Goal: Task Accomplishment & Management: Manage account settings

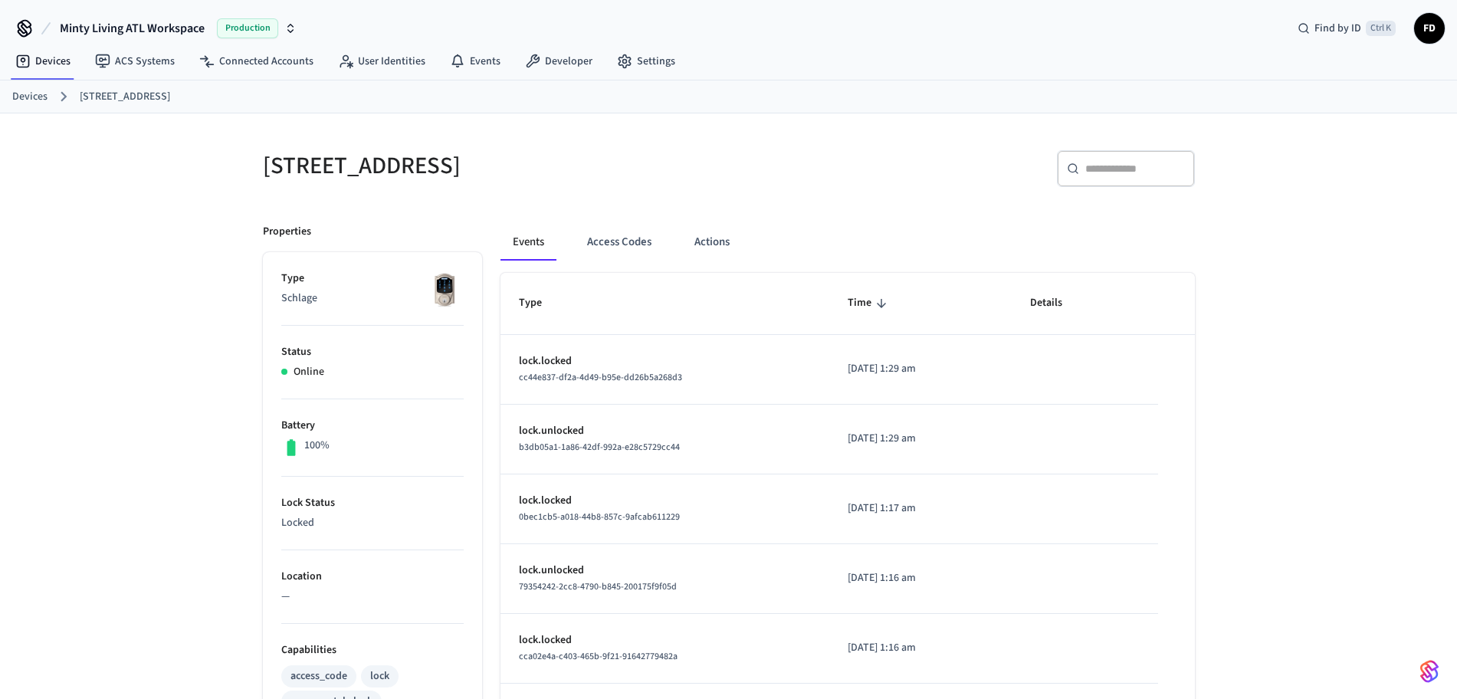
click at [34, 103] on link "Devices" at bounding box center [29, 97] width 35 height 16
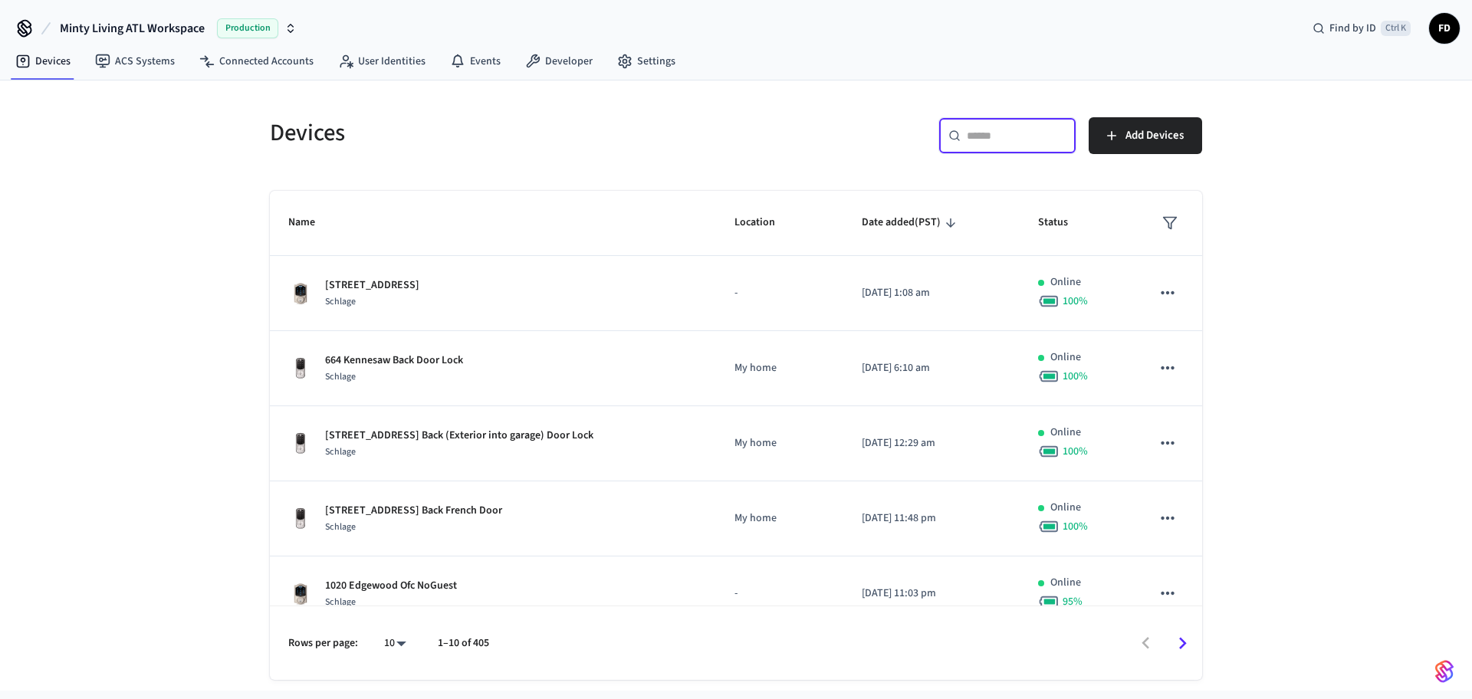
click at [1012, 130] on input "text" at bounding box center [1017, 135] width 100 height 15
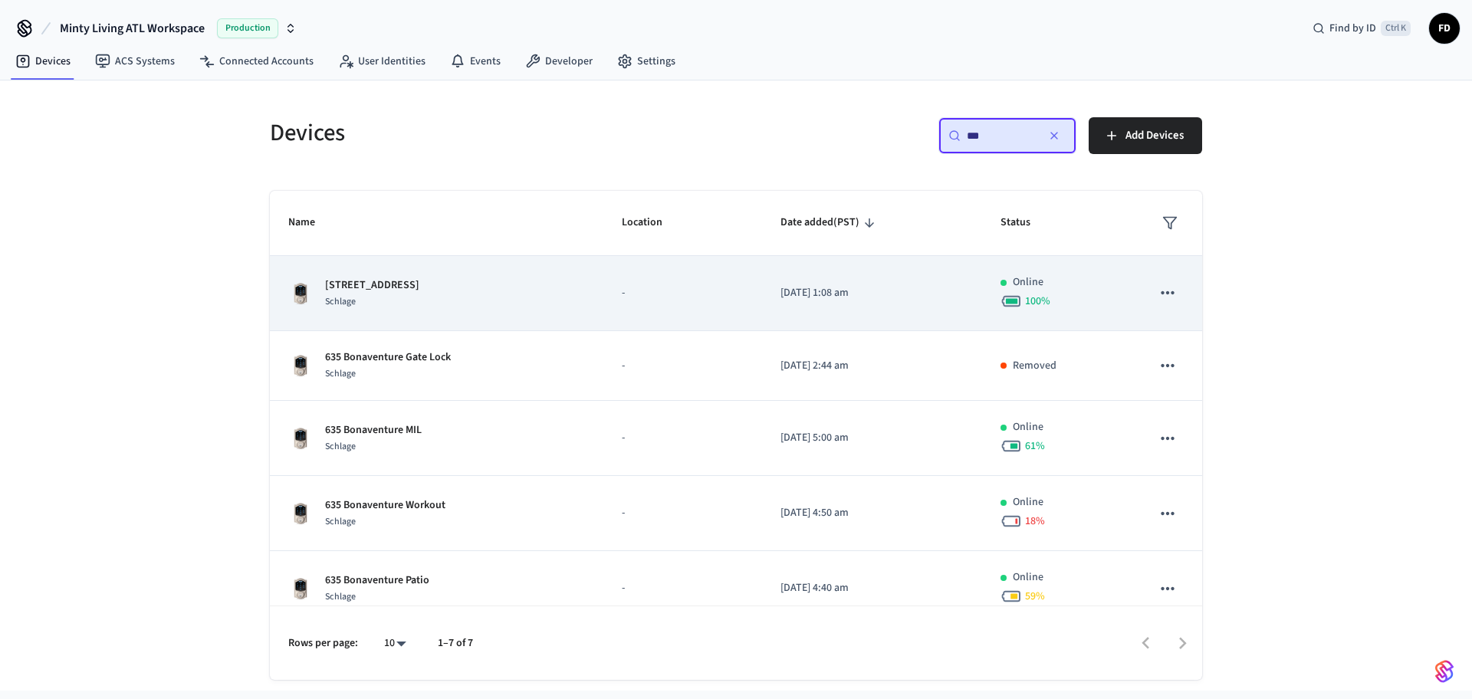
type input "***"
click at [701, 291] on p "-" at bounding box center [682, 293] width 121 height 16
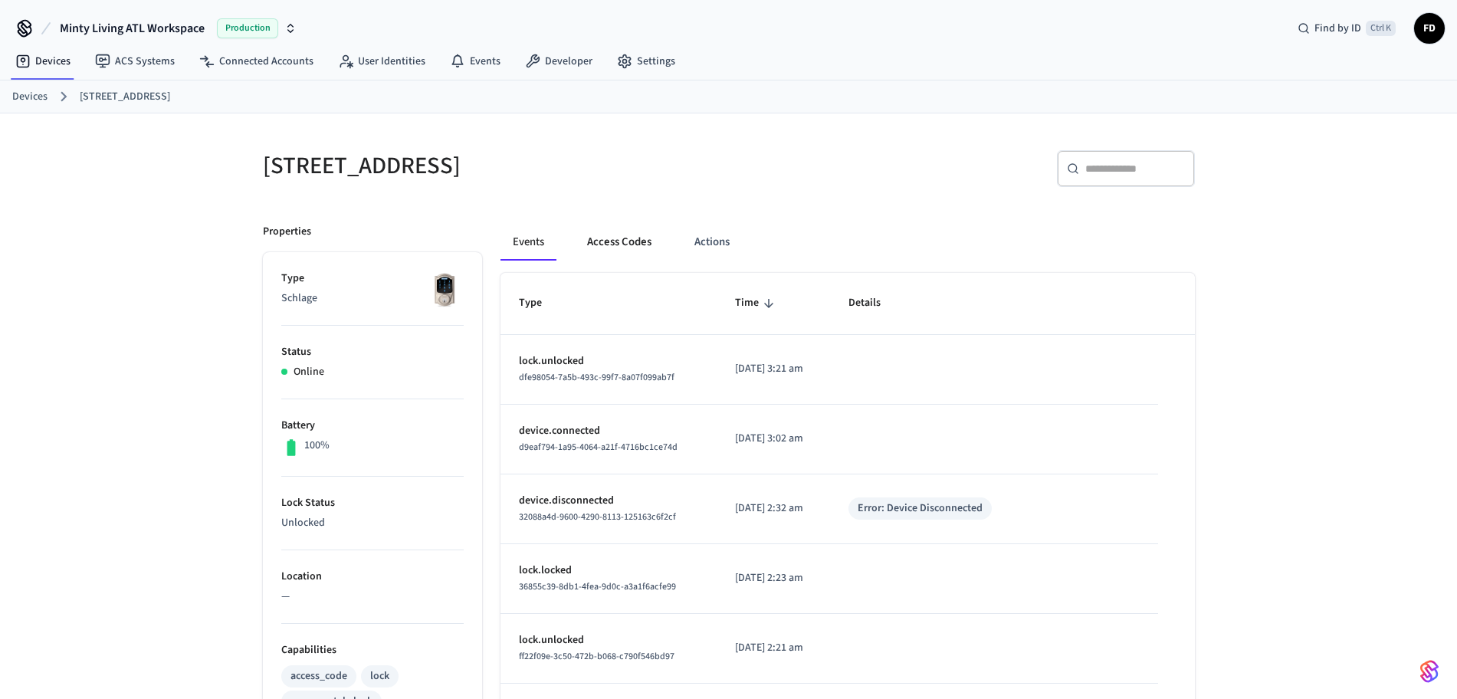
click at [627, 240] on button "Access Codes" at bounding box center [619, 242] width 89 height 37
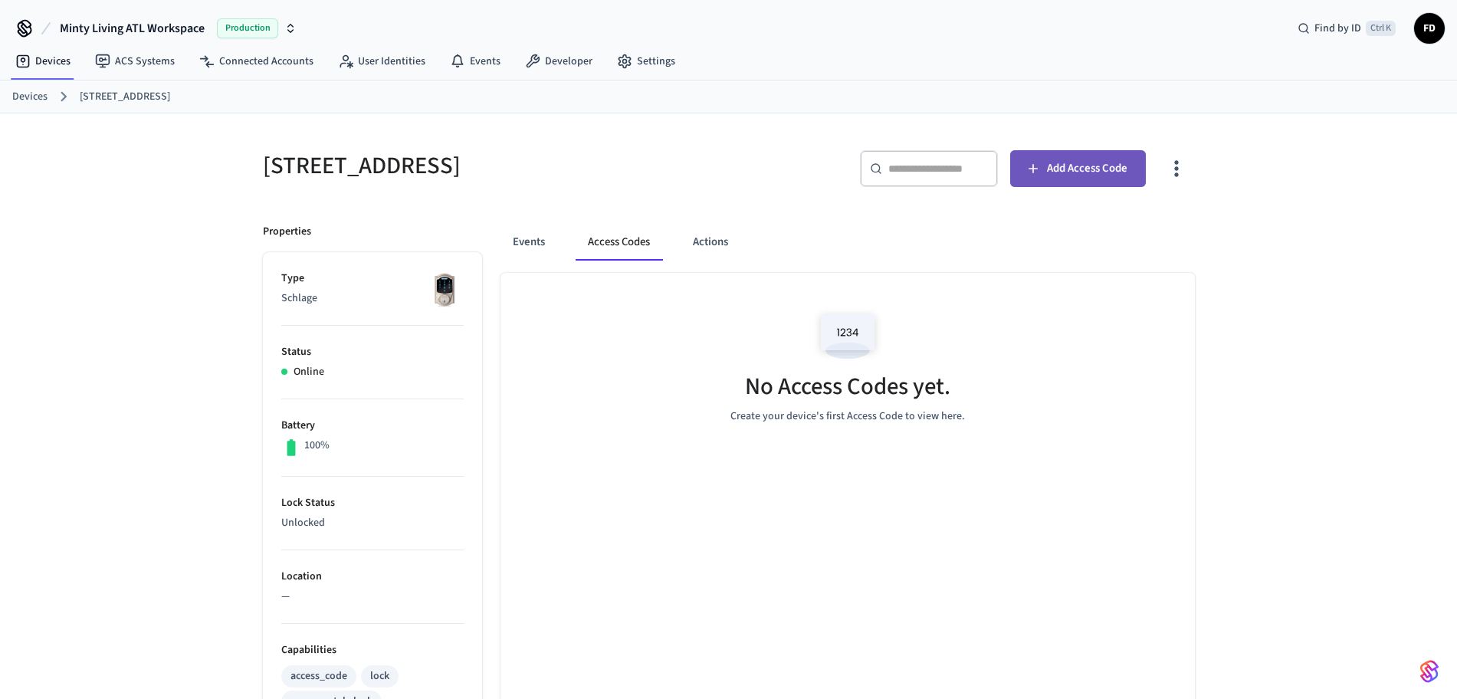
click at [1052, 164] on span "Add Access Code" at bounding box center [1087, 169] width 80 height 20
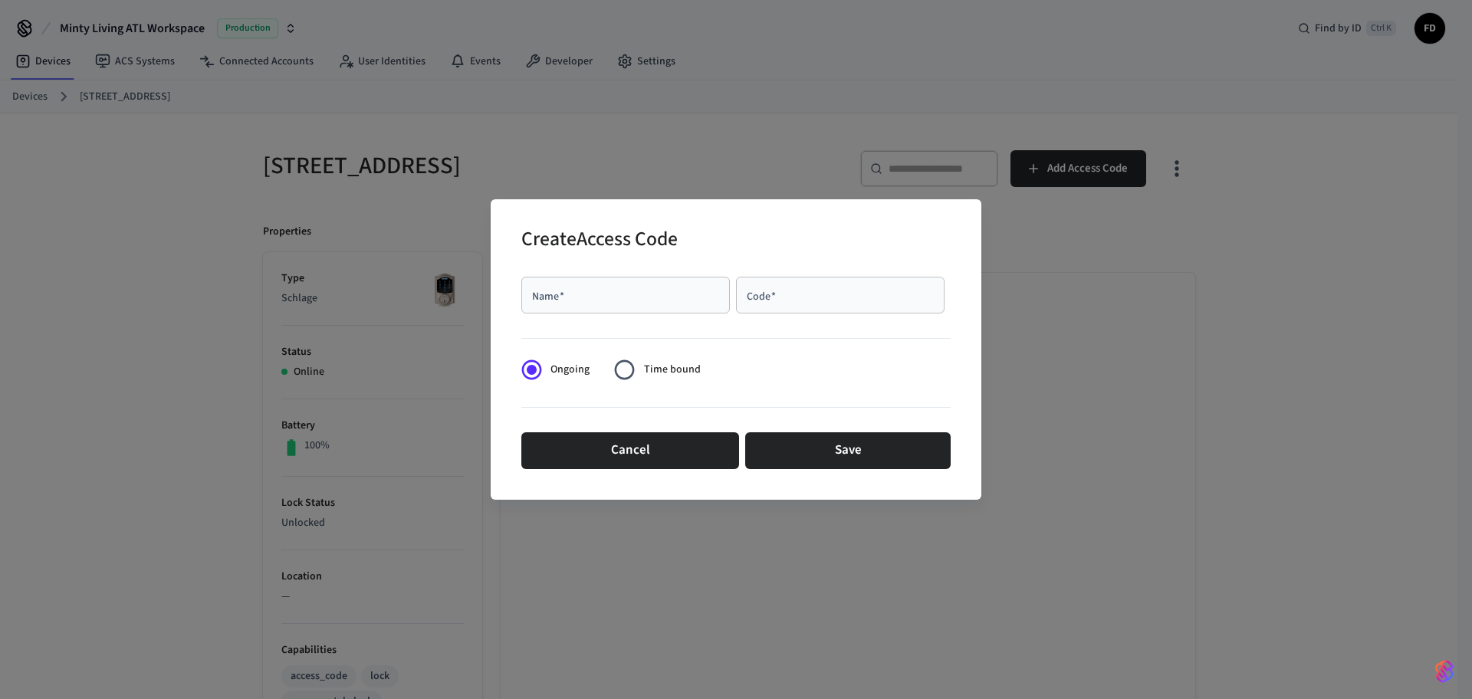
click at [643, 302] on input "Name   *" at bounding box center [625, 294] width 190 height 15
type input "********"
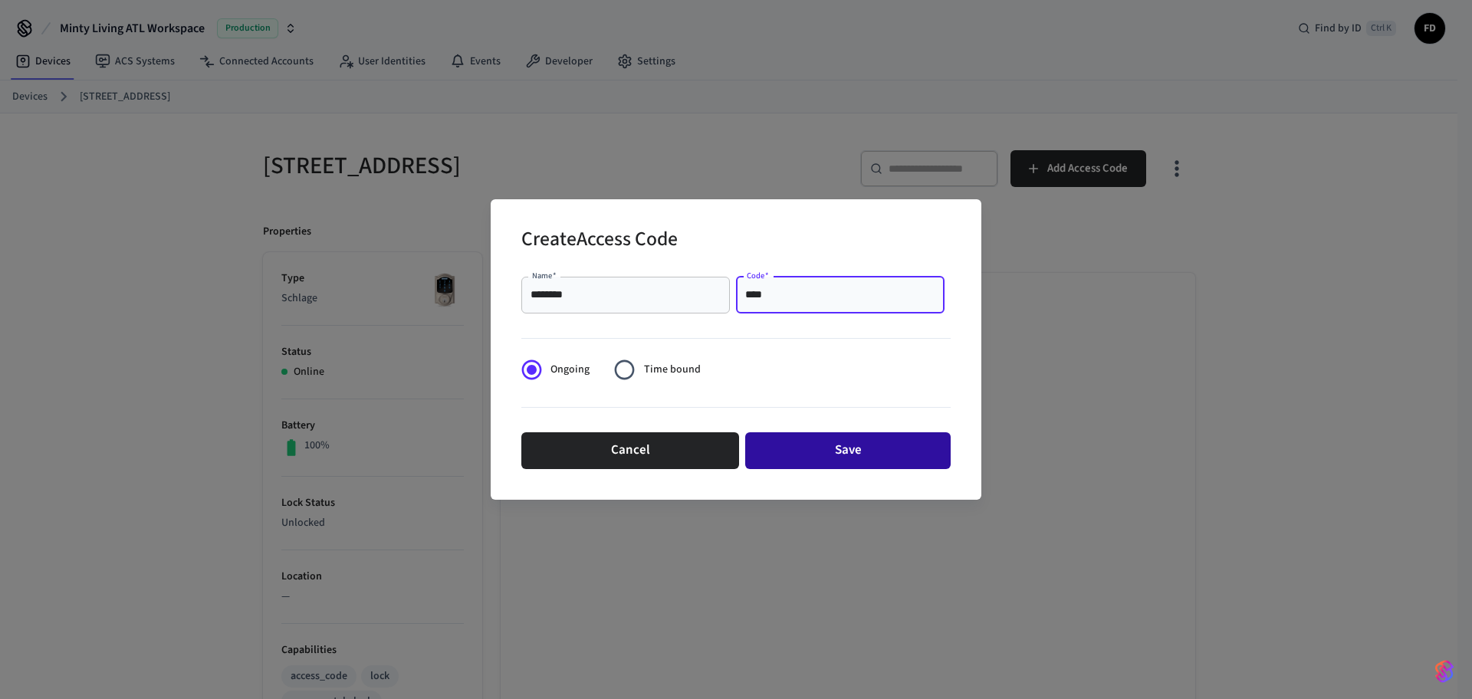
type input "****"
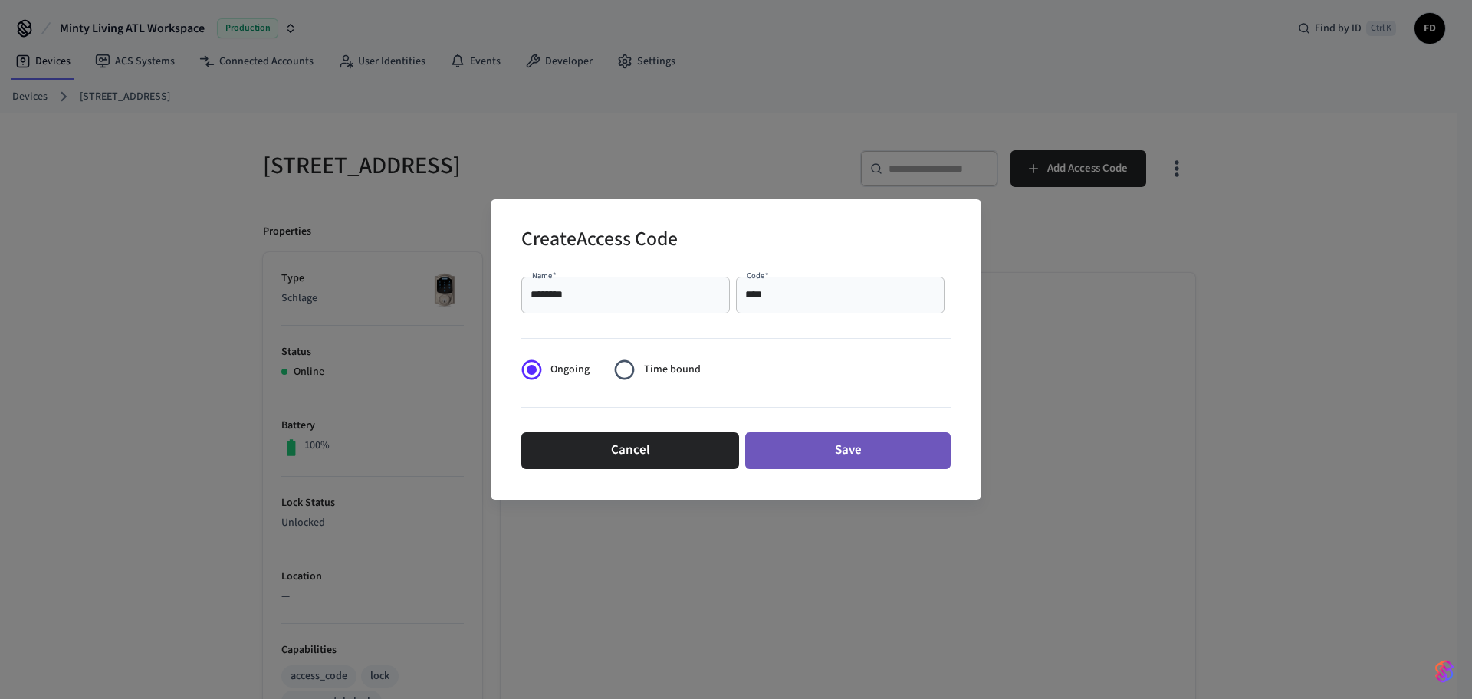
click at [818, 450] on button "Save" at bounding box center [847, 450] width 205 height 37
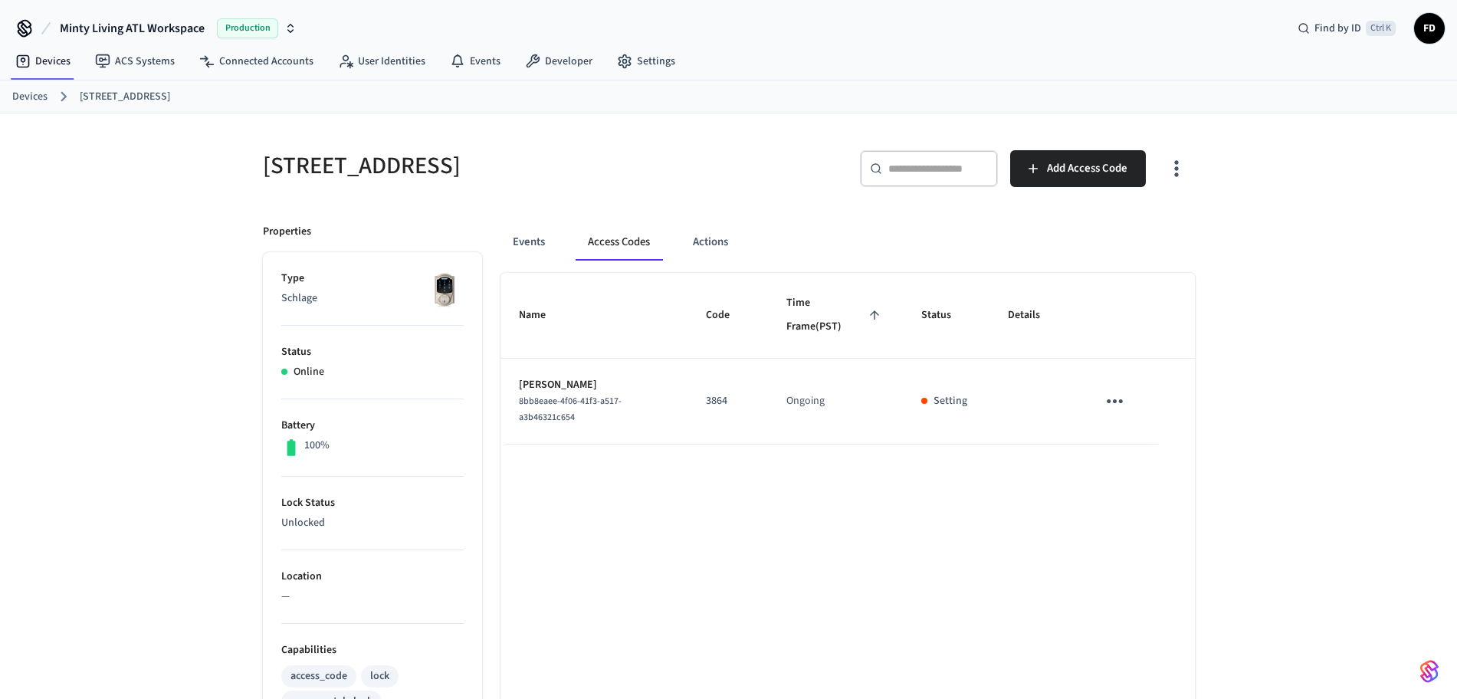
click at [34, 97] on link "Devices" at bounding box center [29, 97] width 35 height 16
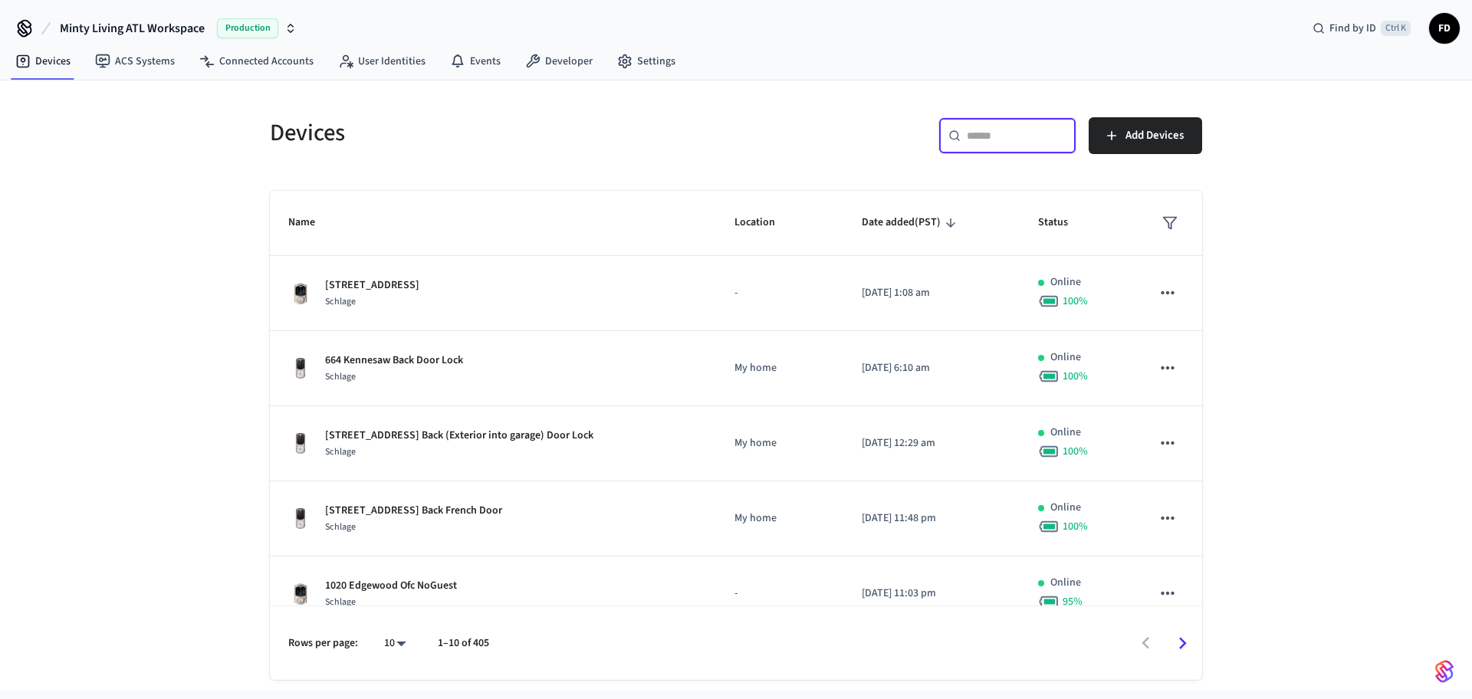
click at [1022, 131] on input "text" at bounding box center [1017, 135] width 100 height 15
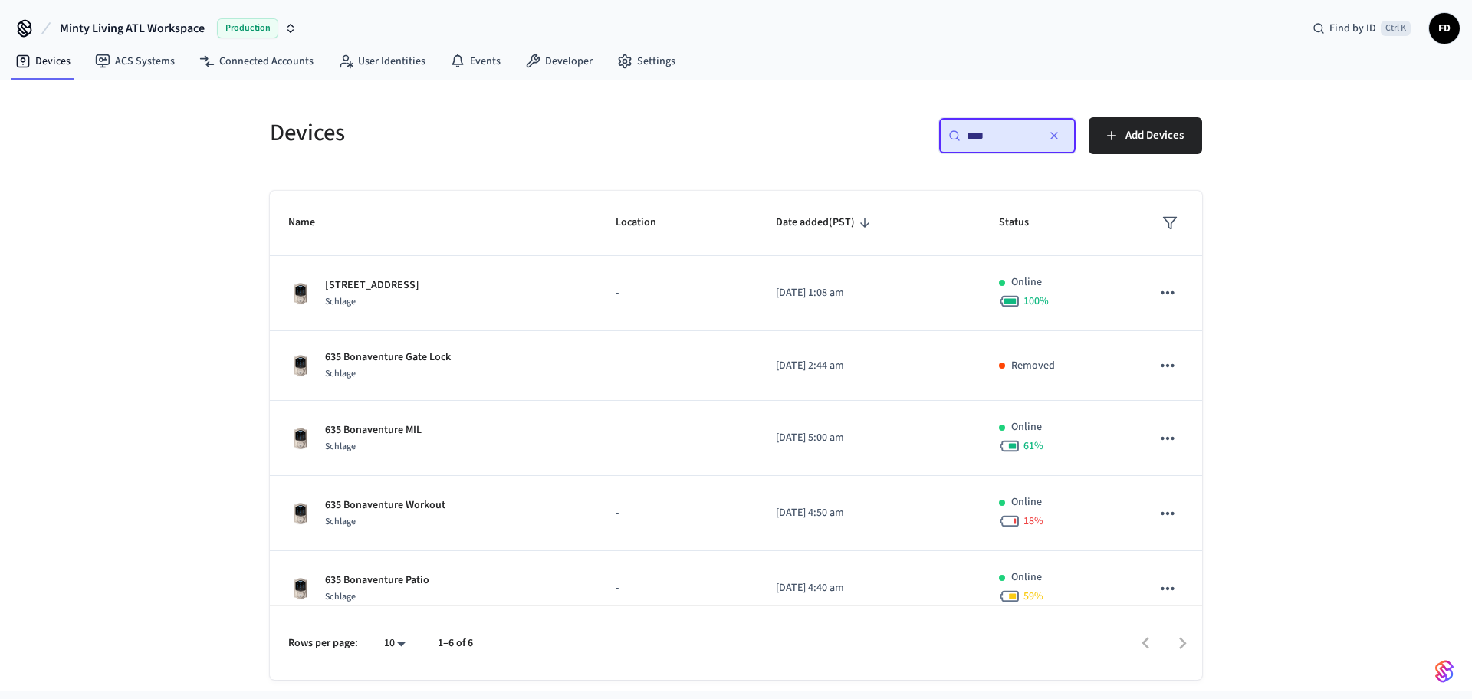
scroll to position [90, 0]
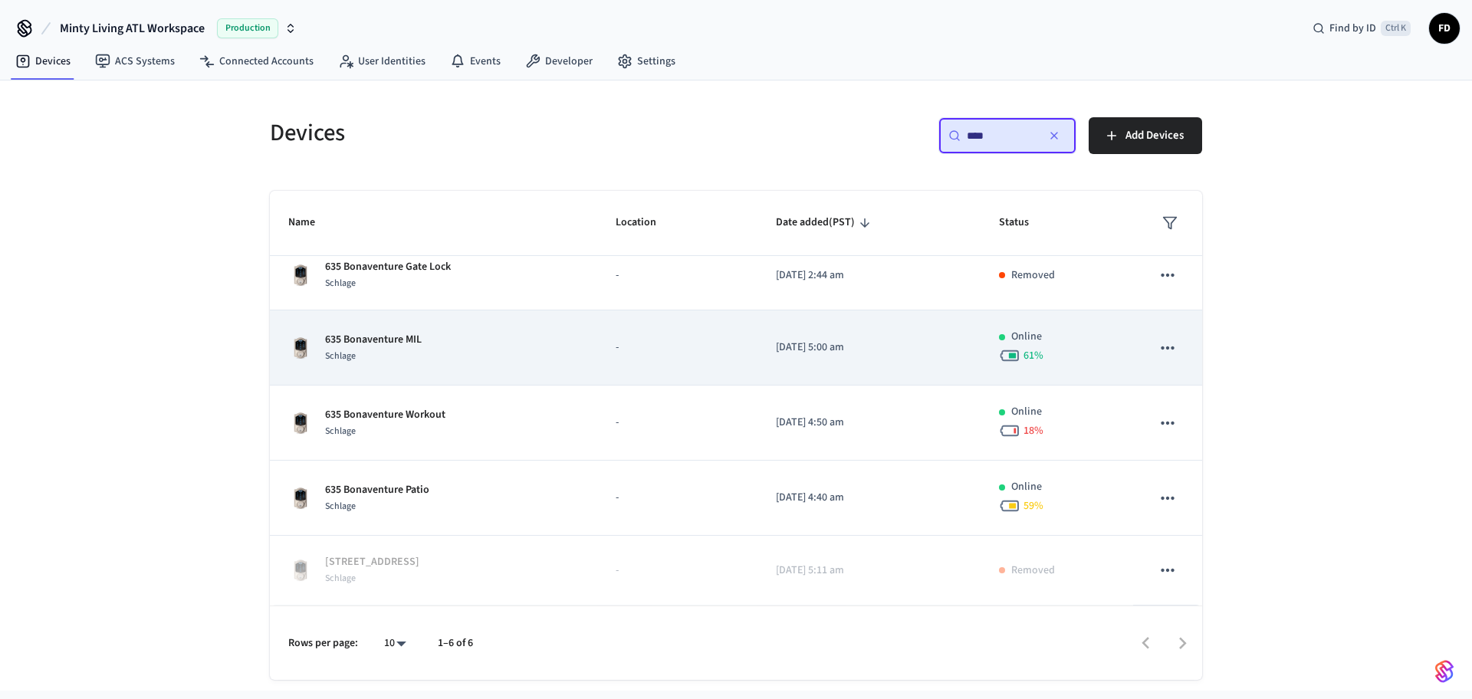
type input "***"
click at [626, 376] on td "-" at bounding box center [677, 347] width 160 height 75
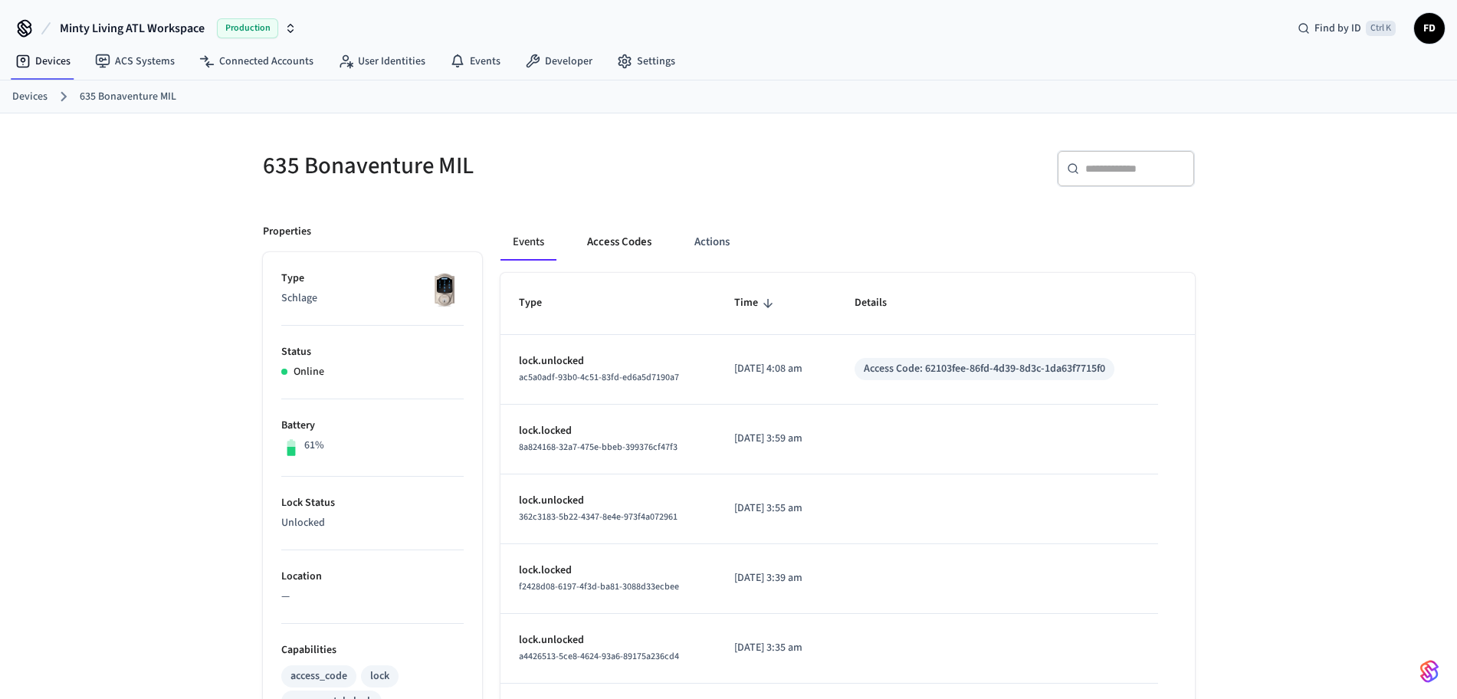
click at [607, 251] on button "Access Codes" at bounding box center [619, 242] width 89 height 37
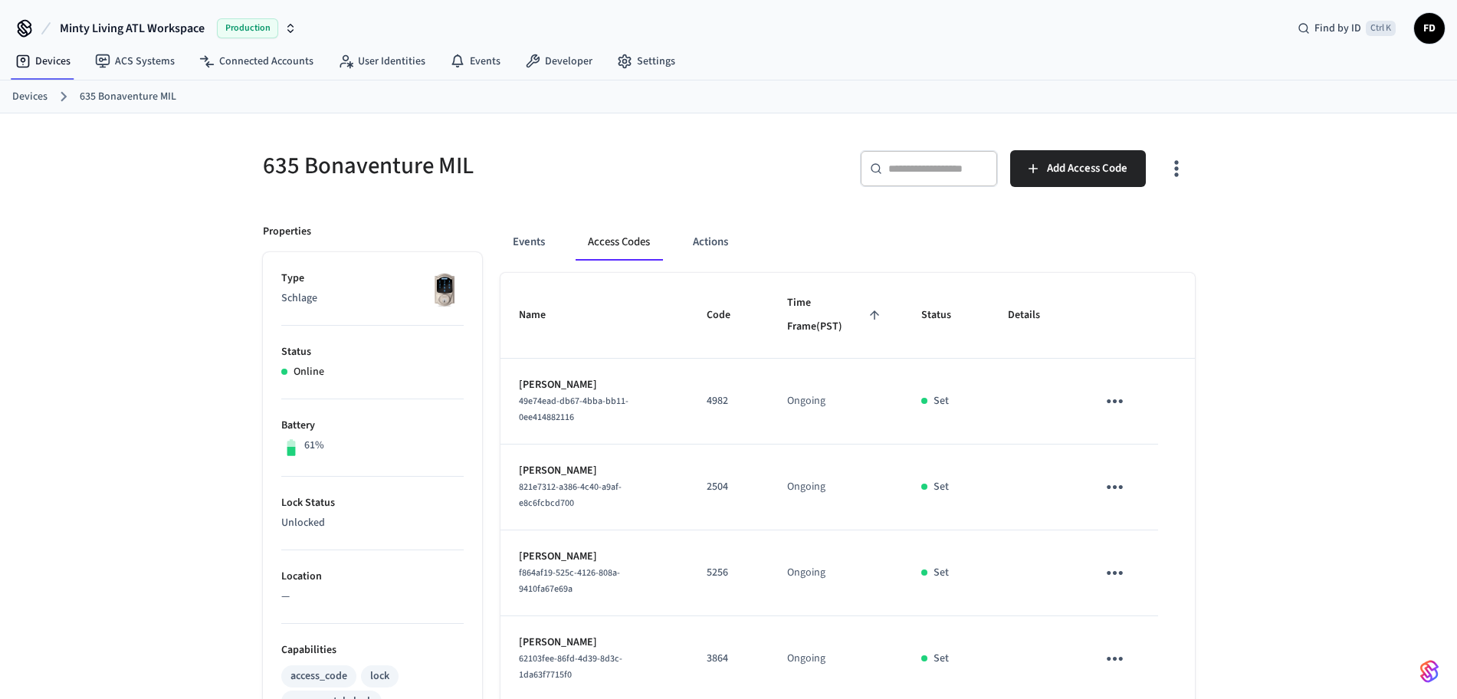
click at [48, 102] on ol "Devices 635 Bonaventure MIL" at bounding box center [734, 97] width 1445 height 20
click at [43, 97] on link "Devices" at bounding box center [29, 97] width 35 height 16
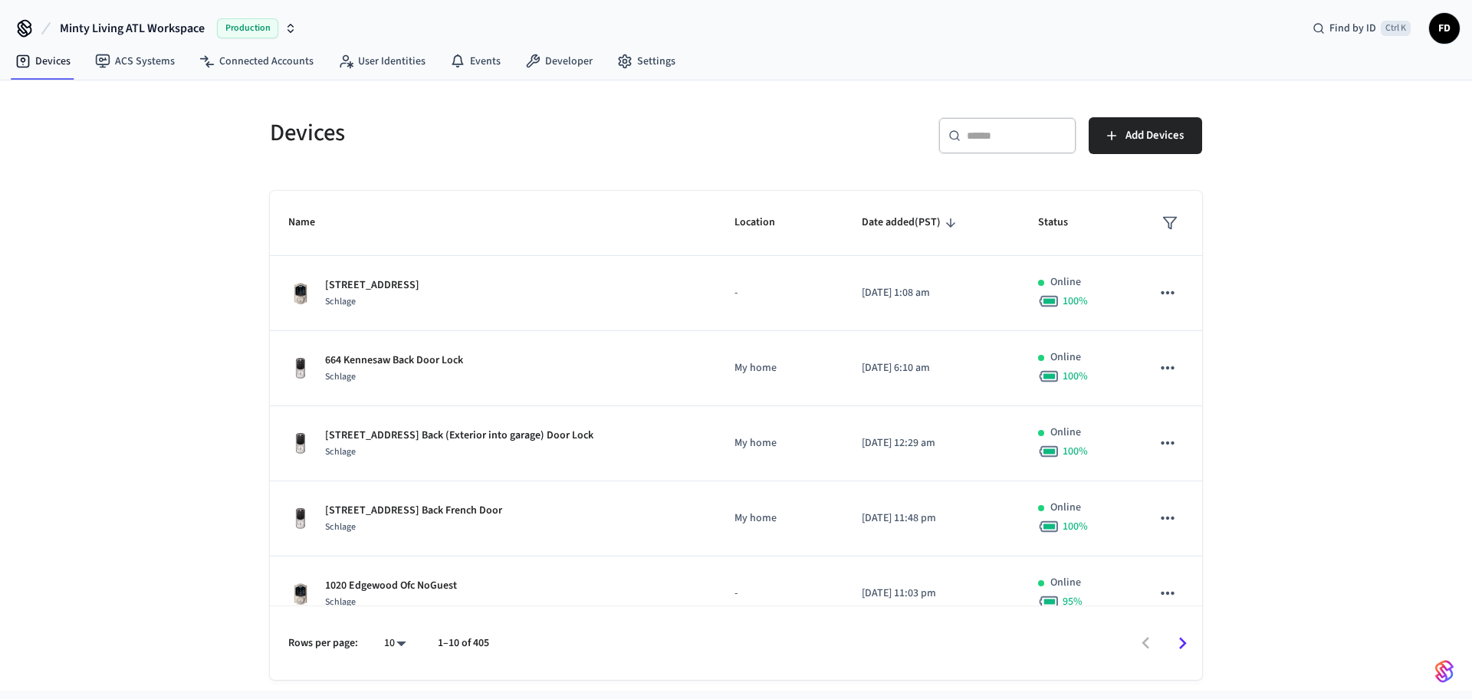
click at [996, 128] on input "text" at bounding box center [1017, 135] width 100 height 15
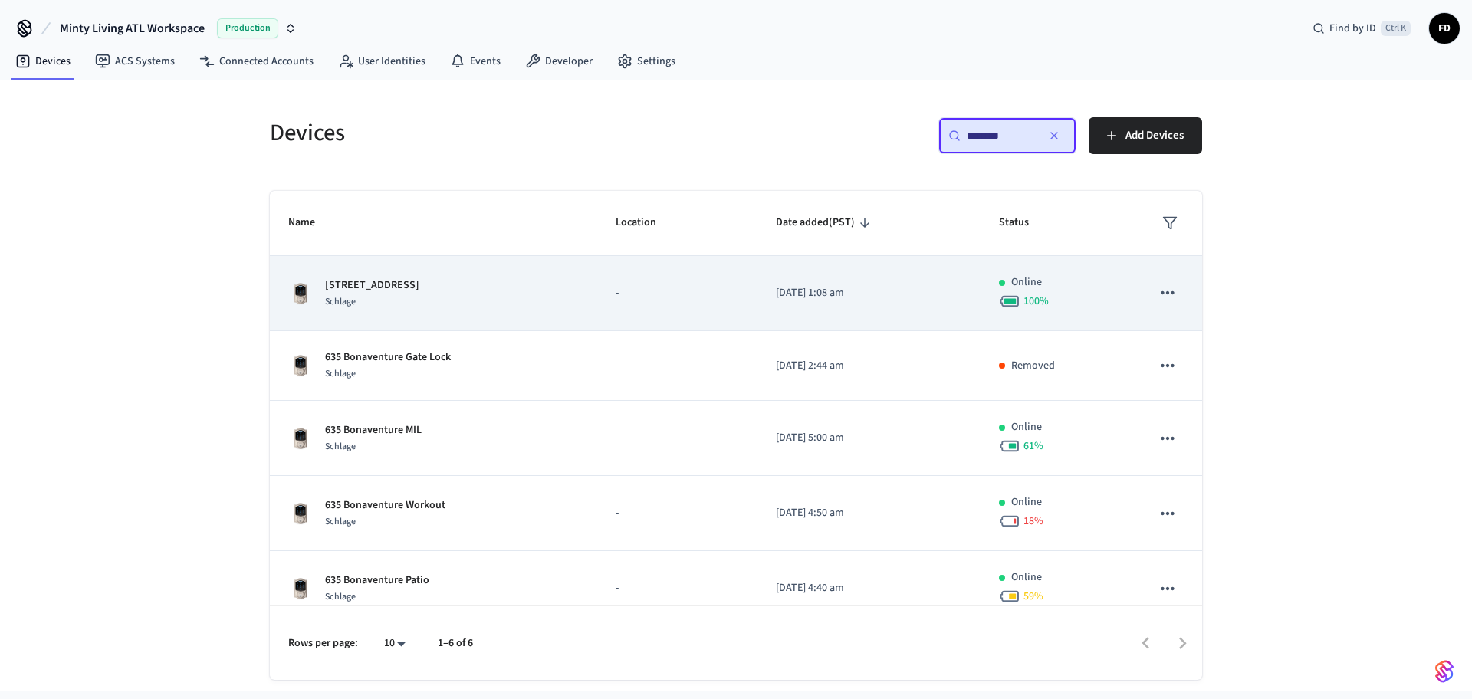
type input "********"
click at [560, 304] on div "635 Bonaventure Gate Schlage" at bounding box center [433, 293] width 290 height 32
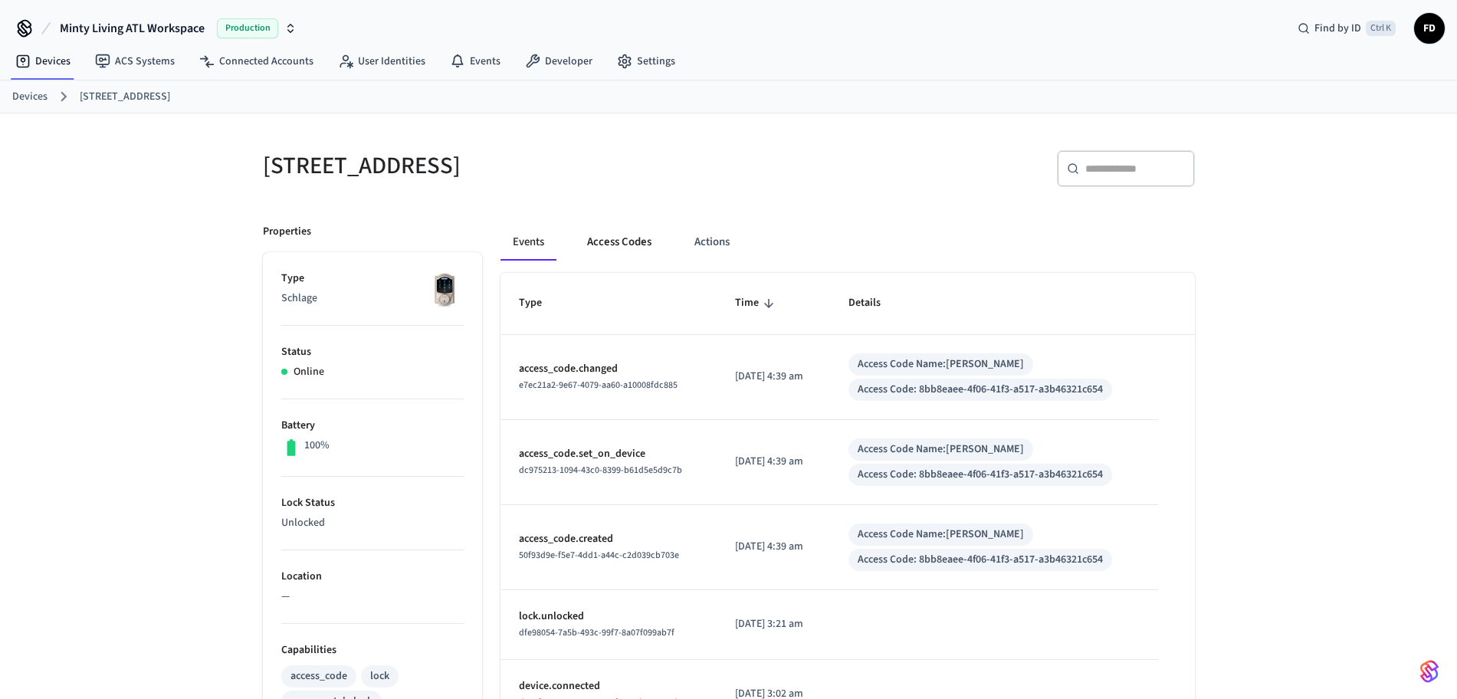
click at [614, 247] on button "Access Codes" at bounding box center [619, 242] width 89 height 37
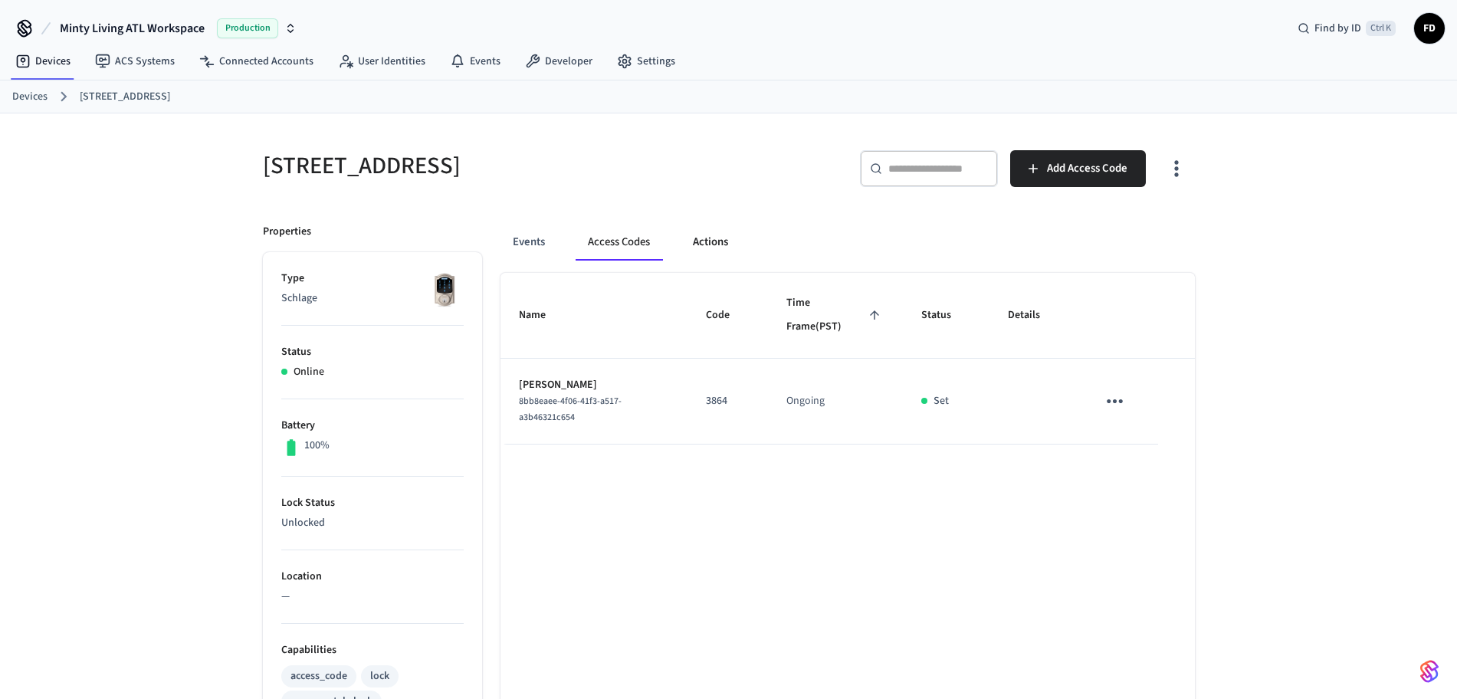
click at [701, 235] on button "Actions" at bounding box center [711, 242] width 60 height 37
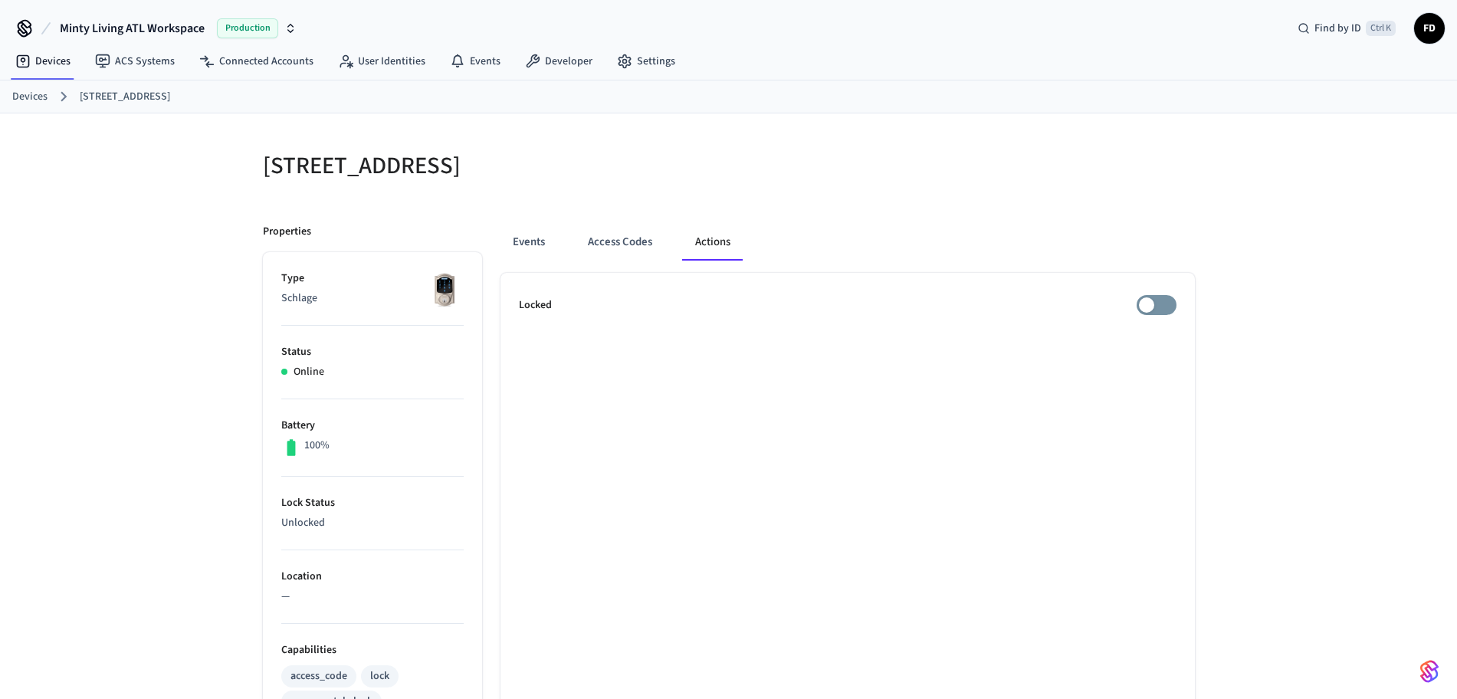
click at [25, 99] on link "Devices" at bounding box center [29, 97] width 35 height 16
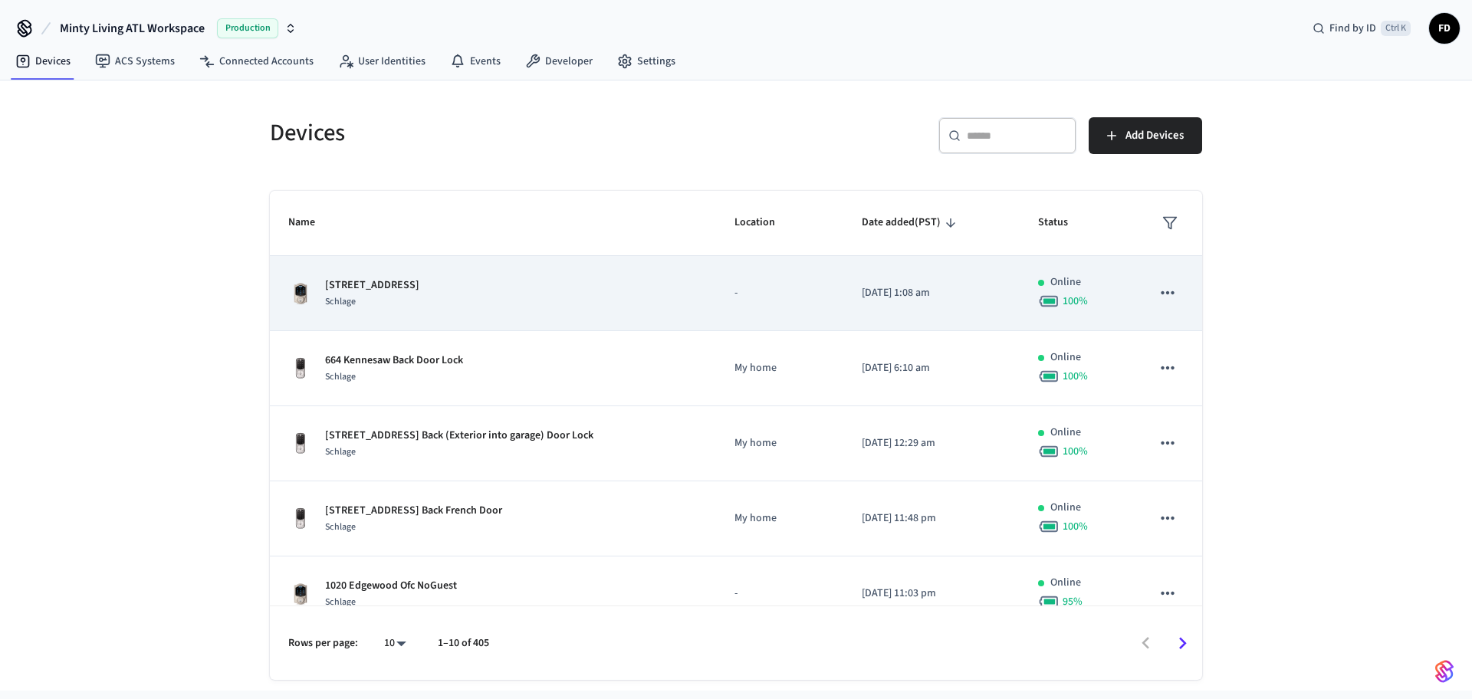
click at [589, 277] on div "635 Bonaventure Gate Schlage" at bounding box center [492, 293] width 409 height 32
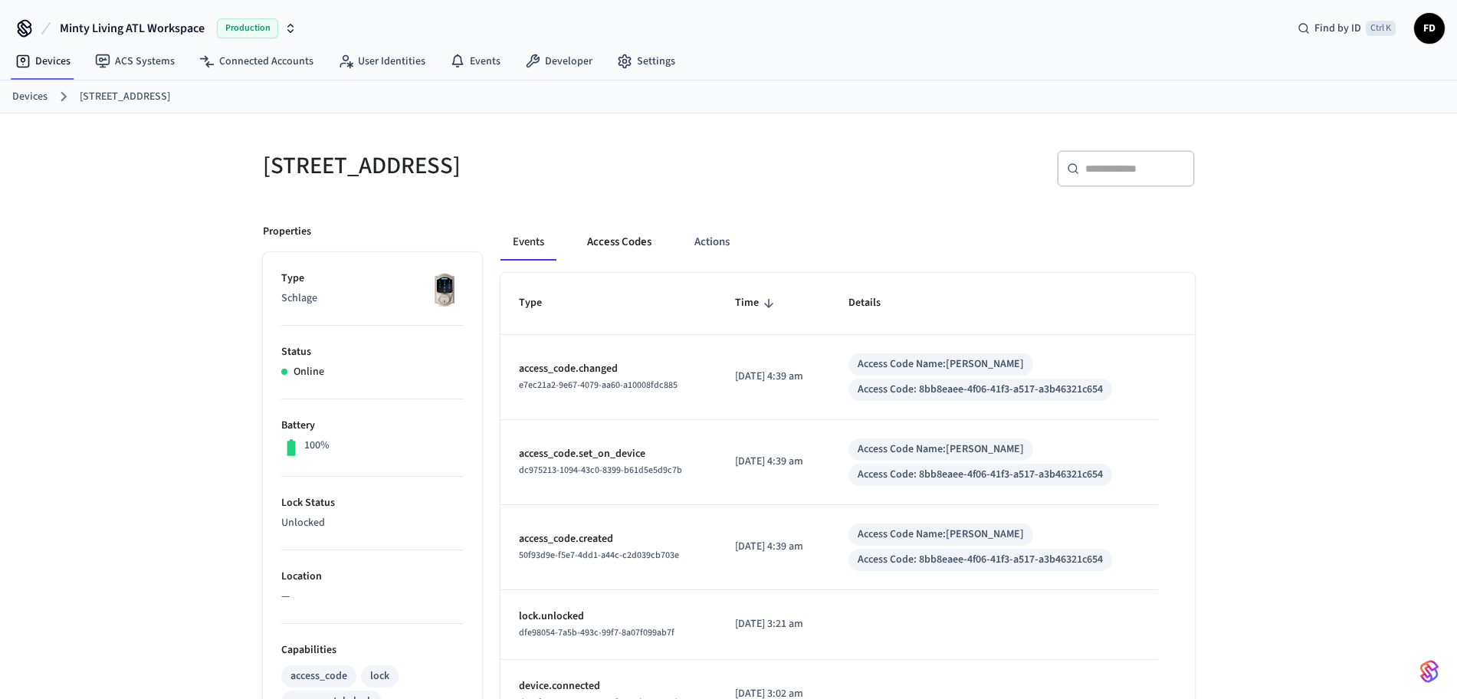
click at [634, 239] on button "Access Codes" at bounding box center [619, 242] width 89 height 37
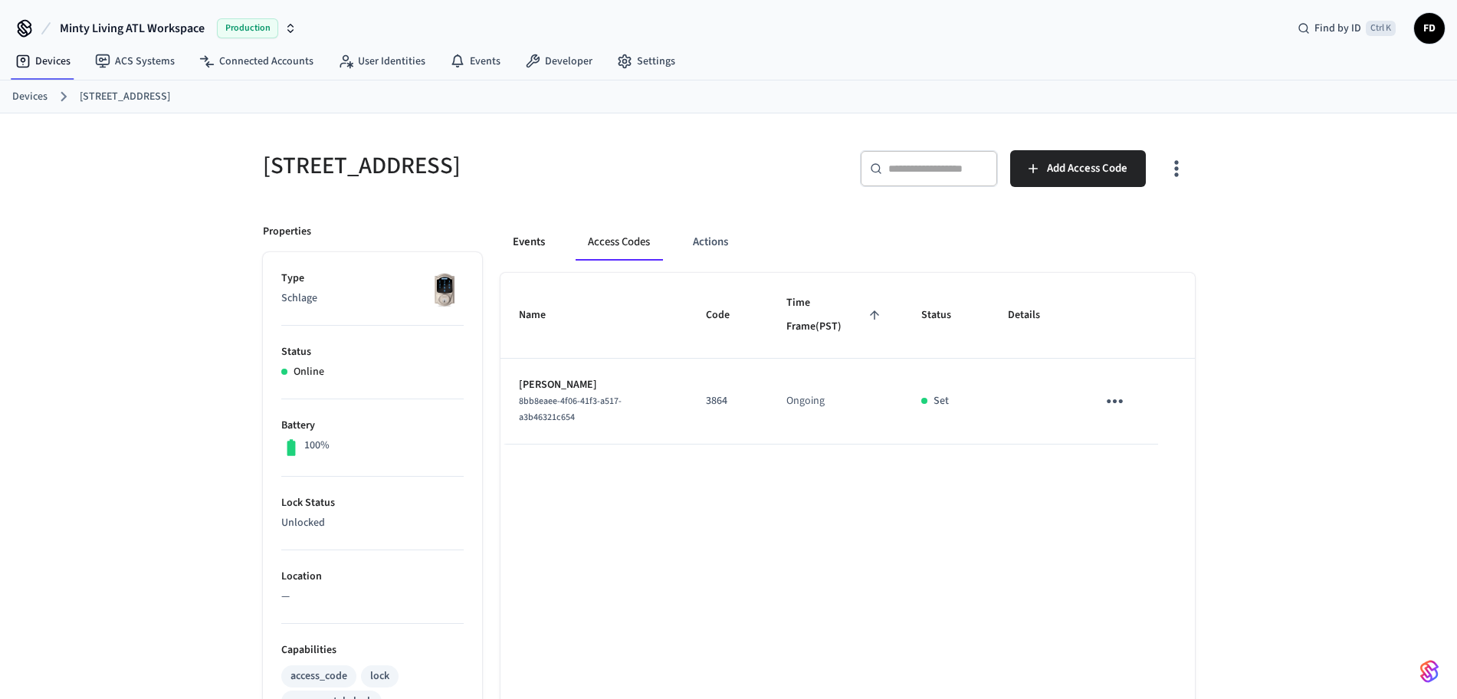
click at [527, 247] on button "Events" at bounding box center [528, 242] width 57 height 37
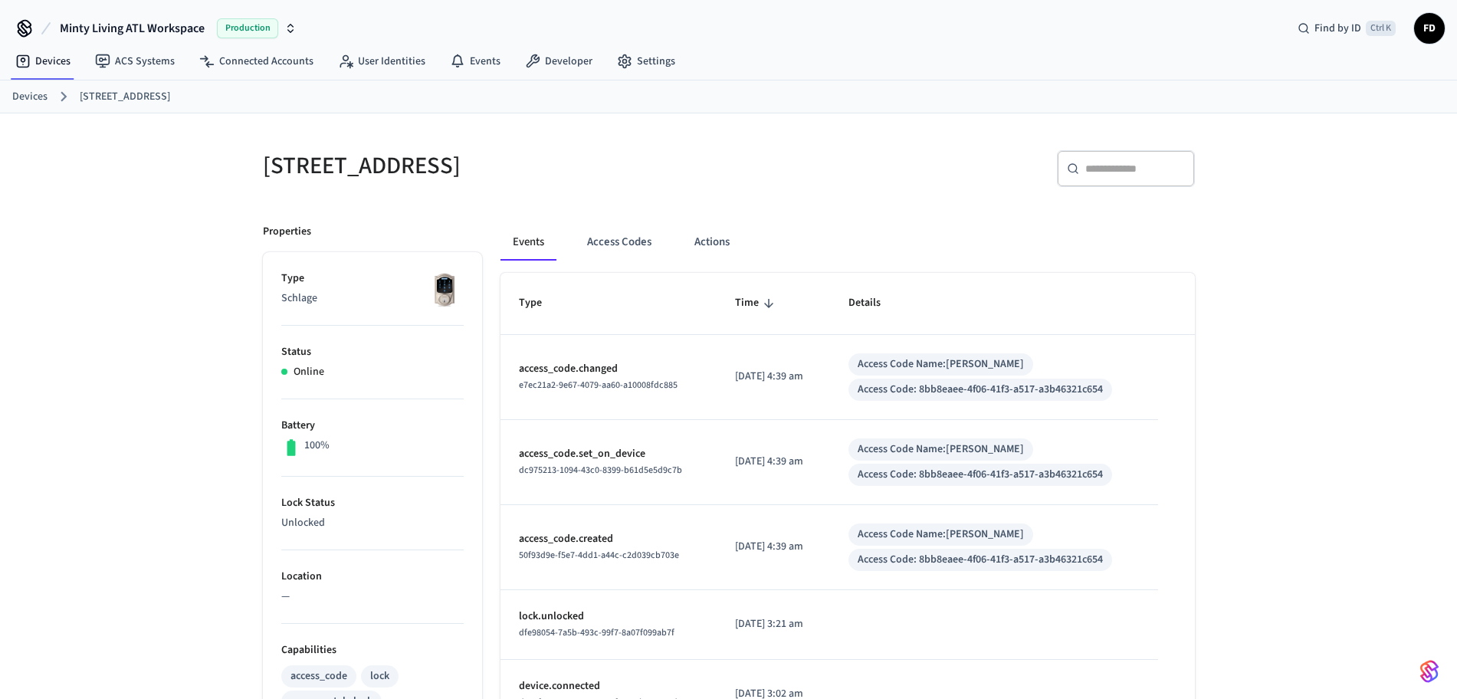
click at [23, 93] on link "Devices" at bounding box center [29, 97] width 35 height 16
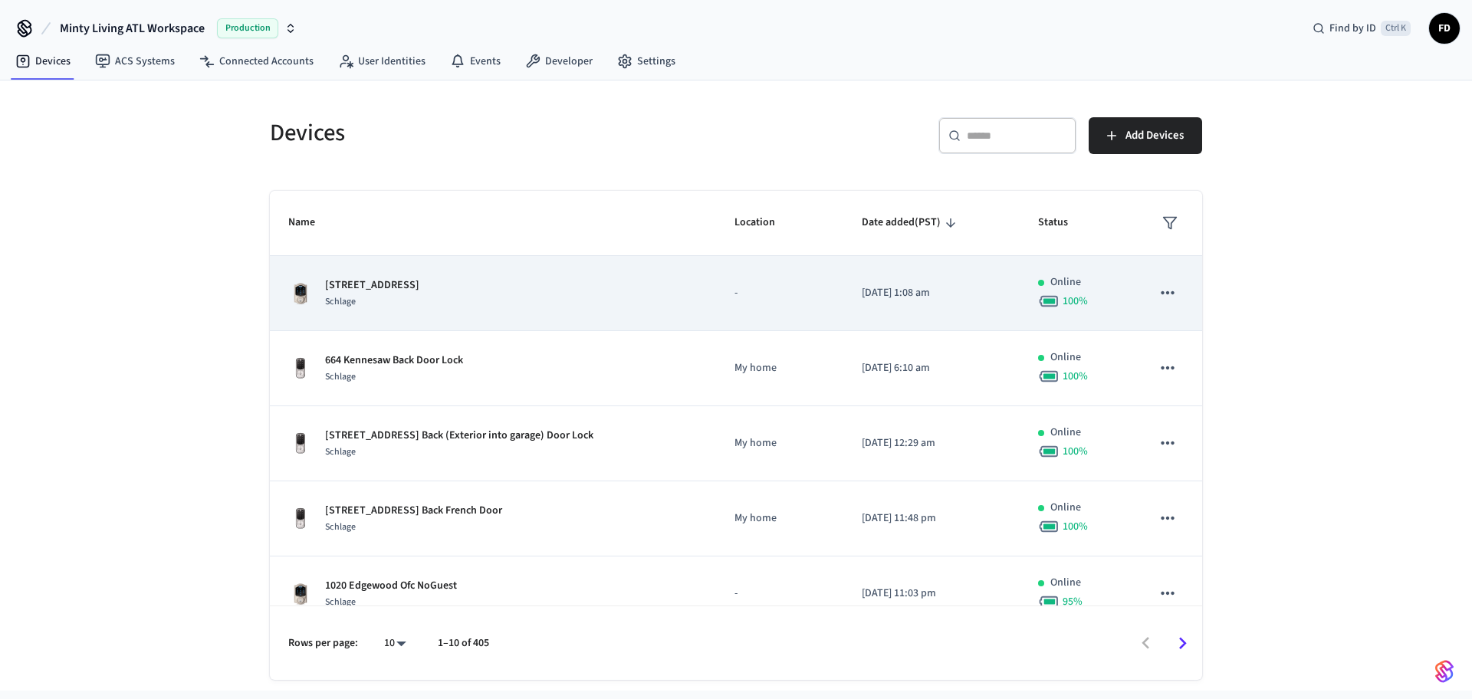
click at [487, 329] on td "635 Bonaventure Gate Schlage" at bounding box center [493, 293] width 446 height 75
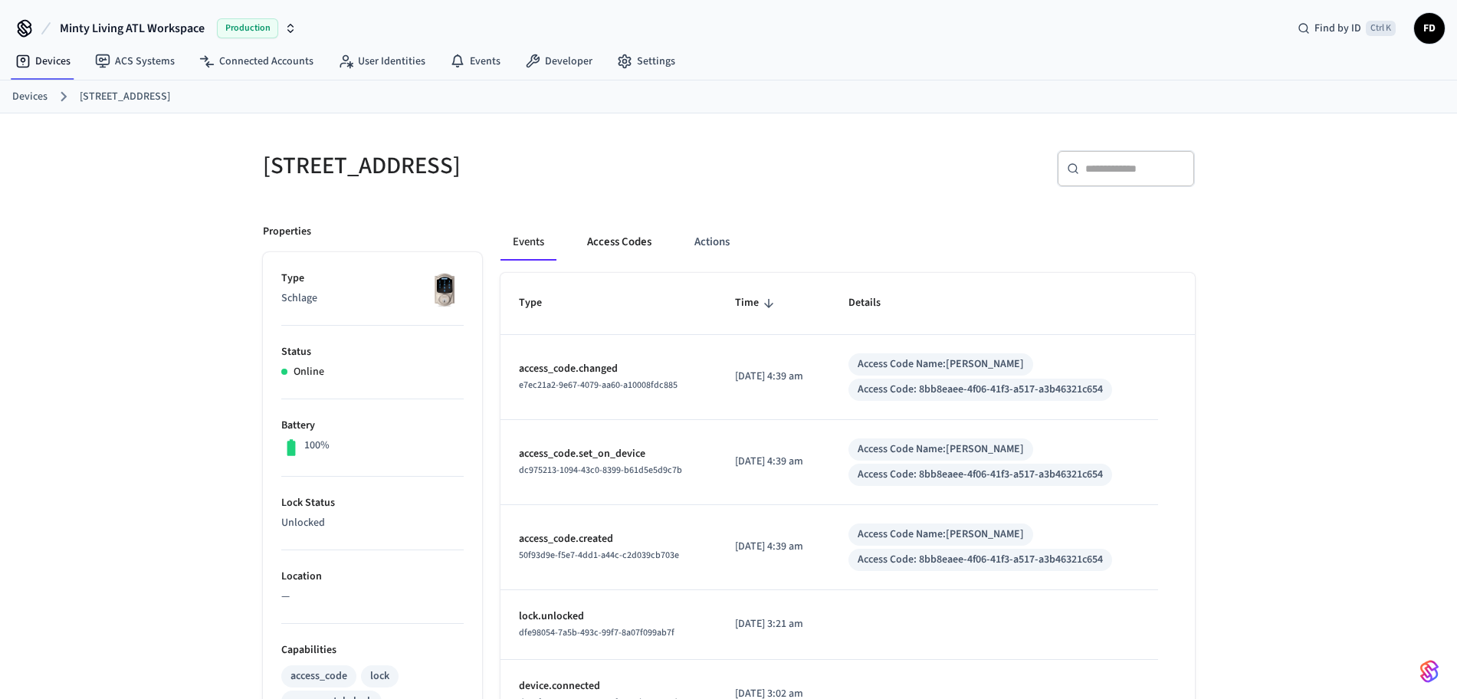
click at [652, 245] on button "Access Codes" at bounding box center [619, 242] width 89 height 37
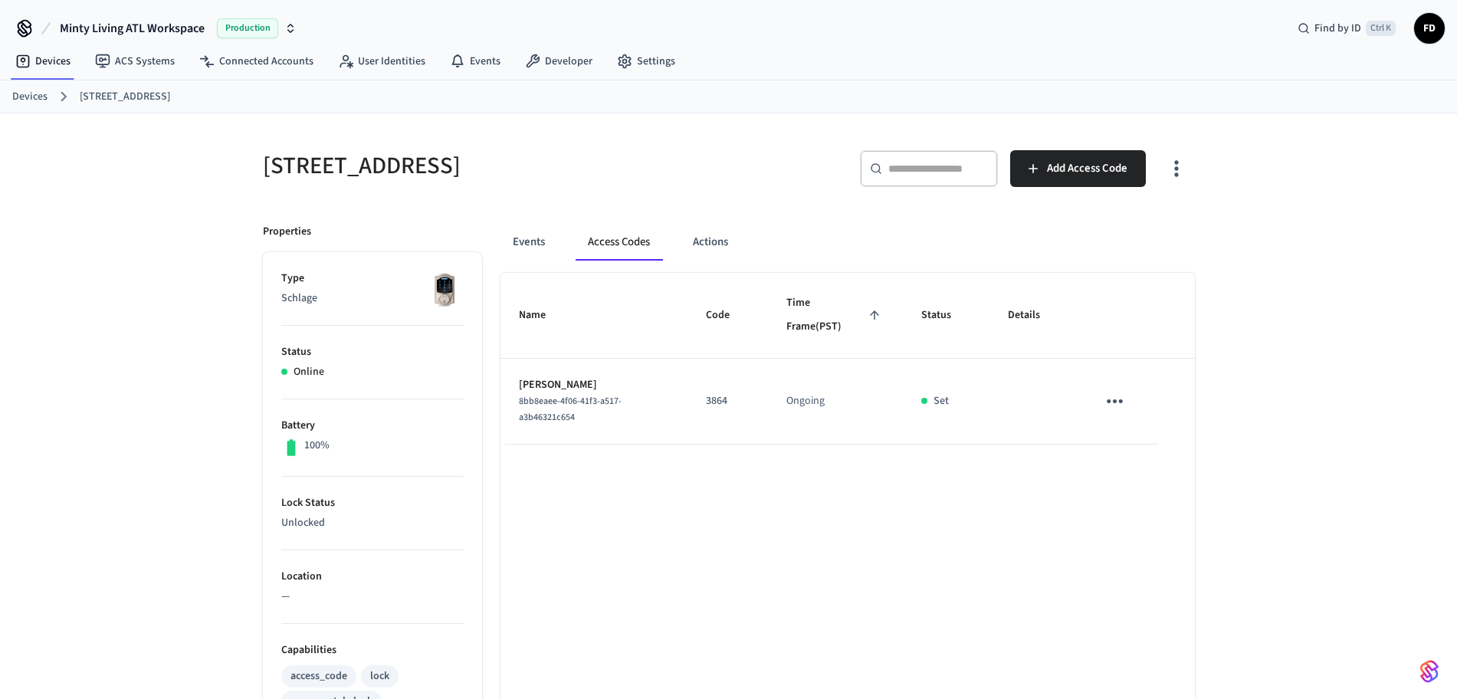
click at [28, 94] on link "Devices" at bounding box center [29, 97] width 35 height 16
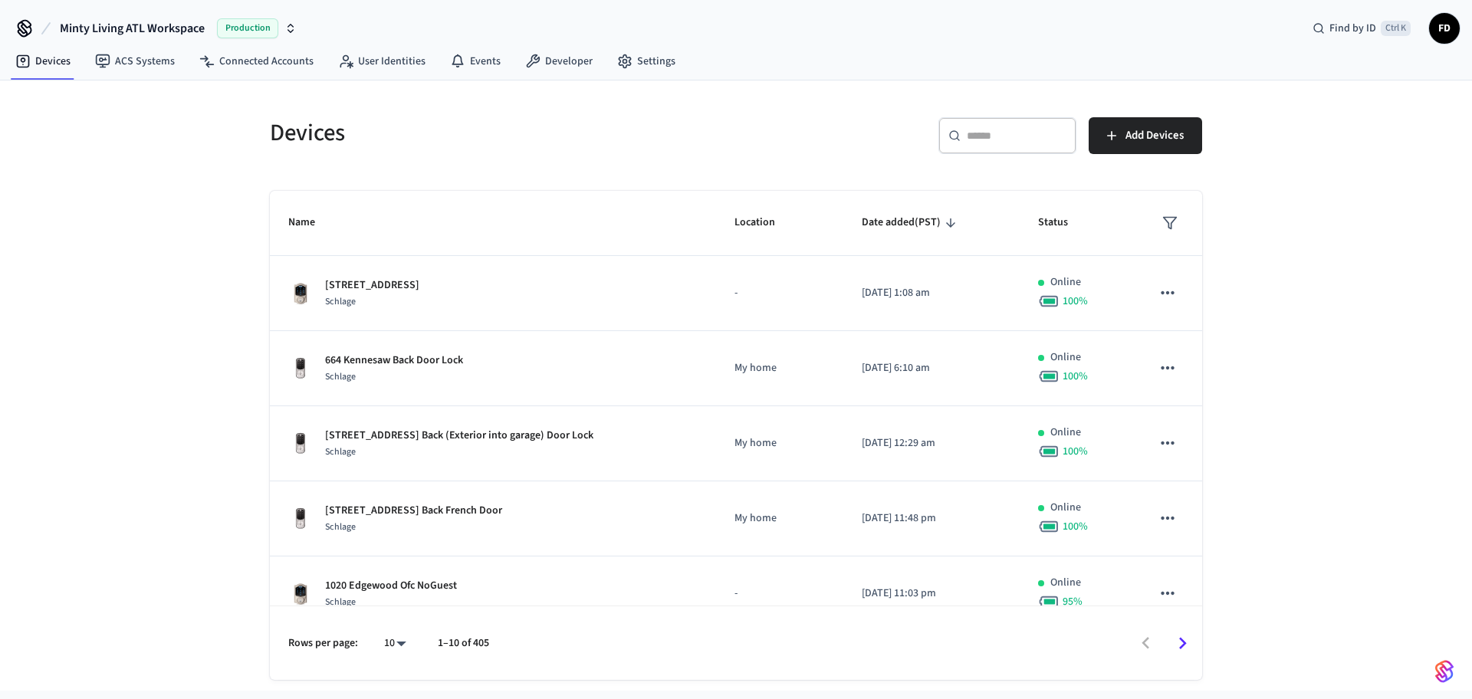
click at [1022, 145] on div "​ ​" at bounding box center [1007, 135] width 138 height 37
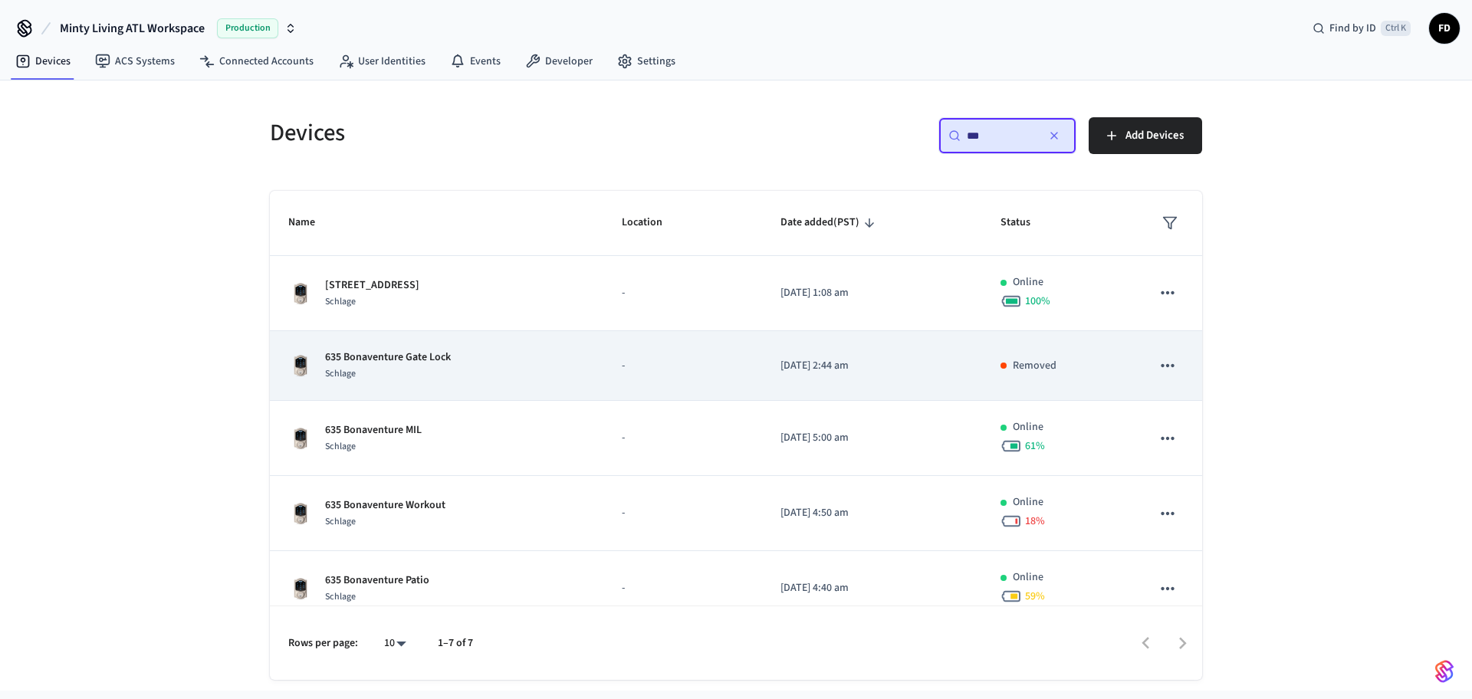
type input "***"
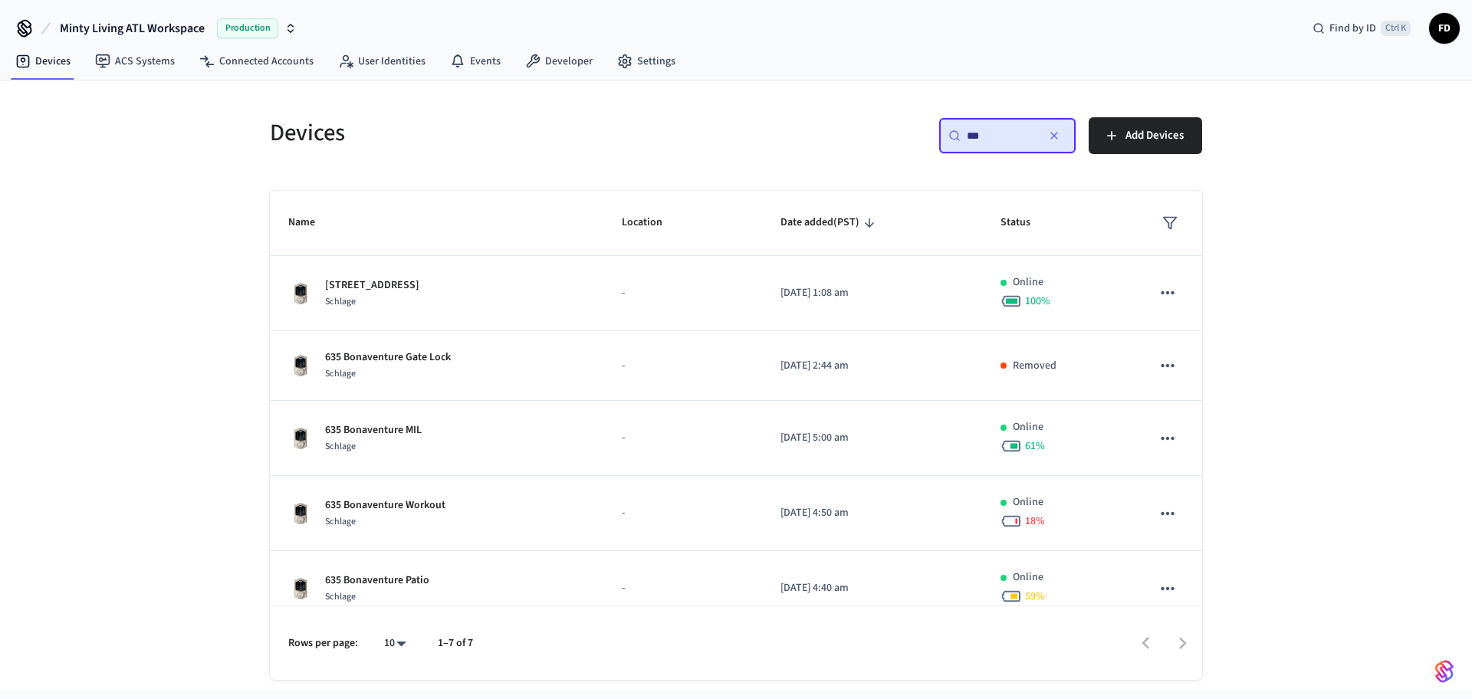
drag, startPoint x: 631, startPoint y: 397, endPoint x: 141, endPoint y: 529, distance: 507.2
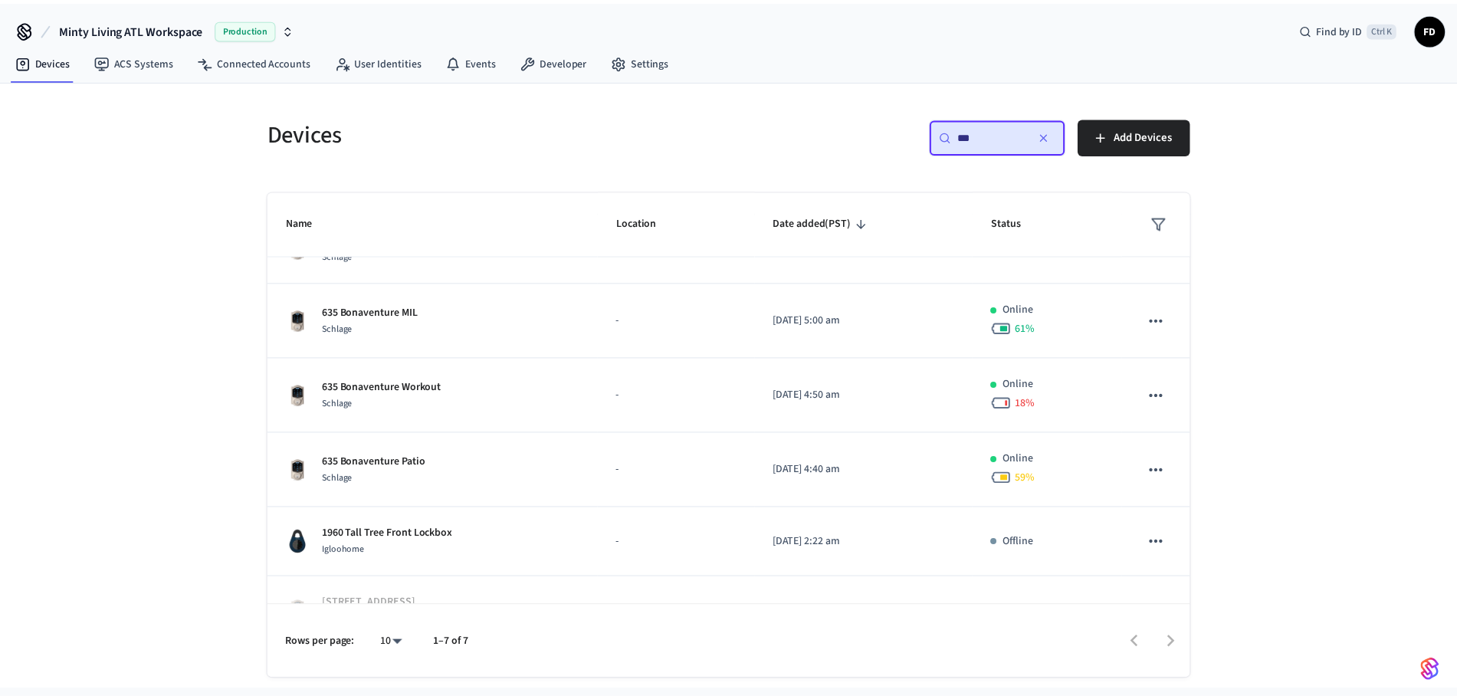
scroll to position [160, 0]
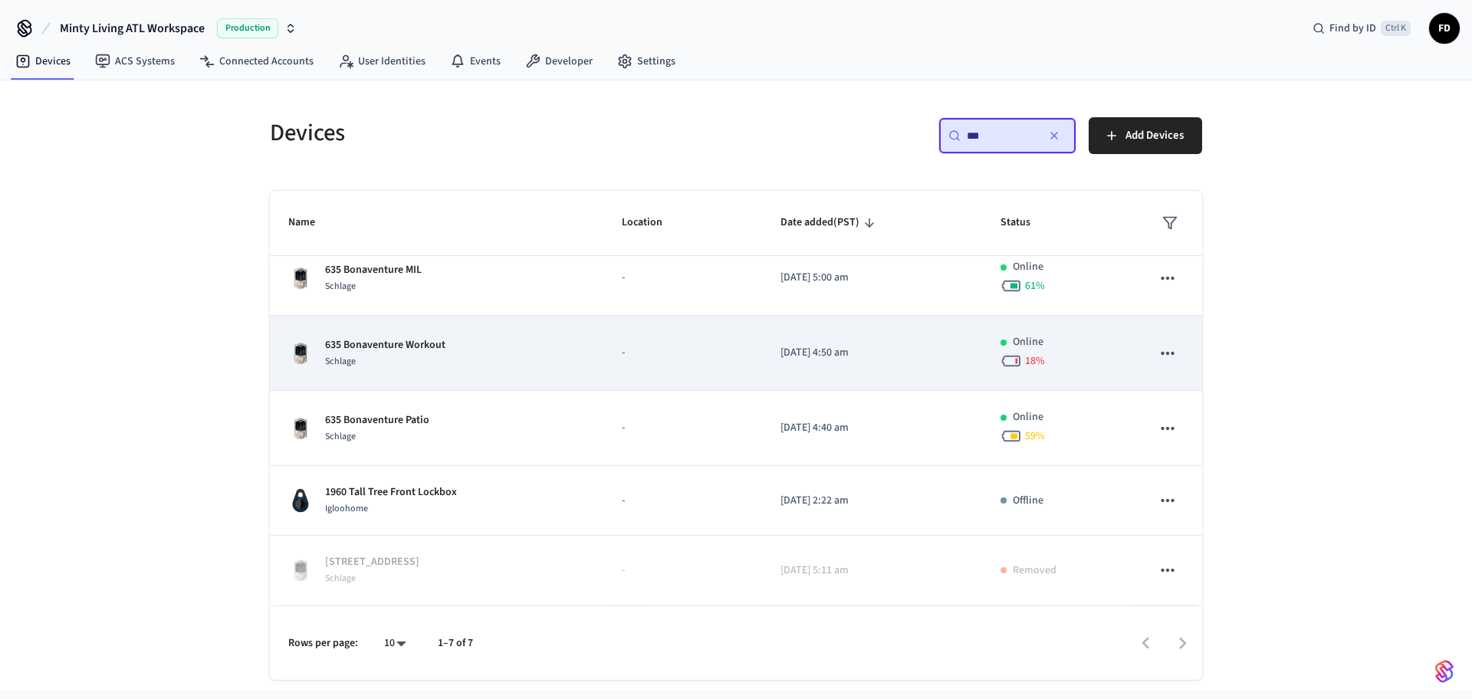
click at [500, 366] on div "635 Bonaventure Workout Schlage" at bounding box center [436, 353] width 297 height 32
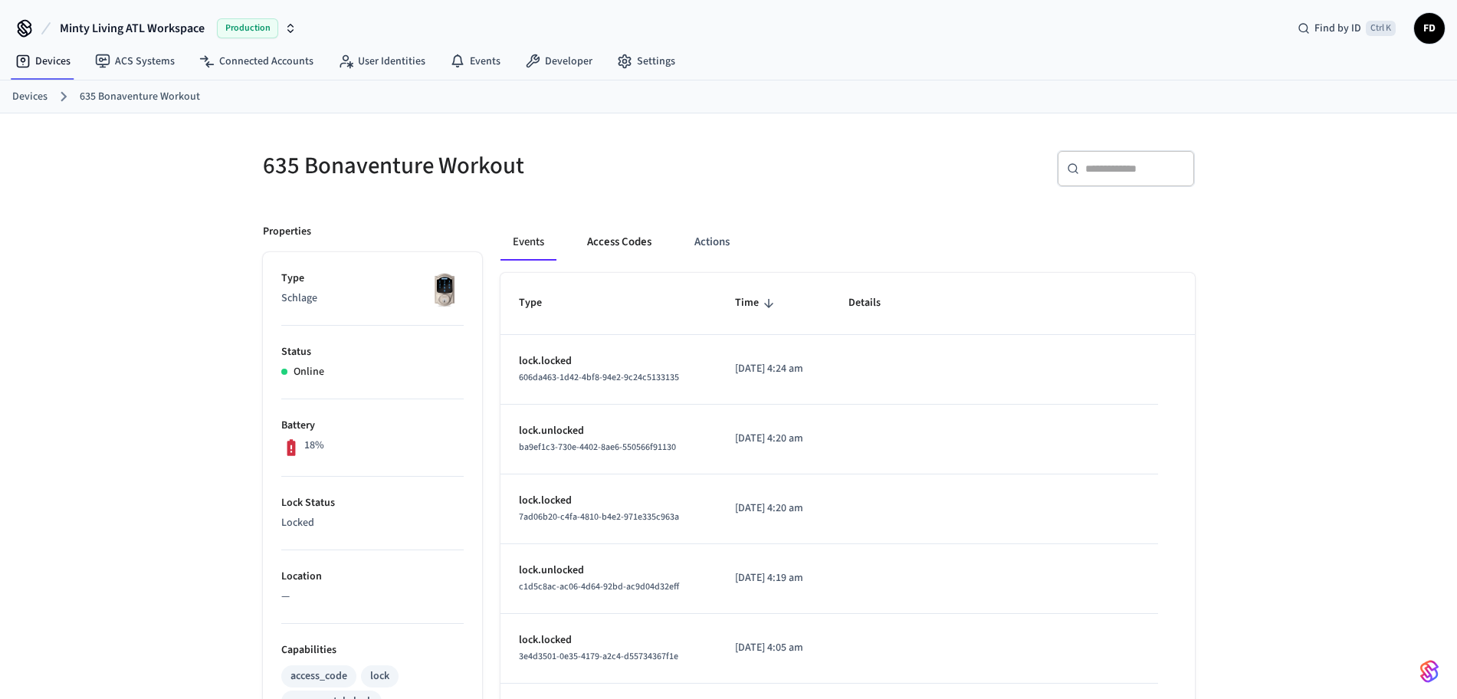
click at [625, 245] on button "Access Codes" at bounding box center [619, 242] width 89 height 37
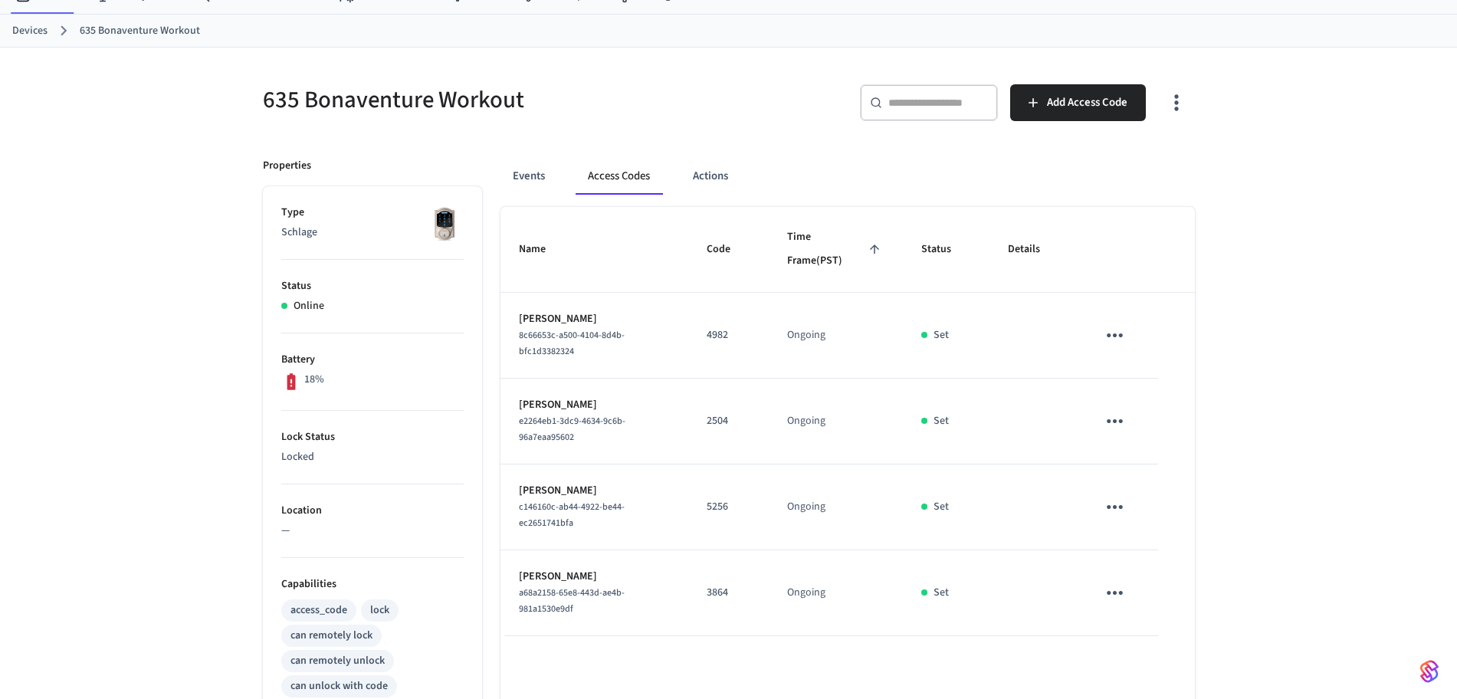
scroll to position [57, 0]
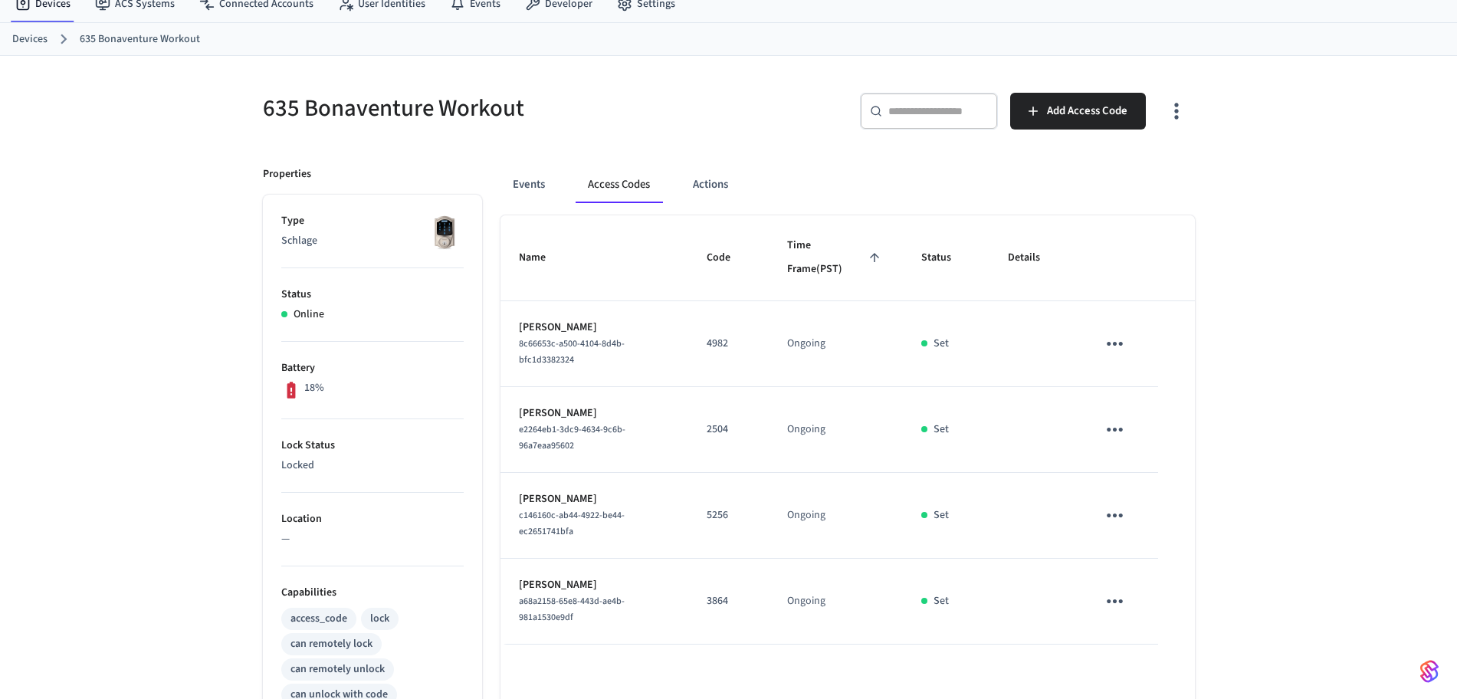
click at [41, 35] on link "Devices" at bounding box center [29, 39] width 35 height 16
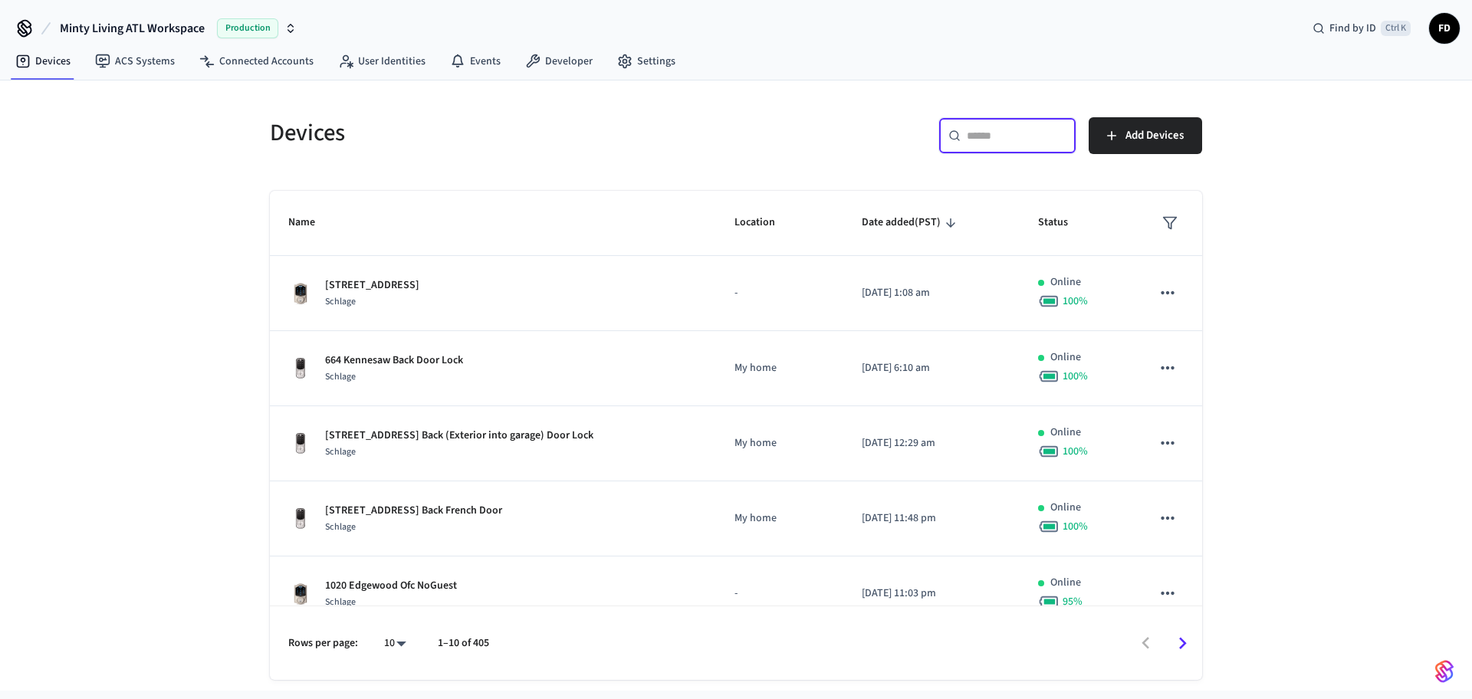
click at [973, 134] on input "text" at bounding box center [1017, 135] width 100 height 15
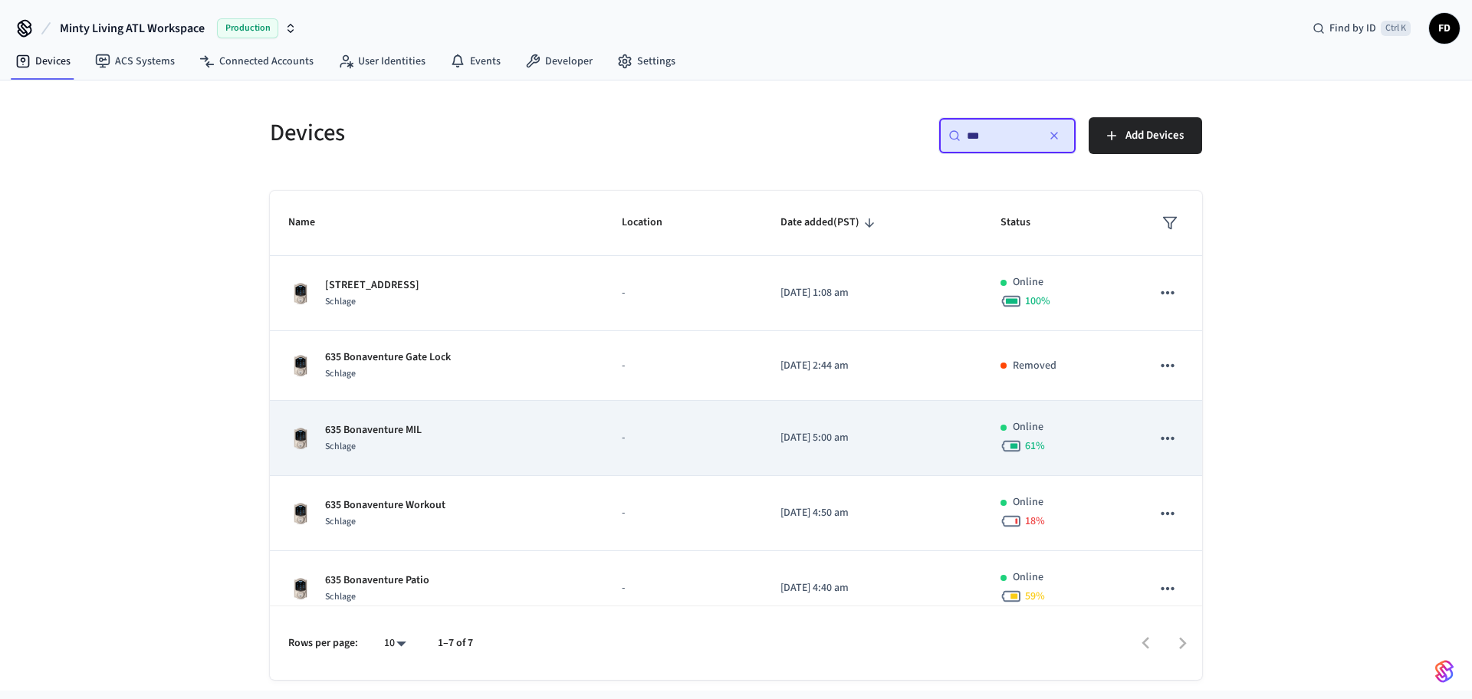
type input "***"
click at [556, 425] on div "635 Bonaventure MIL Schlage" at bounding box center [436, 438] width 297 height 32
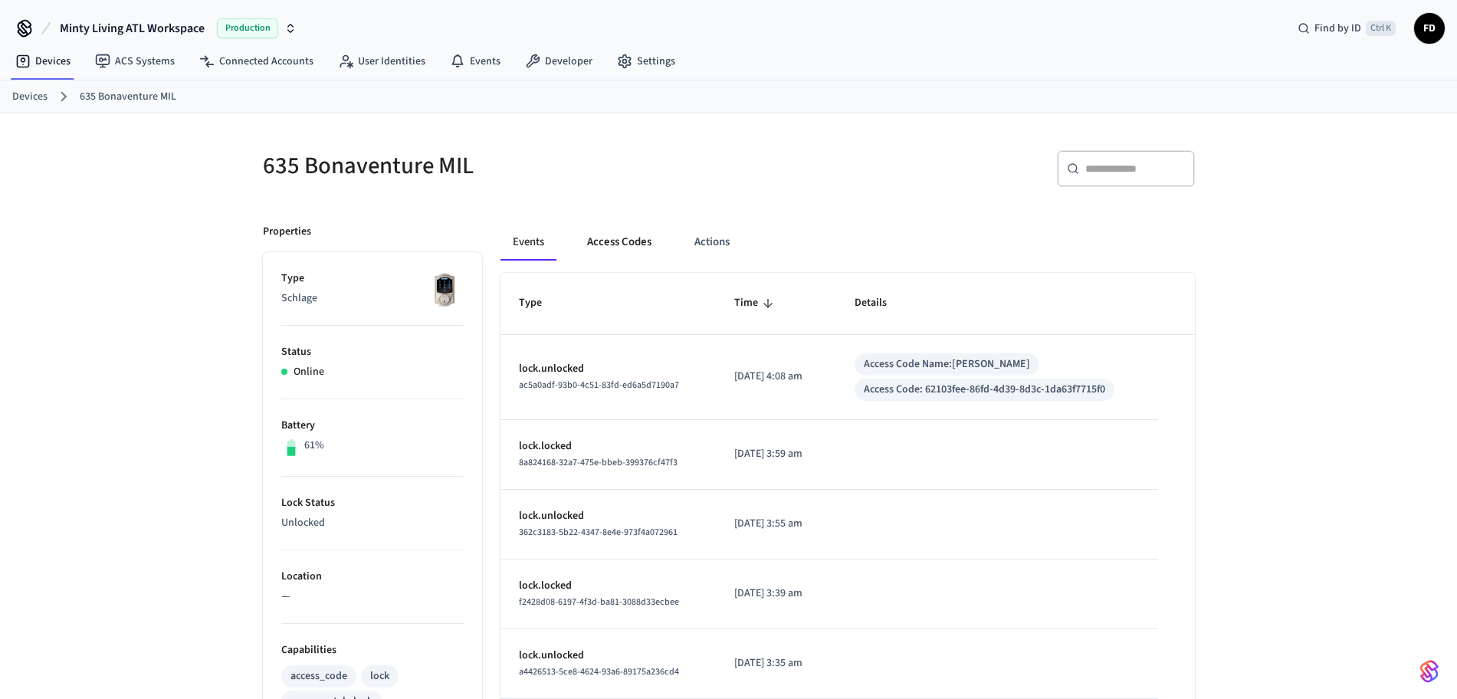
click at [640, 240] on button "Access Codes" at bounding box center [619, 242] width 89 height 37
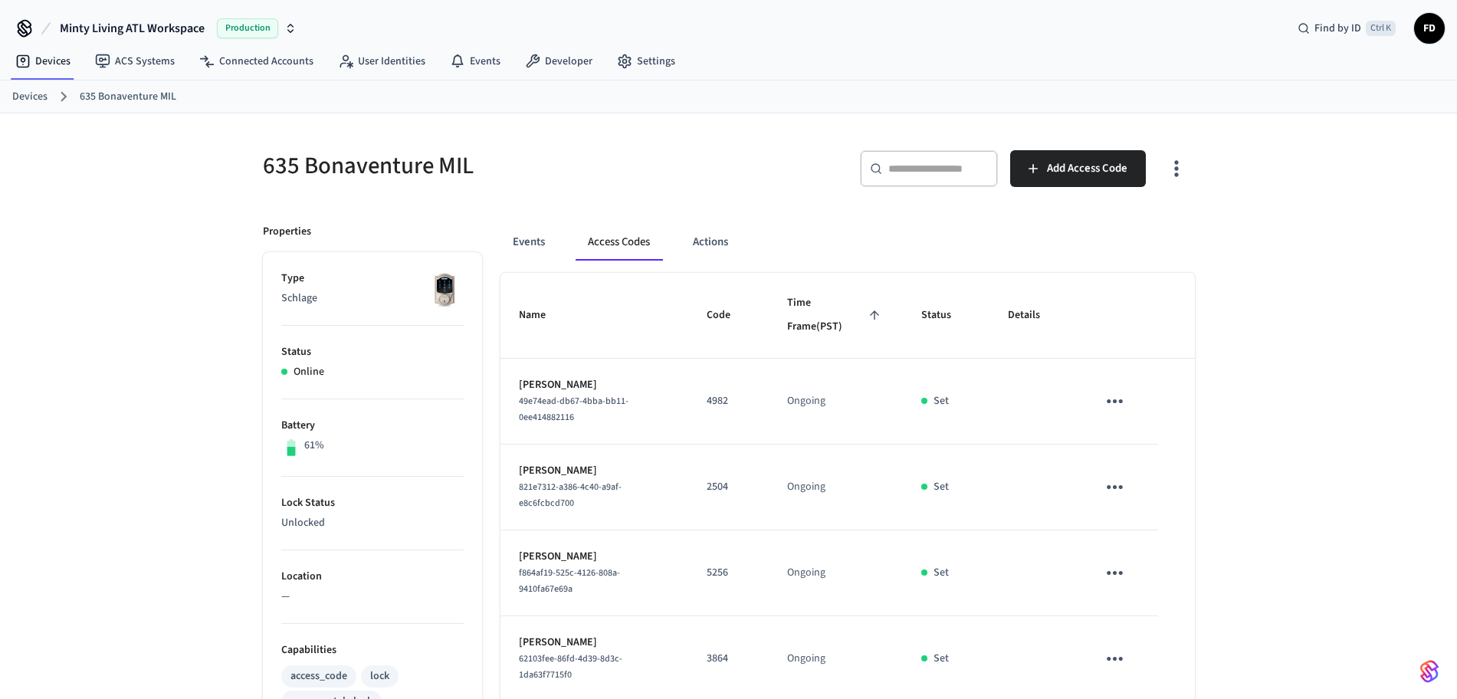
click at [21, 95] on link "Devices" at bounding box center [29, 97] width 35 height 16
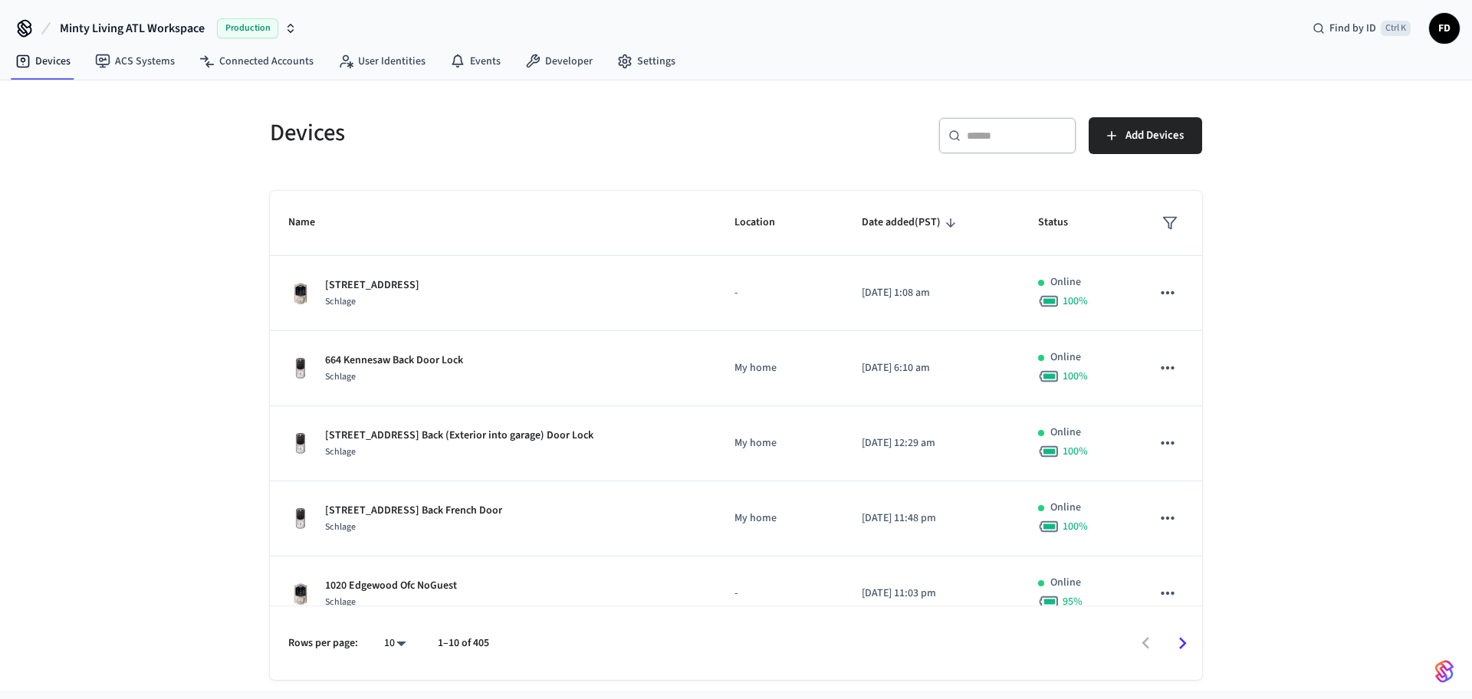
click at [1058, 140] on input "text" at bounding box center [1017, 135] width 100 height 15
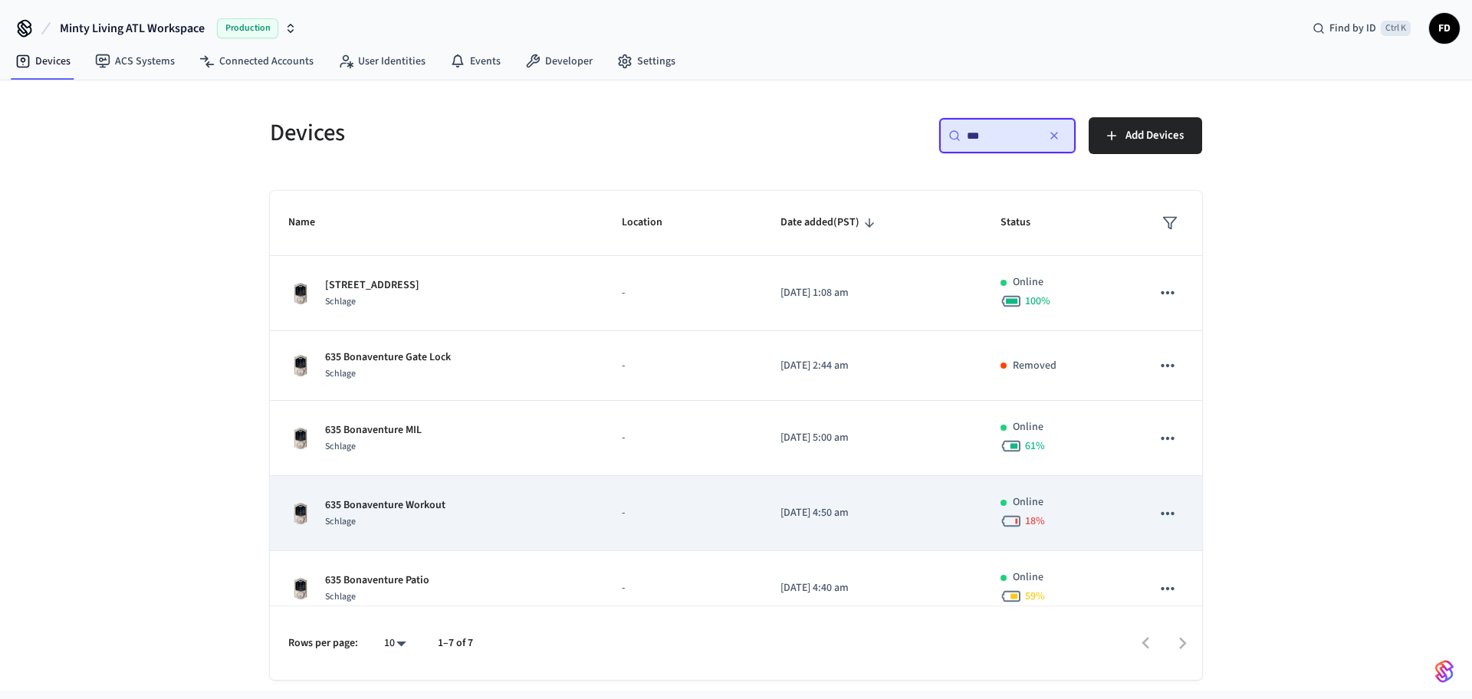
type input "***"
click at [546, 508] on div "635 Bonaventure Workout Schlage" at bounding box center [436, 513] width 297 height 32
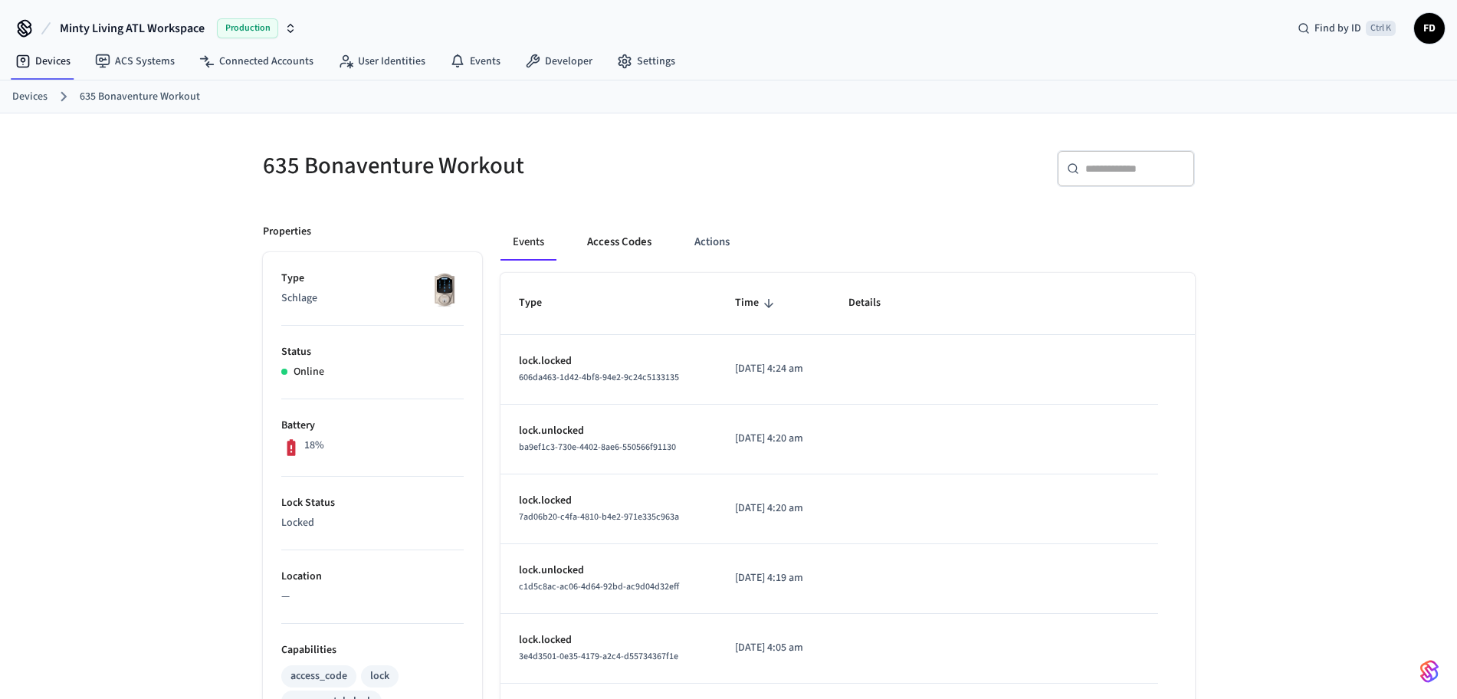
click at [622, 252] on button "Access Codes" at bounding box center [619, 242] width 89 height 37
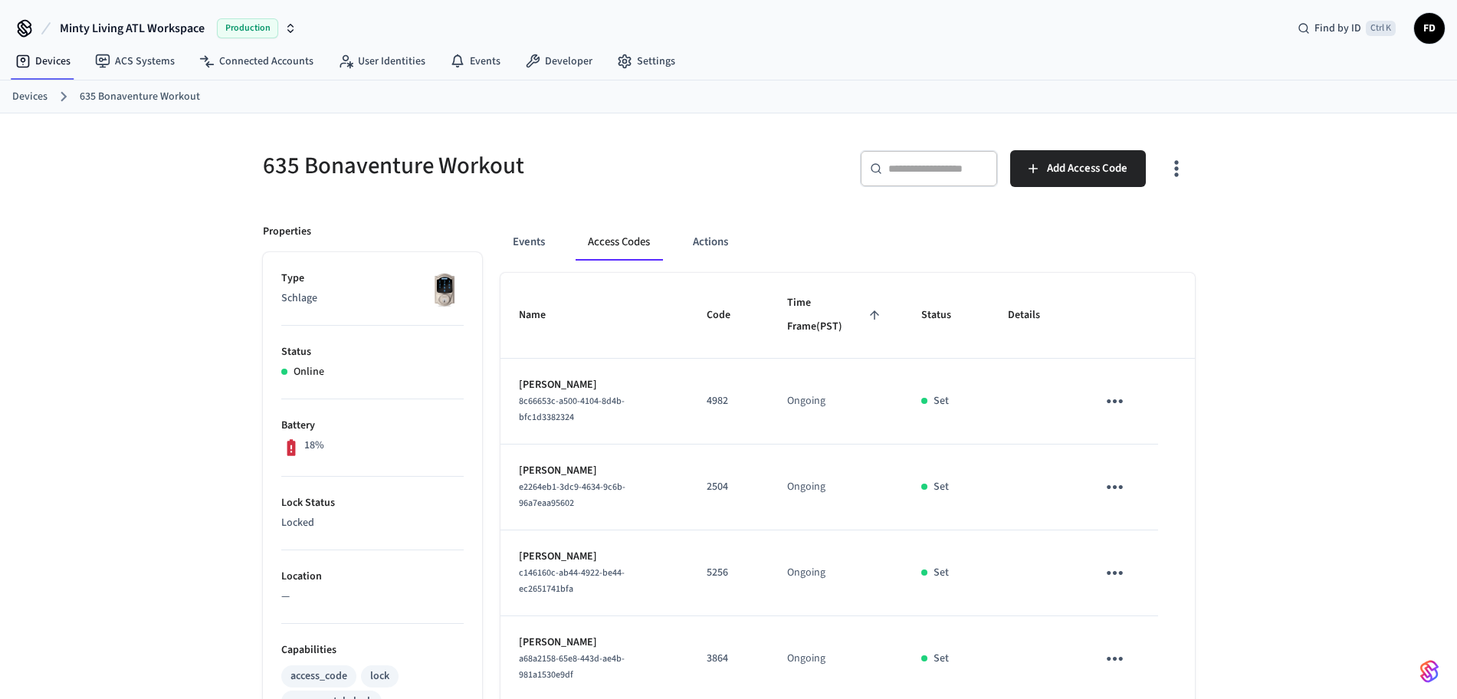
click at [26, 87] on ol "Devices 635 Bonaventure Workout" at bounding box center [734, 97] width 1445 height 20
click at [28, 99] on link "Devices" at bounding box center [29, 97] width 35 height 16
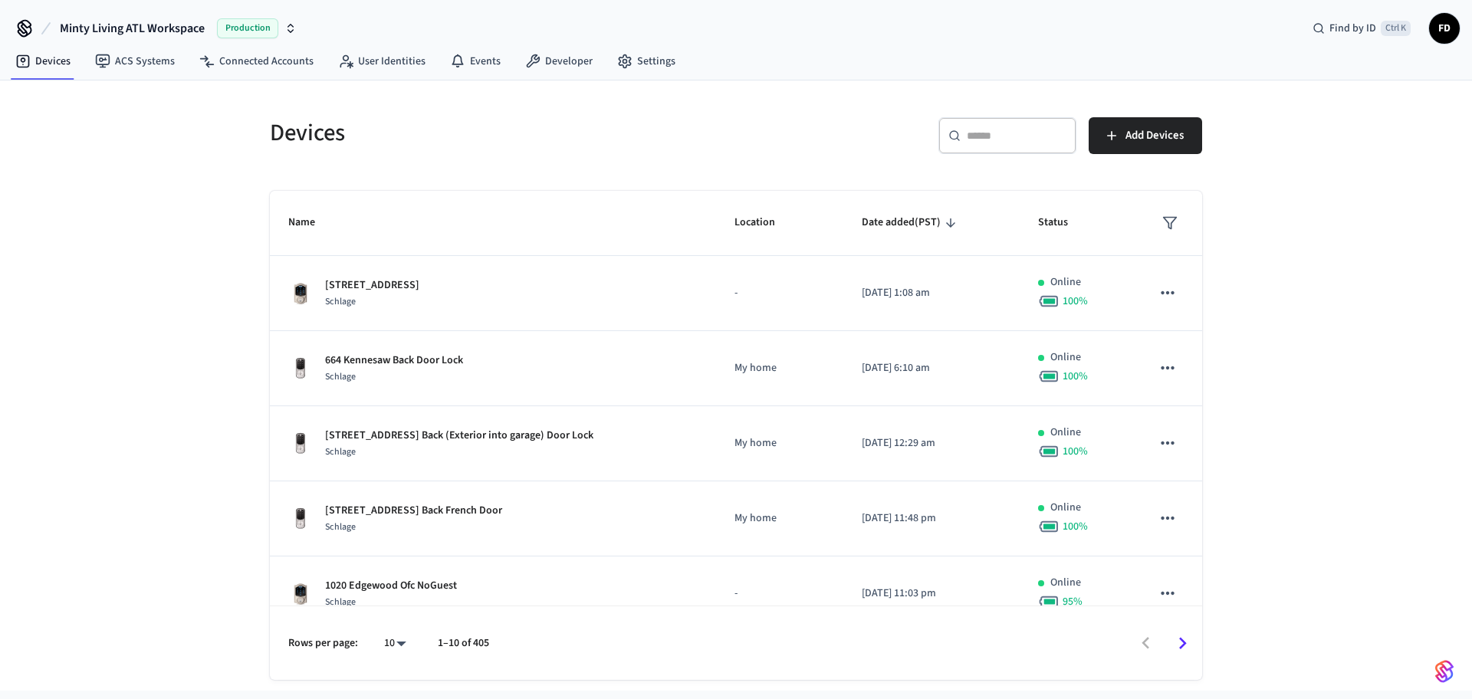
click at [1058, 146] on div "​ ​" at bounding box center [1007, 135] width 138 height 37
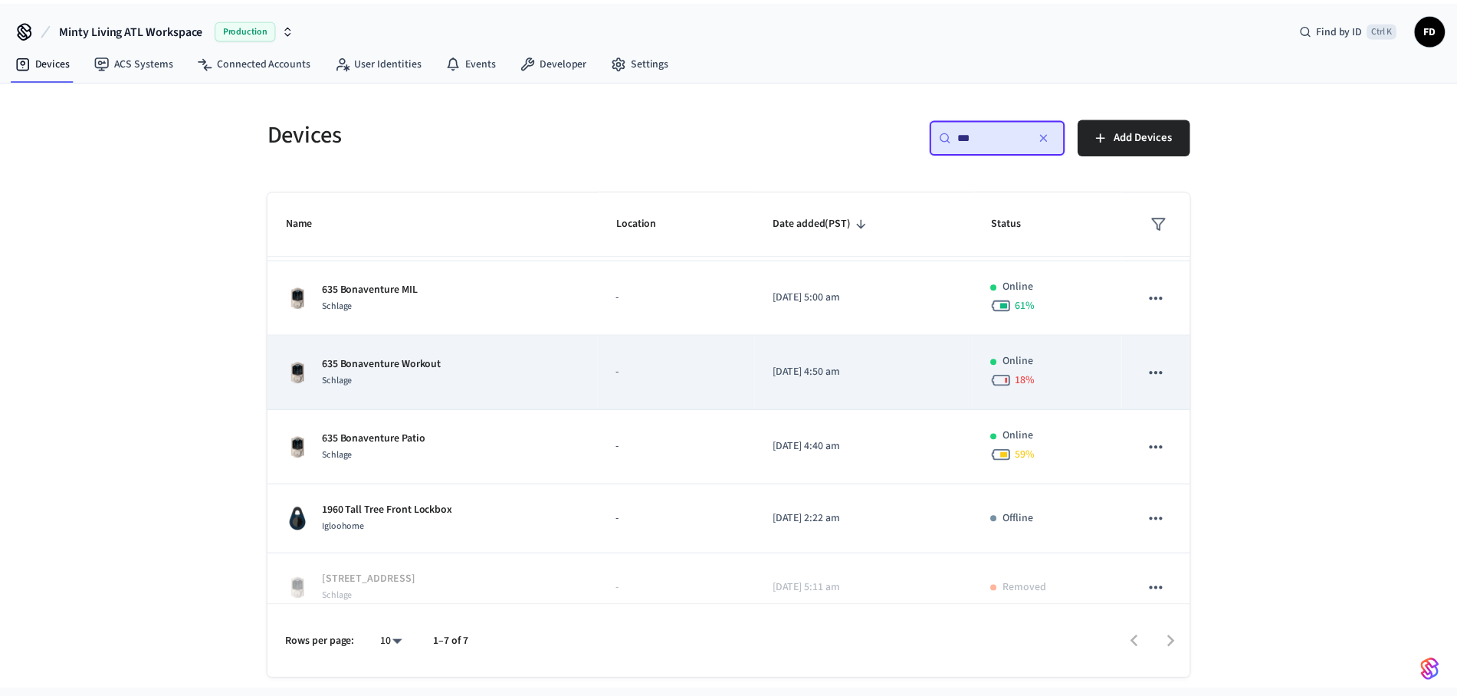
scroll to position [143, 0]
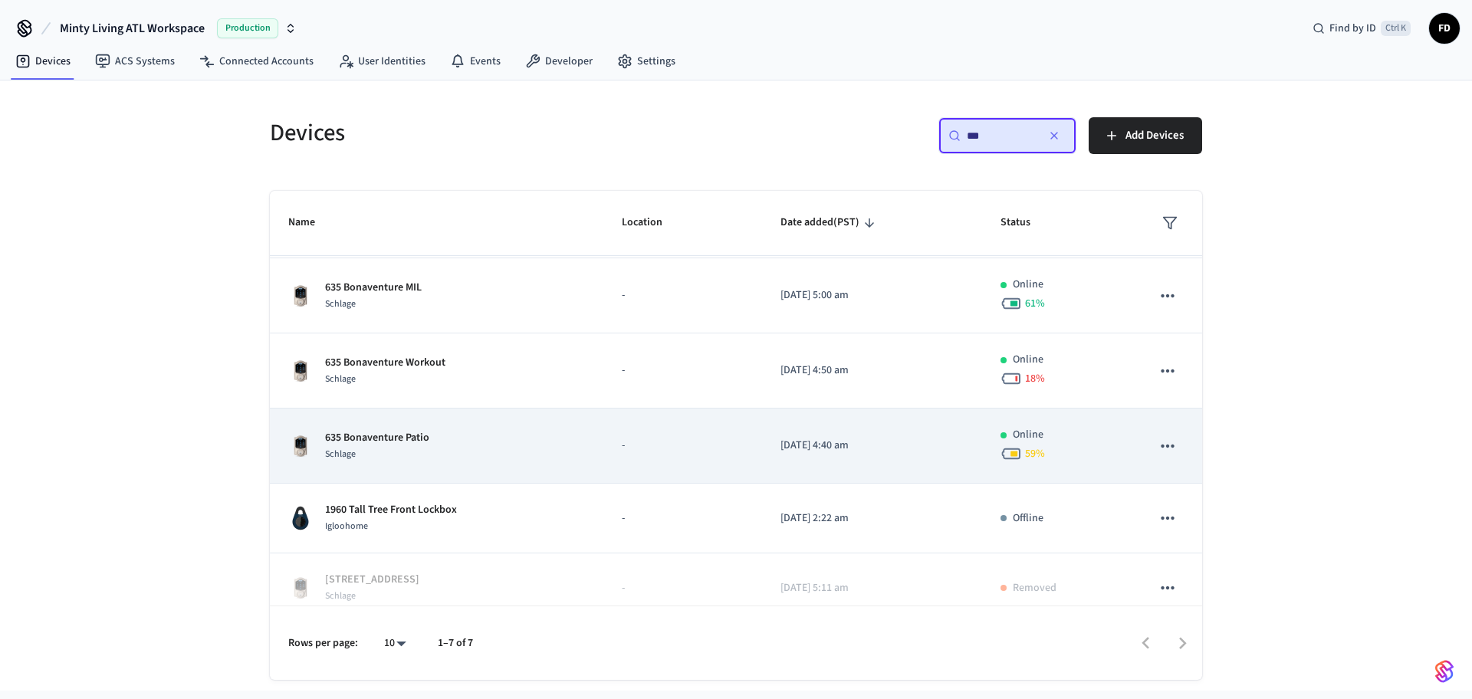
type input "***"
click at [653, 438] on p "-" at bounding box center [682, 446] width 121 height 16
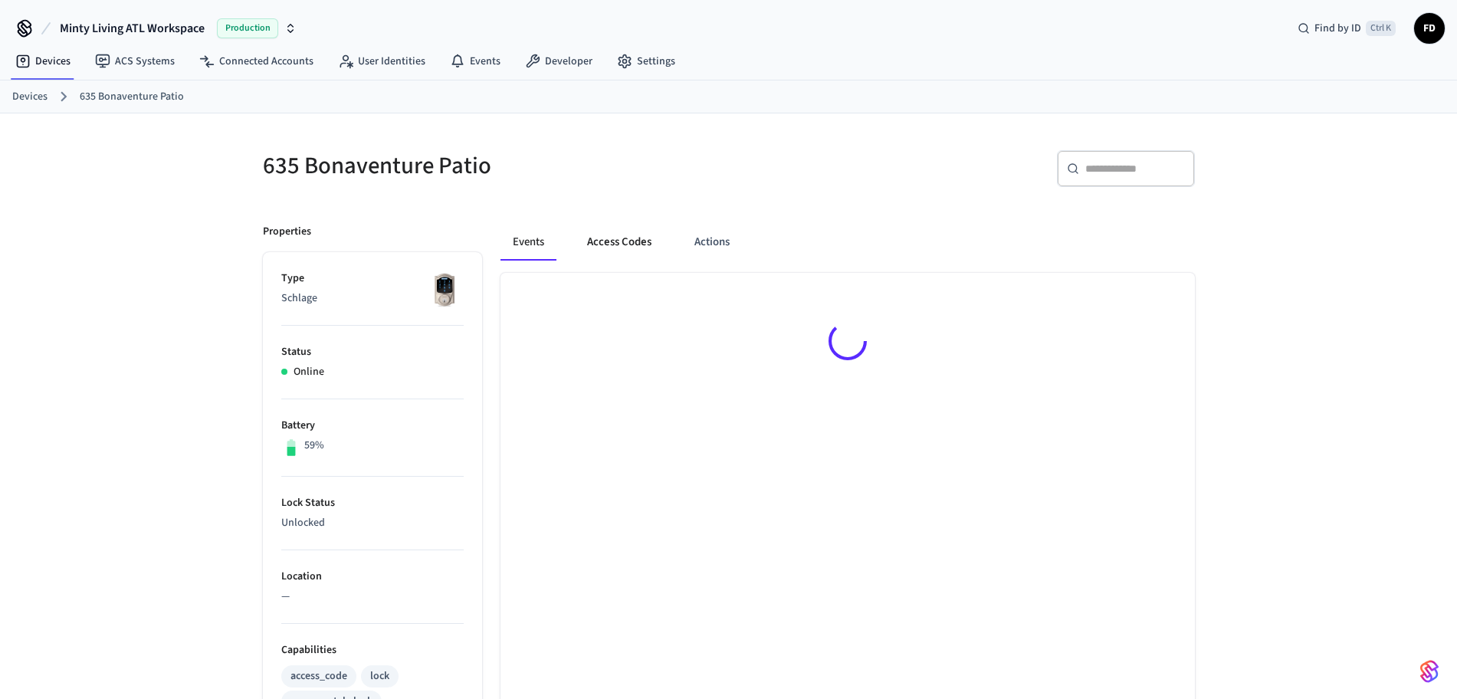
click at [619, 236] on button "Access Codes" at bounding box center [619, 242] width 89 height 37
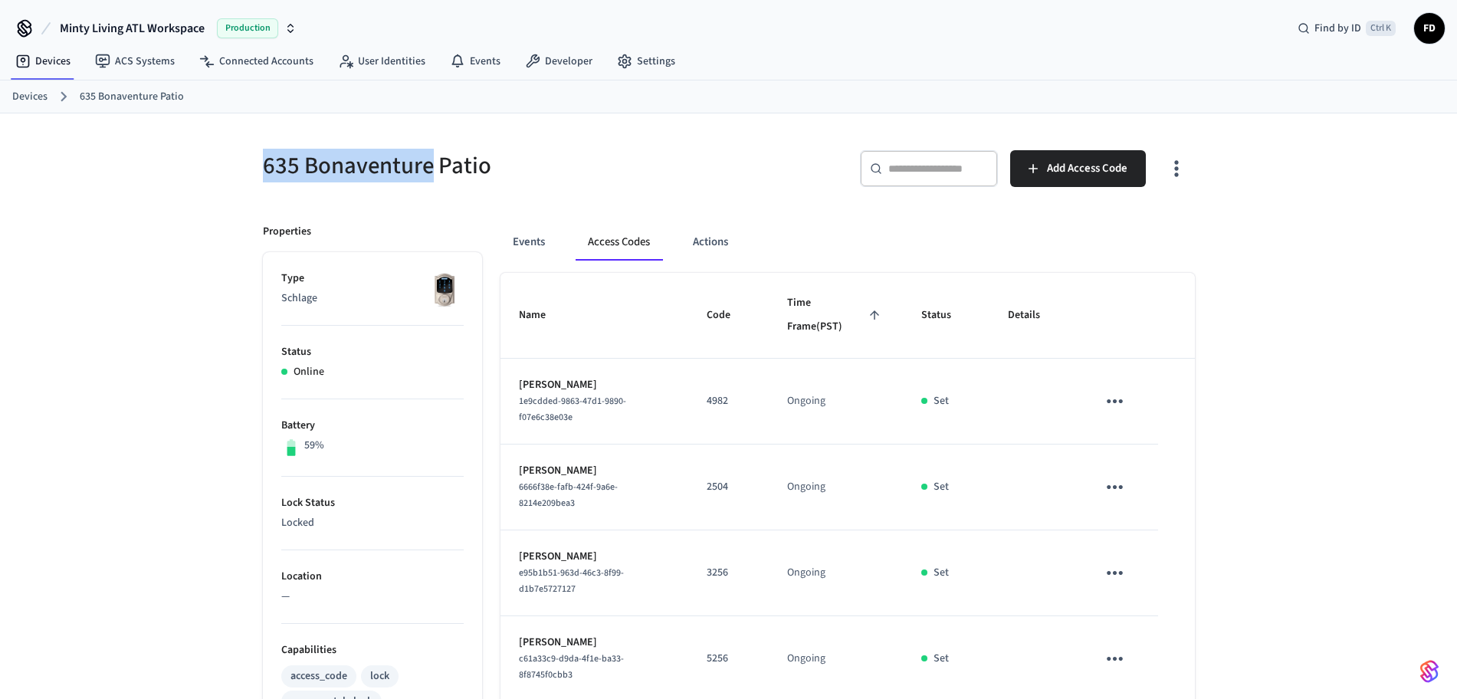
drag, startPoint x: 237, startPoint y: 165, endPoint x: 429, endPoint y: 156, distance: 192.6
click at [429, 156] on div "635 Bonaventure Patio ​ ​ Add Access Code Properties Type Schlage Status Online…" at bounding box center [728, 616] width 1457 height 1007
copy h5 "635 Bonaventure"
click at [42, 102] on link "Devices" at bounding box center [29, 97] width 35 height 16
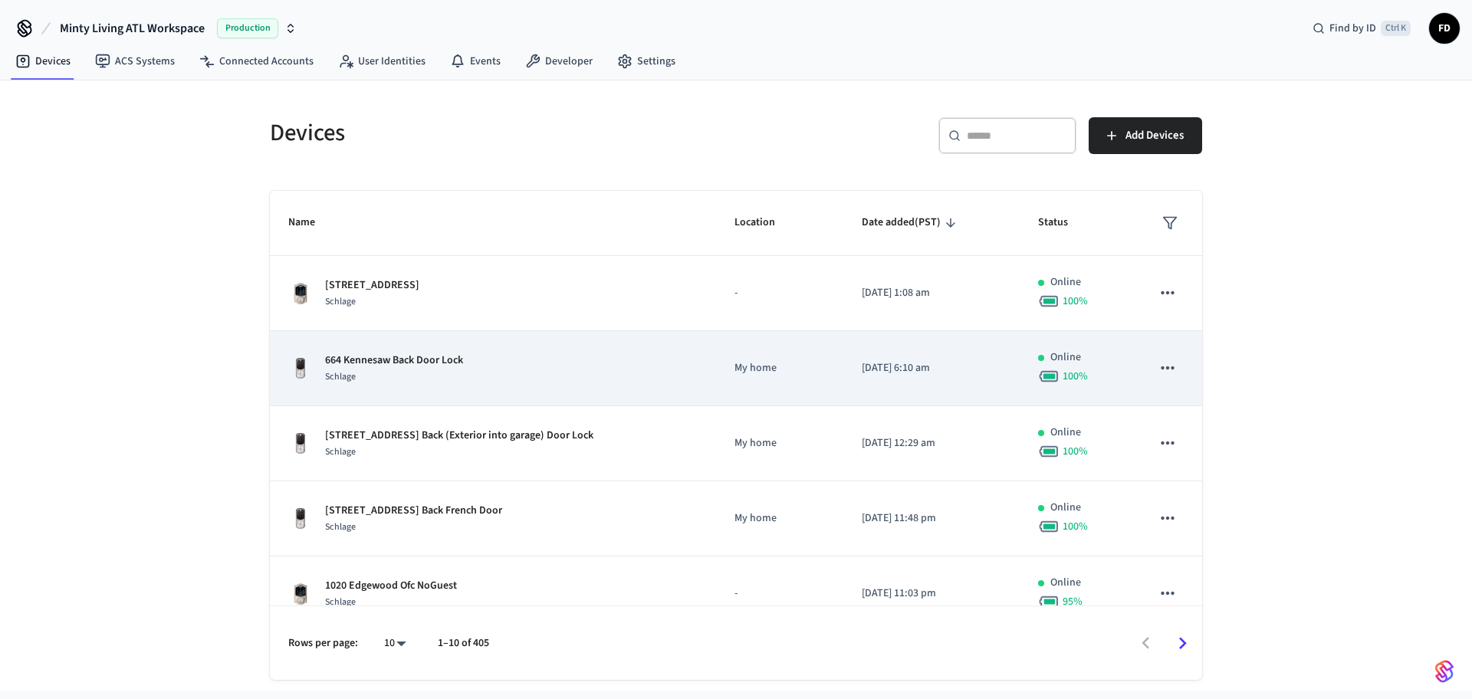
click at [441, 401] on td "664 Kennesaw Back Door Lock Schlage" at bounding box center [493, 368] width 446 height 75
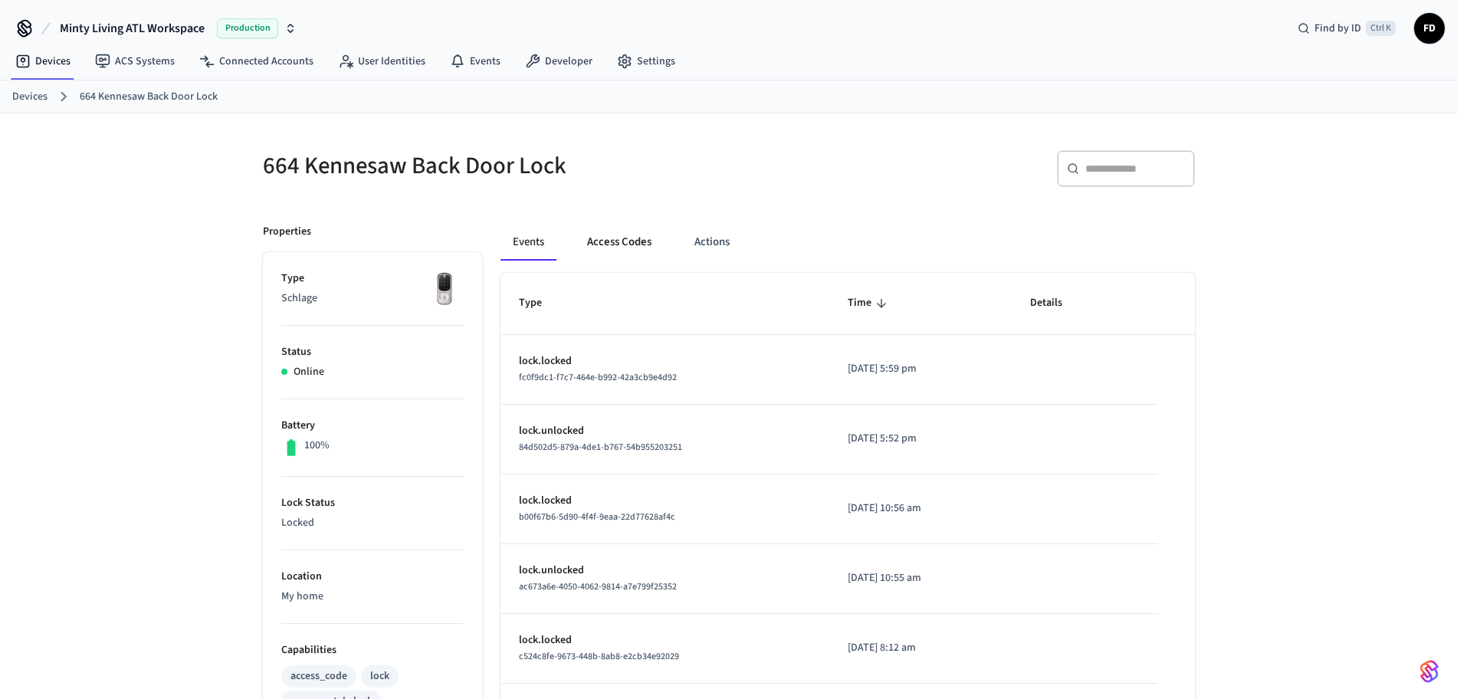
click at [626, 245] on button "Access Codes" at bounding box center [619, 242] width 89 height 37
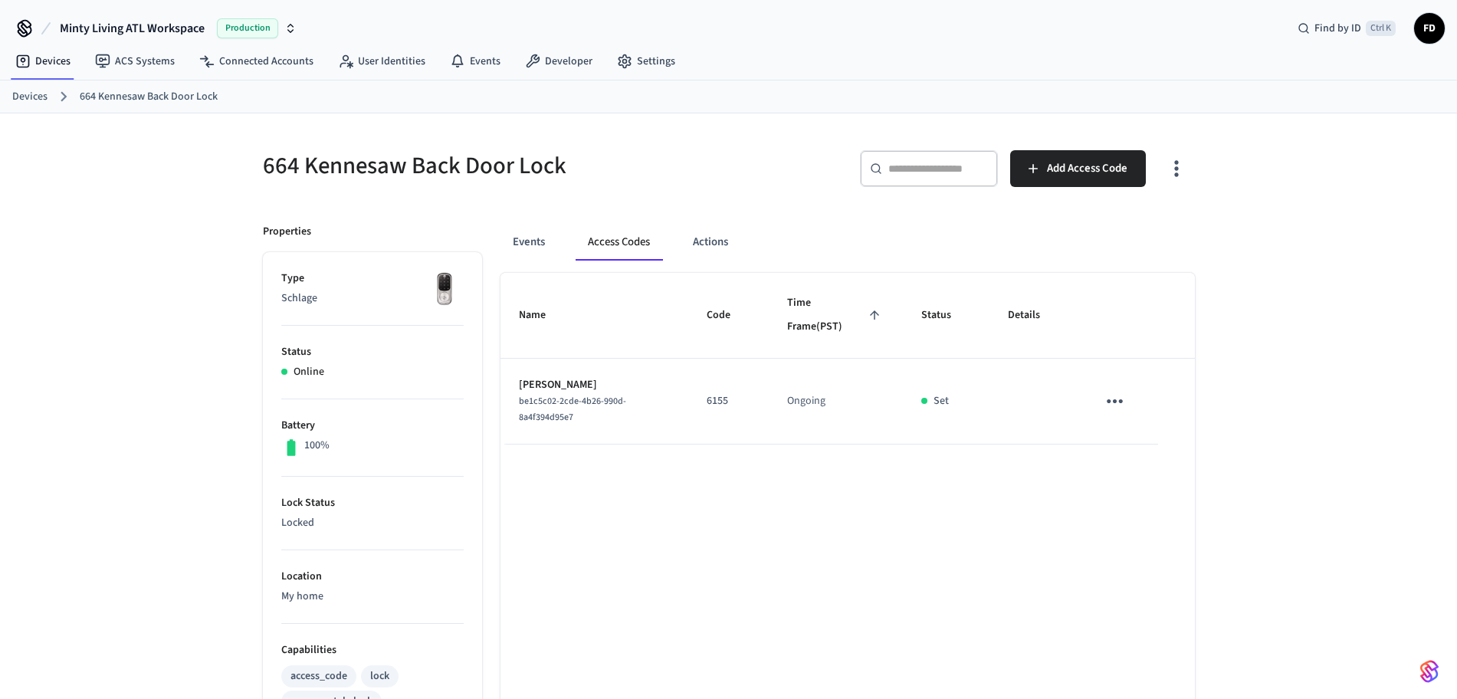
click at [35, 94] on link "Devices" at bounding box center [29, 97] width 35 height 16
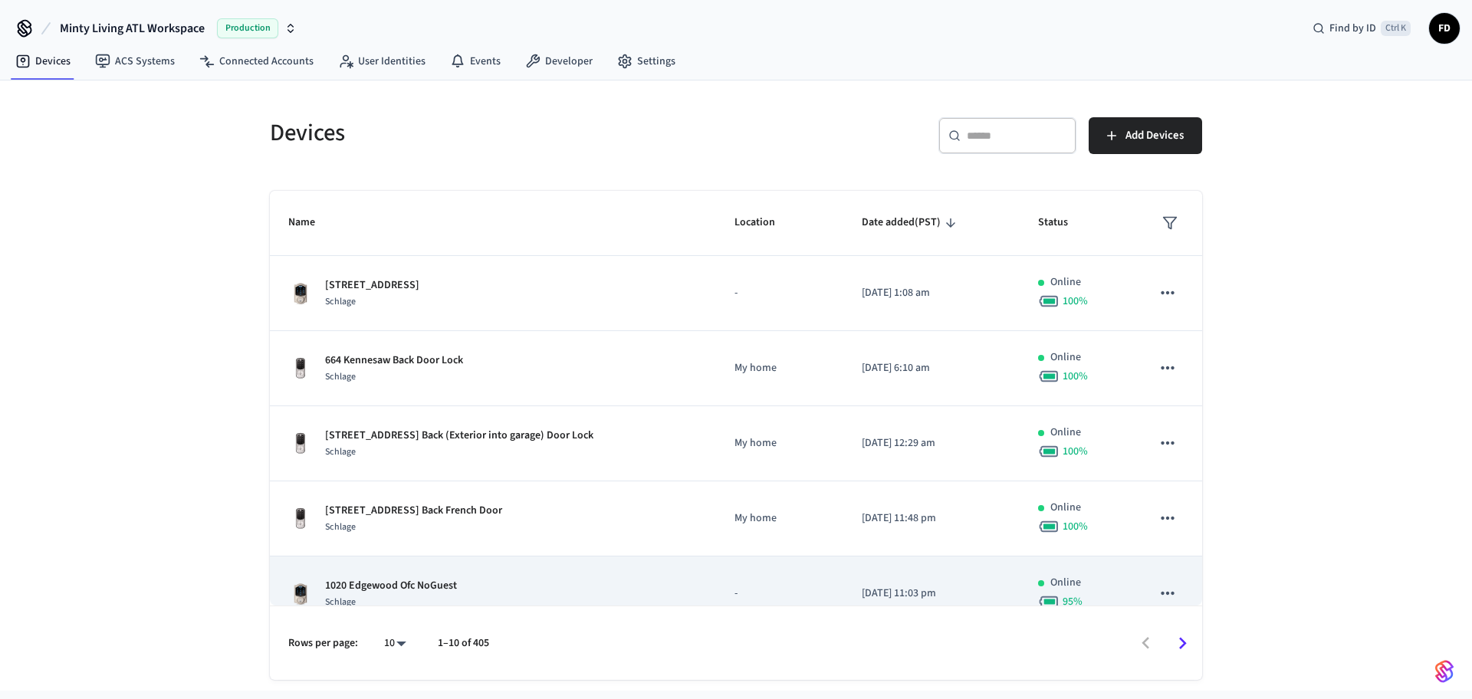
click at [553, 558] on td "1020 Edgewood Ofc NoGuest Schlage" at bounding box center [493, 593] width 446 height 75
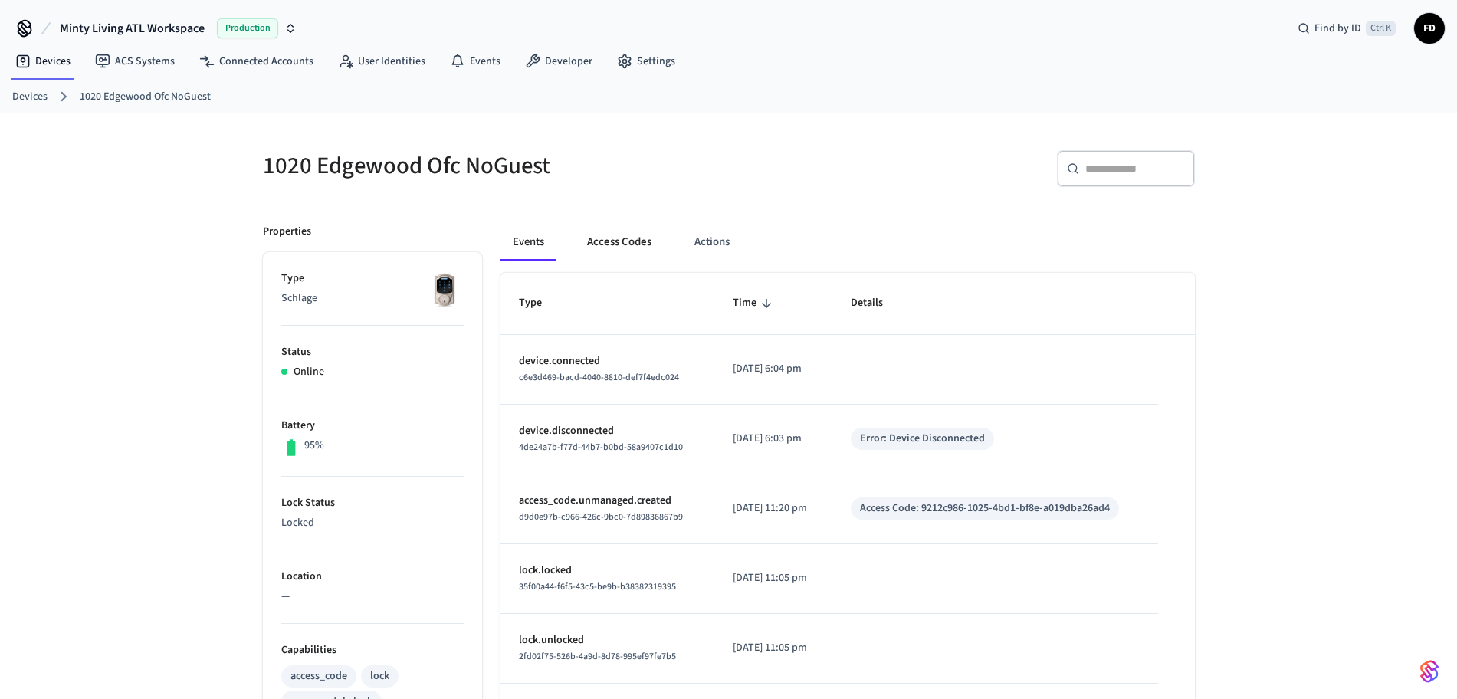
click at [602, 244] on button "Access Codes" at bounding box center [619, 242] width 89 height 37
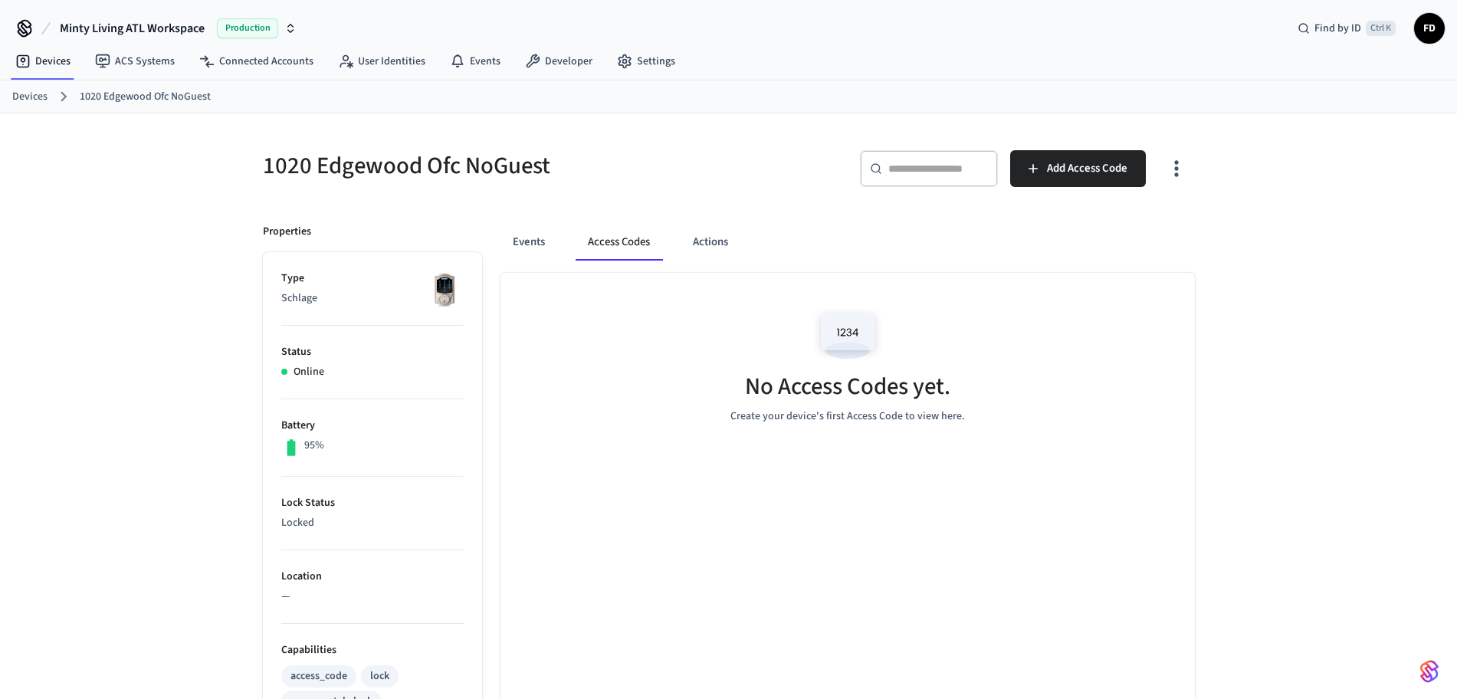
click at [34, 96] on link "Devices" at bounding box center [29, 97] width 35 height 16
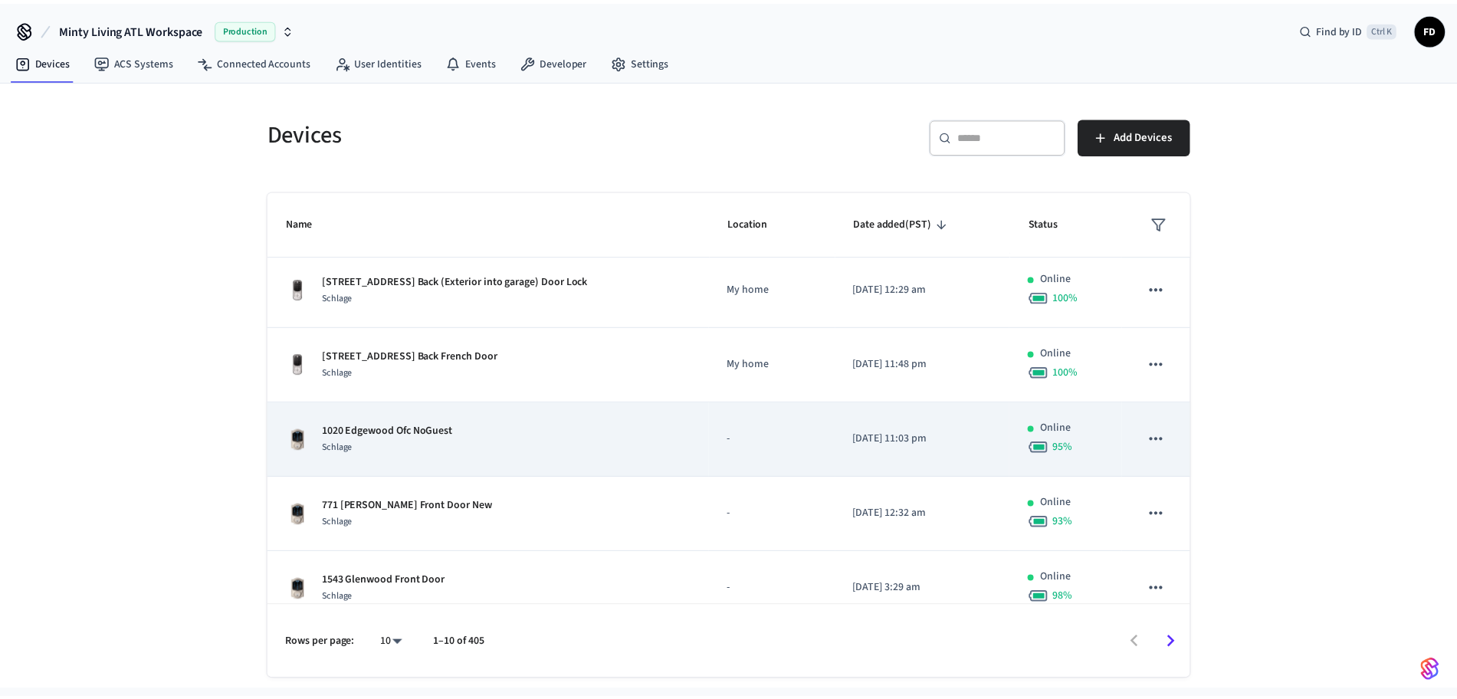
scroll to position [156, 0]
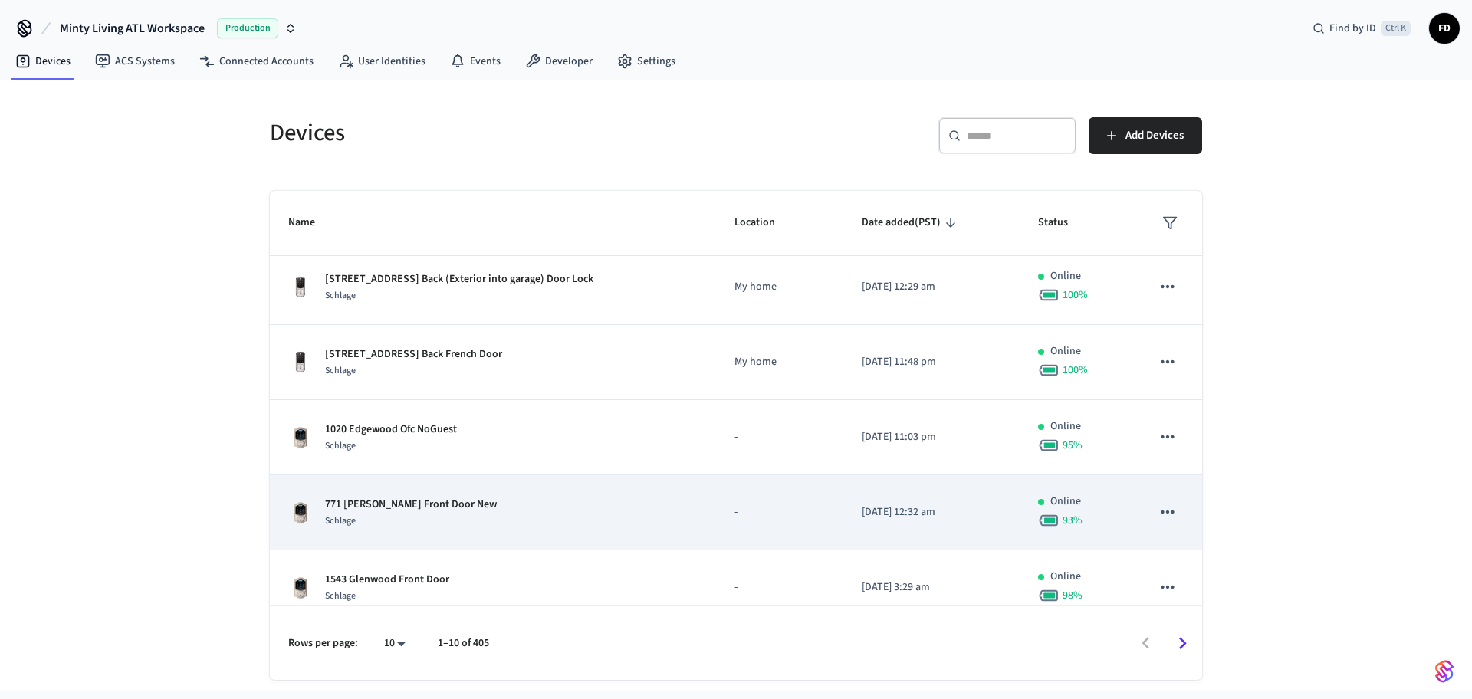
click at [596, 529] on td "771 [PERSON_NAME] Front Door New Schlage" at bounding box center [493, 512] width 446 height 75
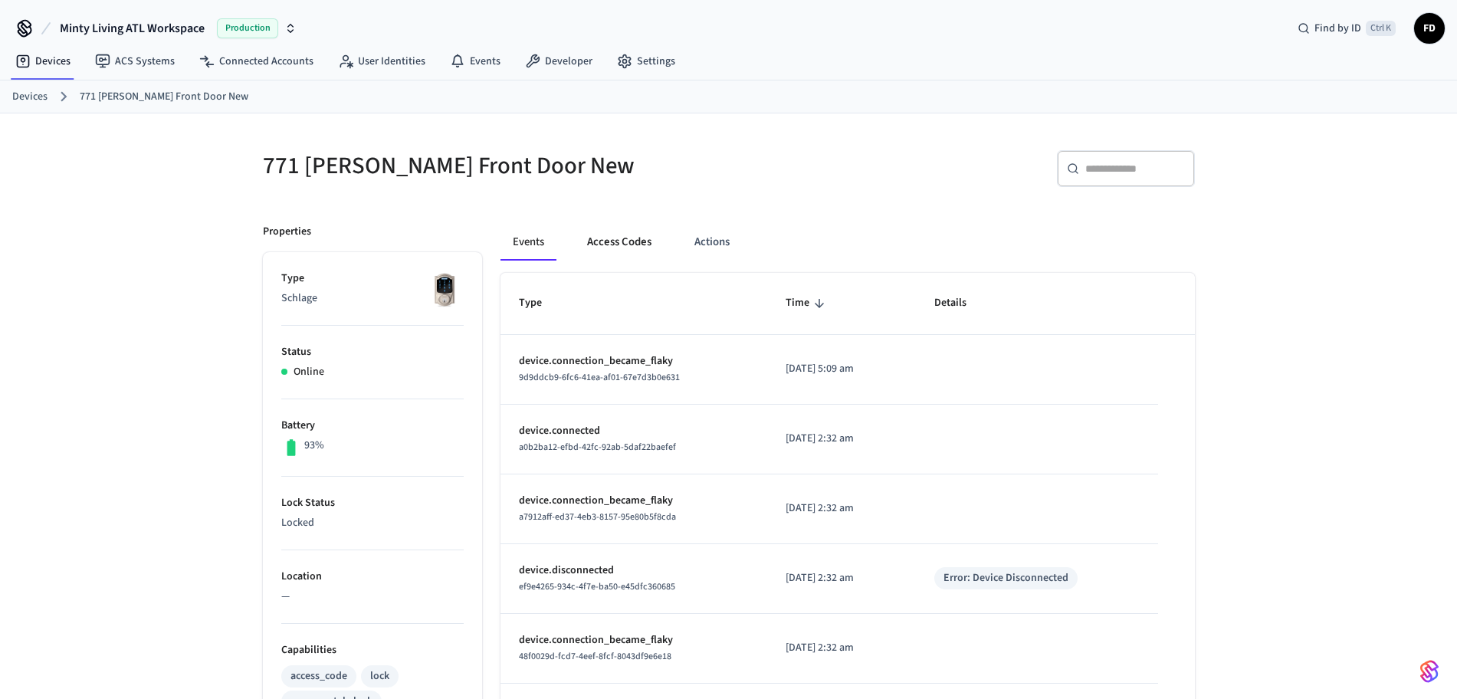
click at [613, 247] on button "Access Codes" at bounding box center [619, 242] width 89 height 37
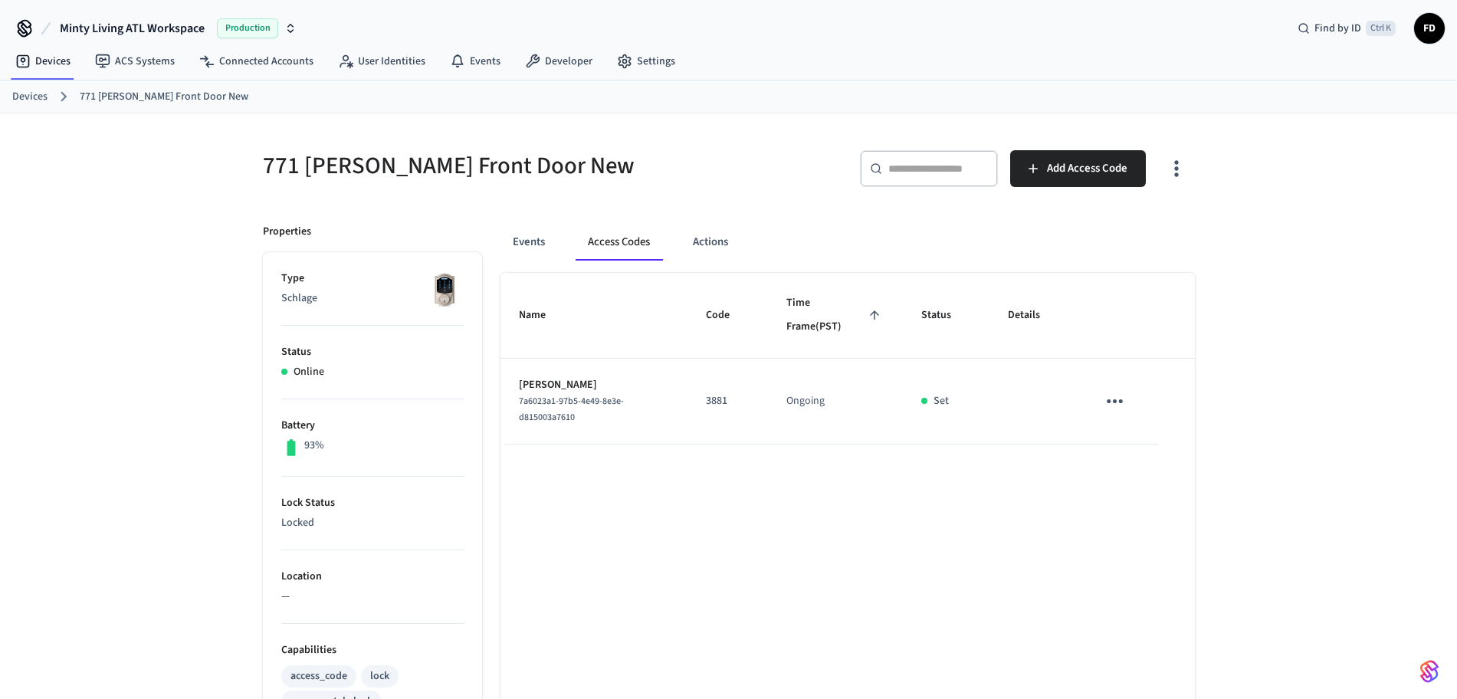
click at [34, 96] on link "Devices" at bounding box center [29, 97] width 35 height 16
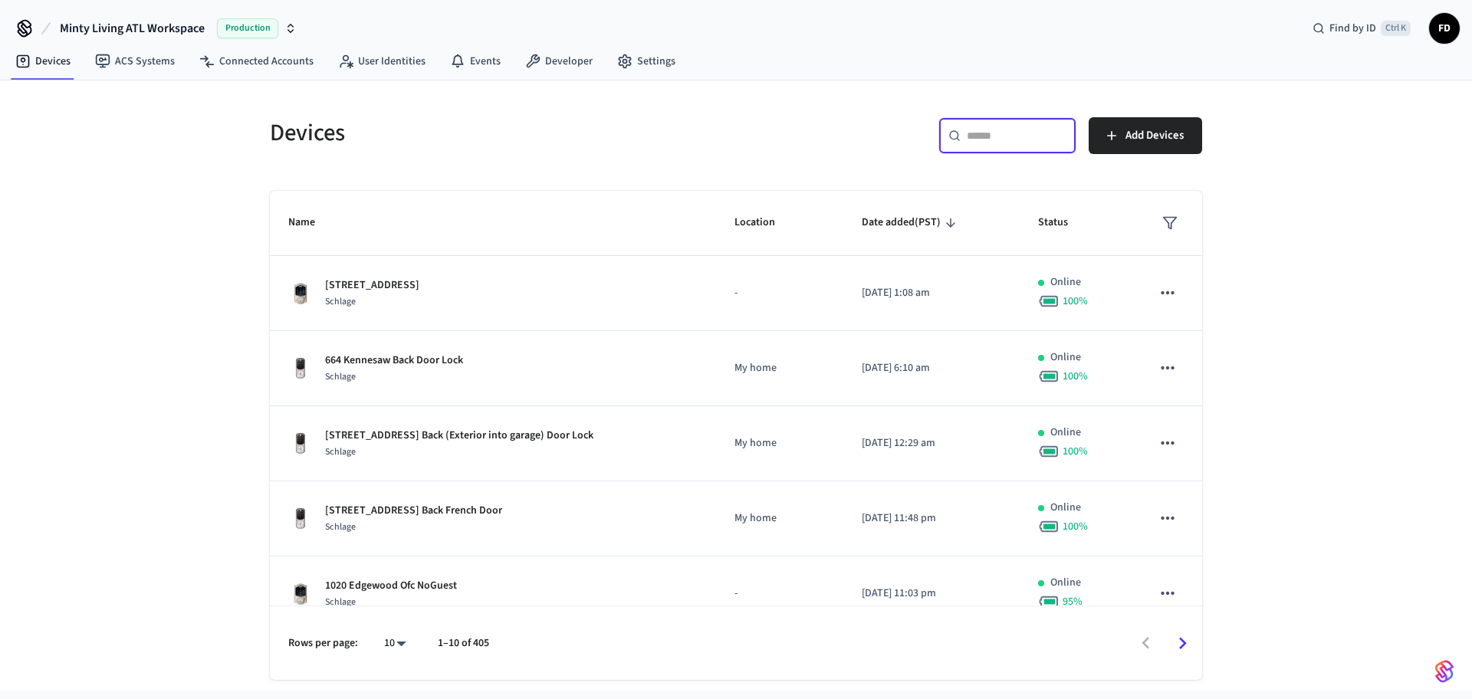
click at [1036, 130] on input "text" at bounding box center [1017, 135] width 100 height 15
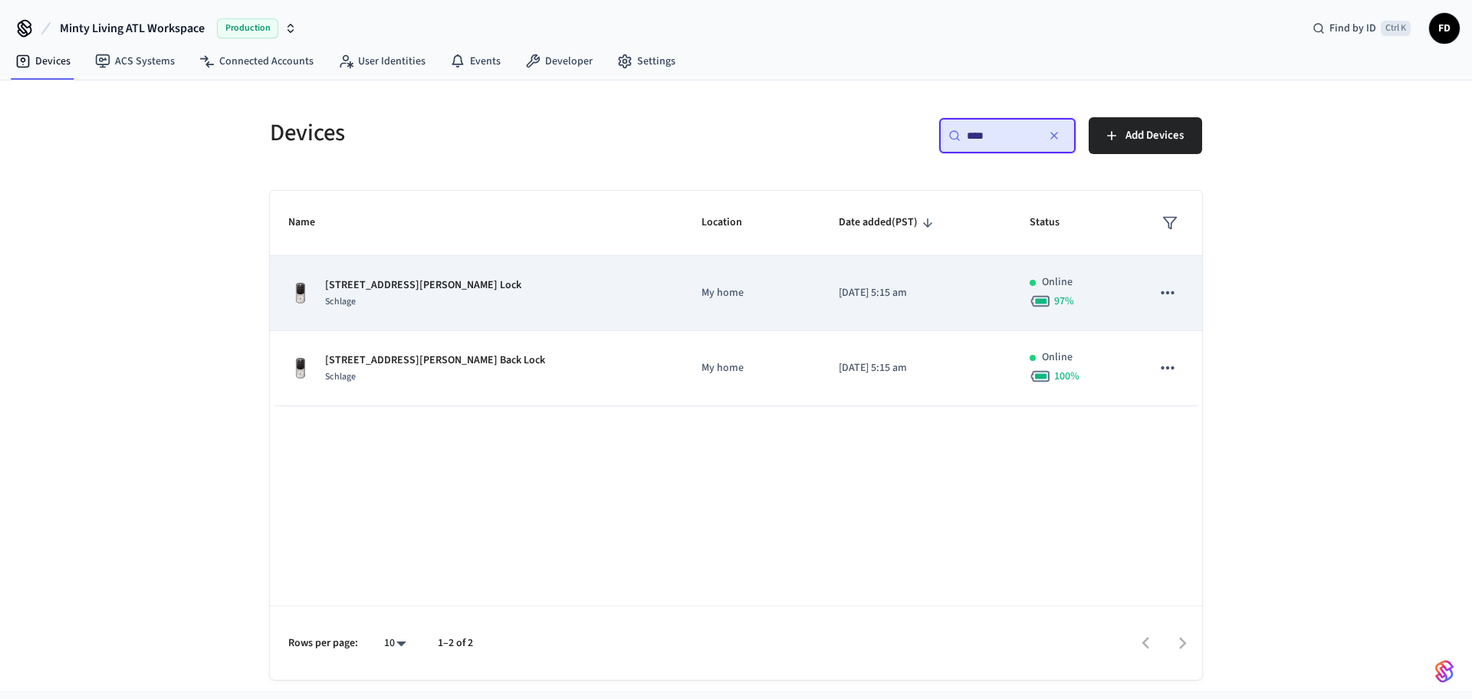
type input "****"
click at [683, 310] on td "My home" at bounding box center [751, 293] width 137 height 75
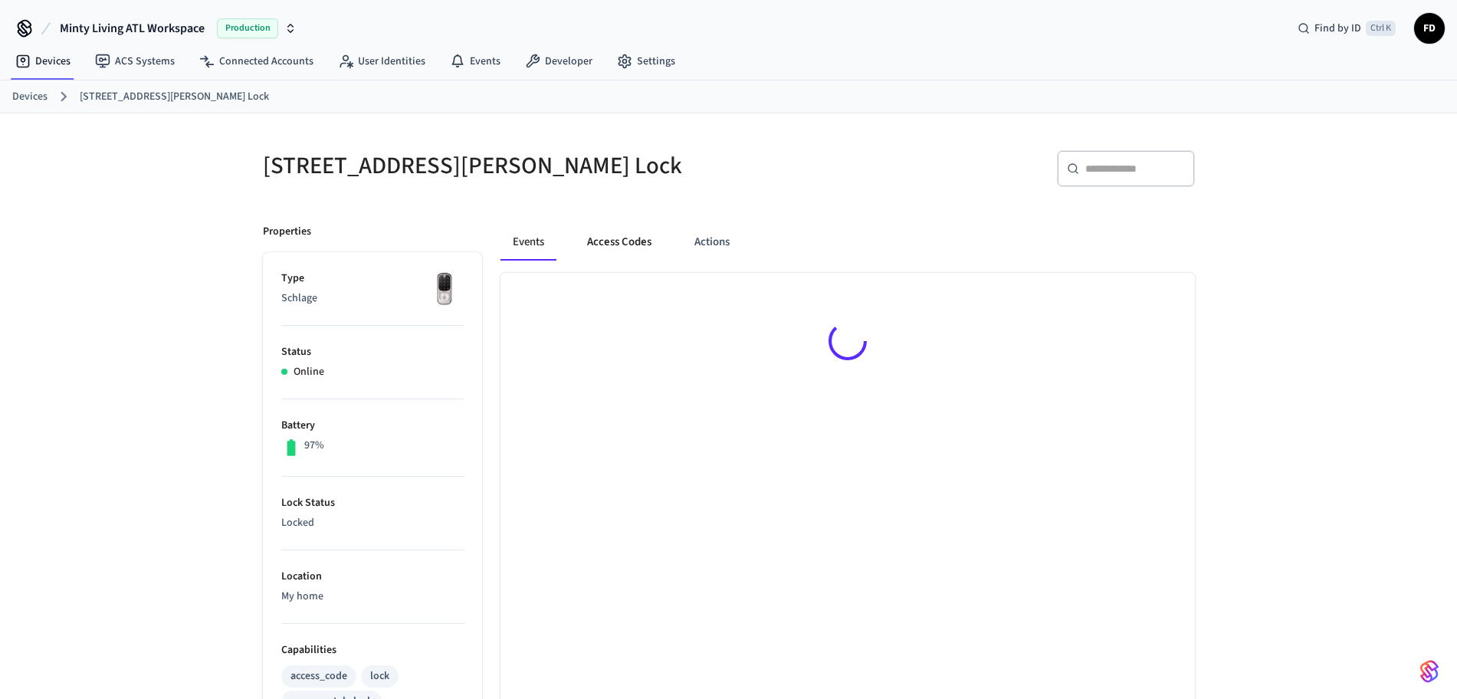
click at [619, 255] on button "Access Codes" at bounding box center [619, 242] width 89 height 37
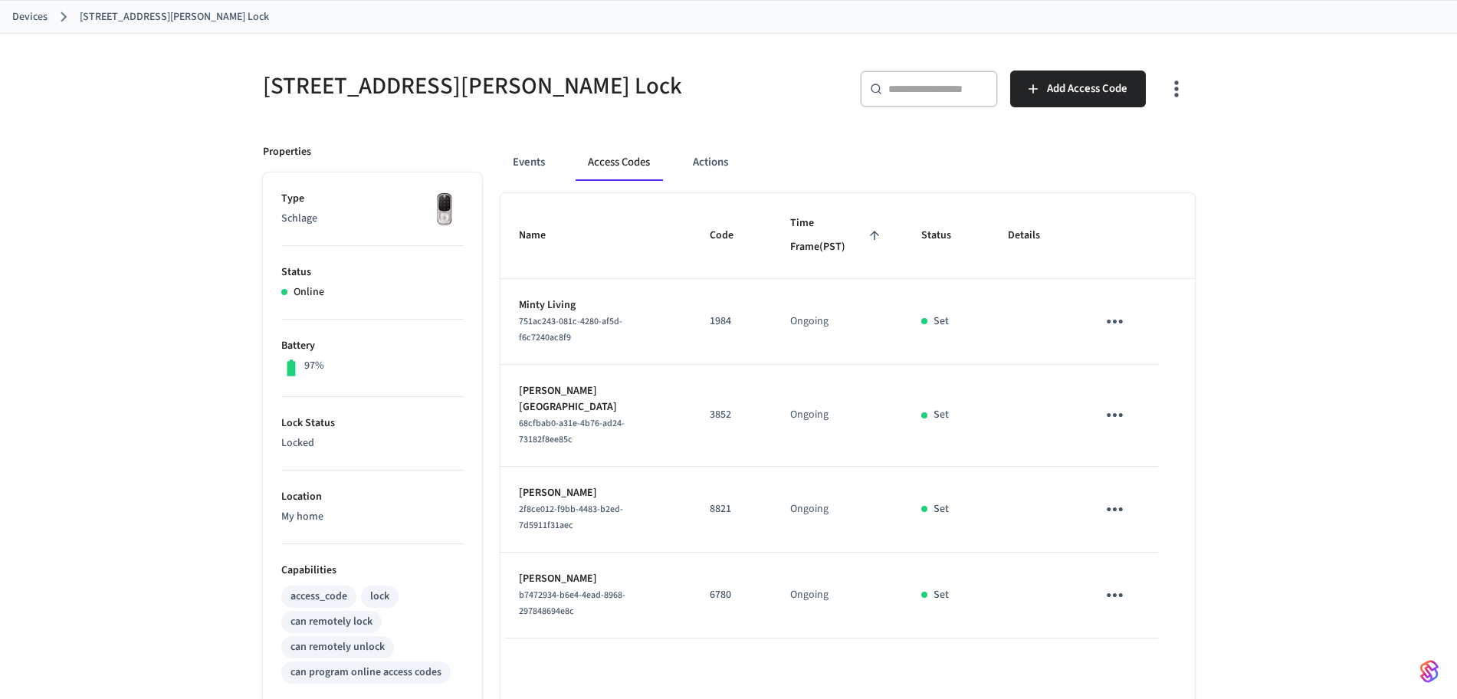
scroll to position [80, 0]
click at [1051, 96] on span "Add Access Code" at bounding box center [1087, 88] width 80 height 20
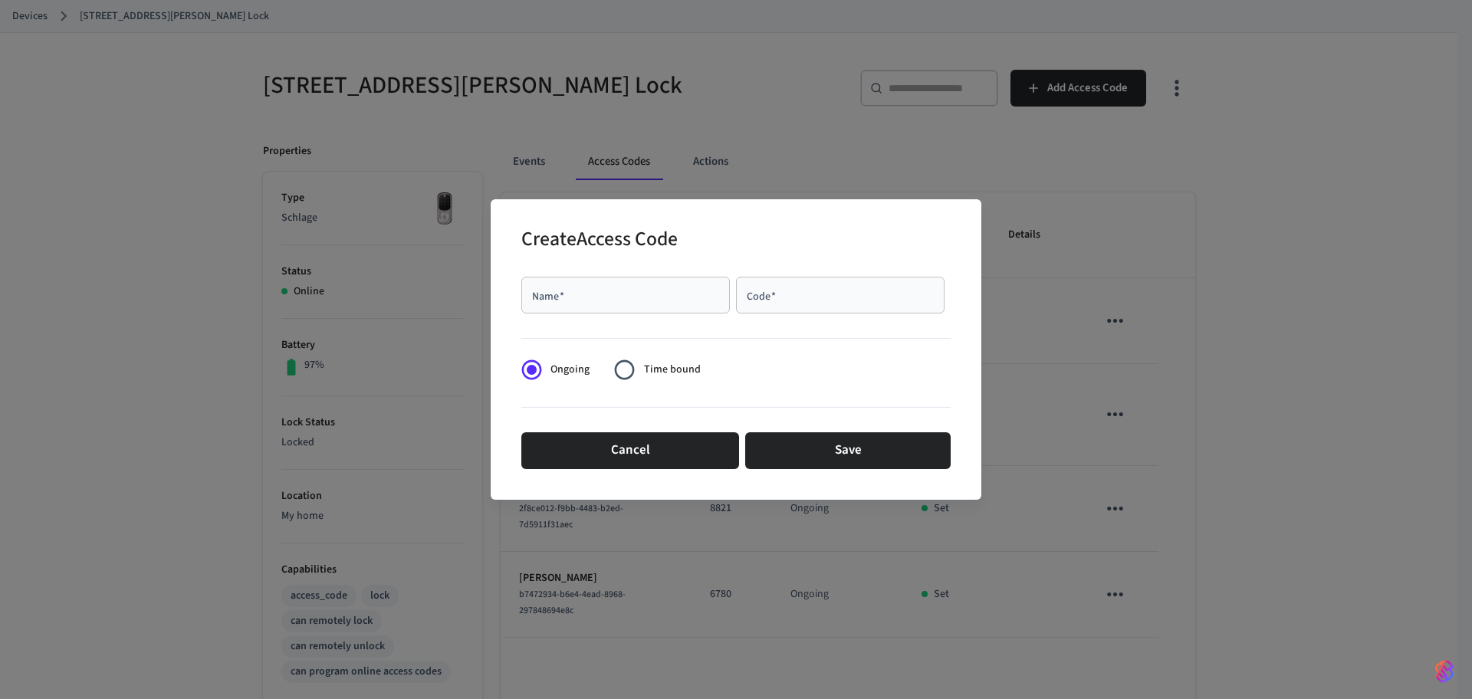
click at [706, 300] on input "Name   *" at bounding box center [625, 294] width 190 height 15
paste input "**********"
type input "**********"
click at [841, 307] on div "Code   *" at bounding box center [840, 295] width 208 height 37
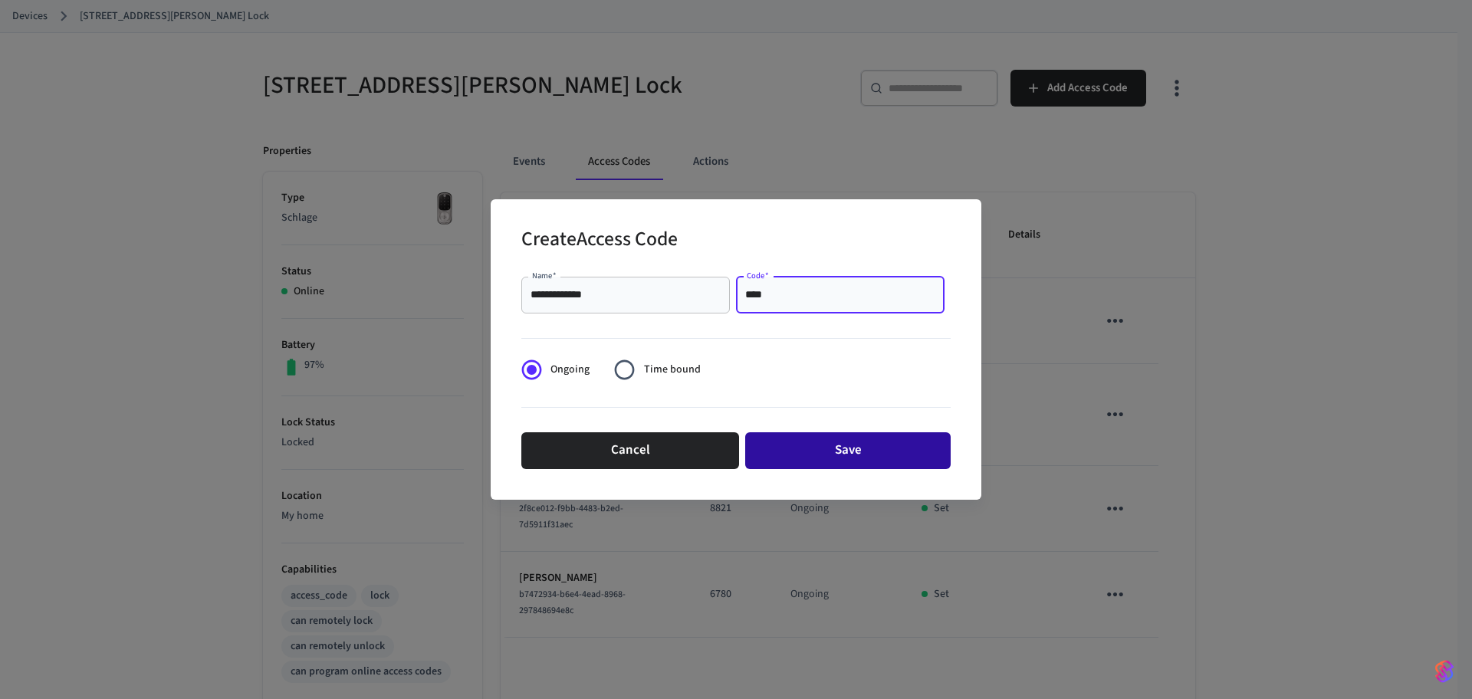
type input "****"
click at [842, 456] on button "Save" at bounding box center [847, 450] width 205 height 37
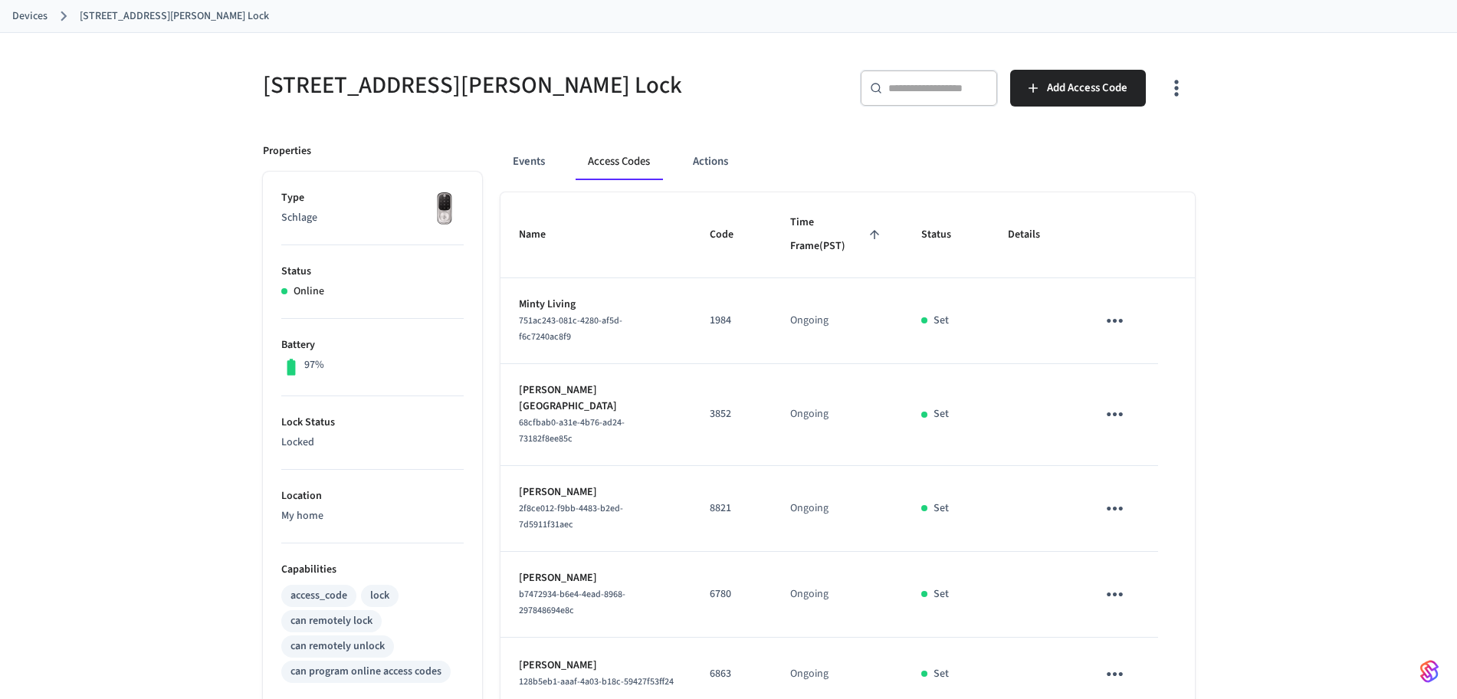
click at [37, 13] on link "Devices" at bounding box center [29, 16] width 35 height 16
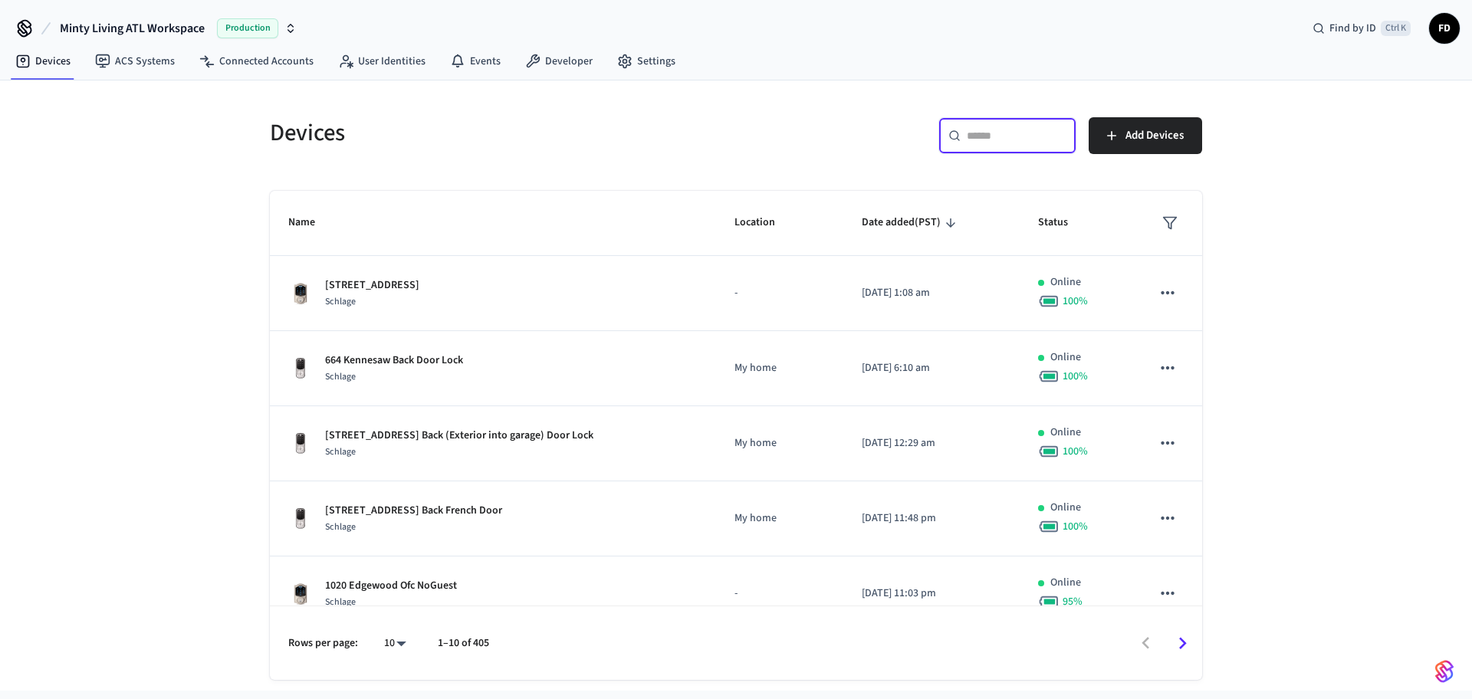
click at [1010, 134] on input "text" at bounding box center [1017, 135] width 100 height 15
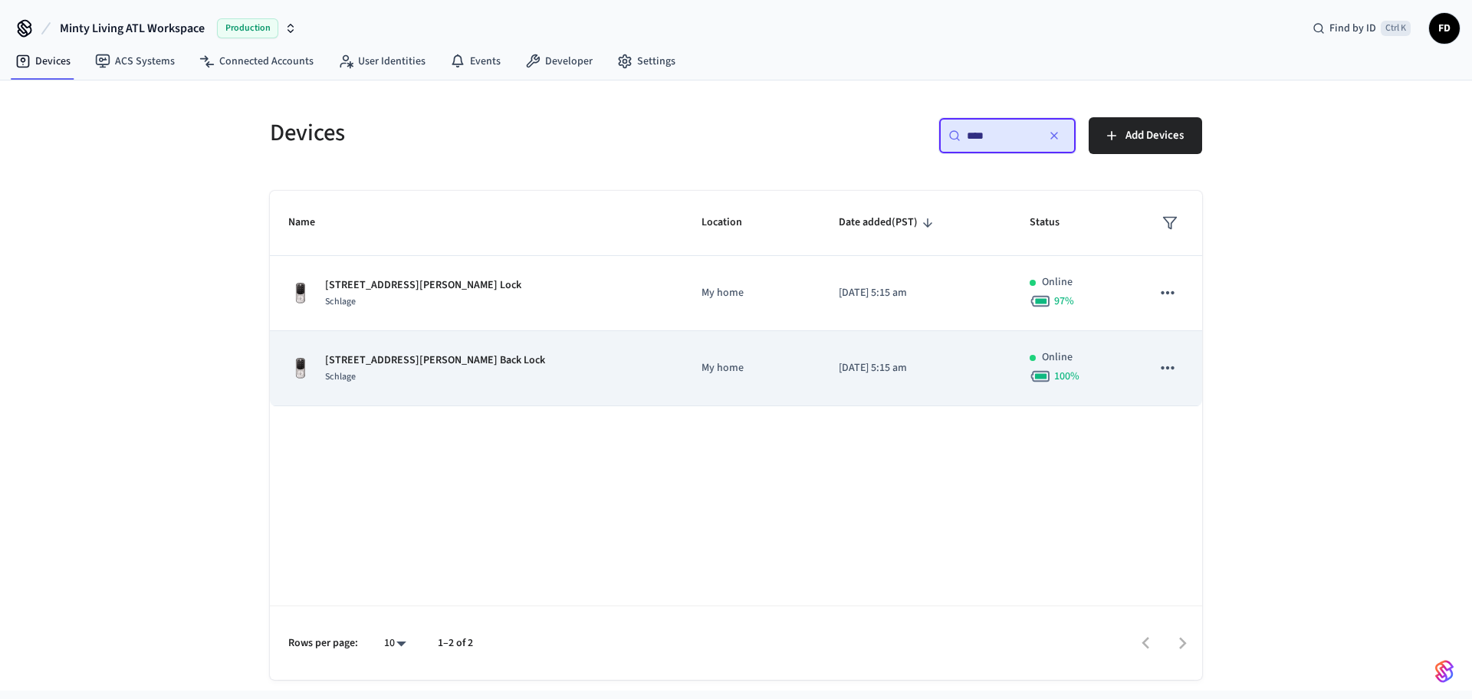
type input "****"
click at [538, 399] on td "196B [PERSON_NAME] St Back Lock Schlage" at bounding box center [476, 368] width 413 height 75
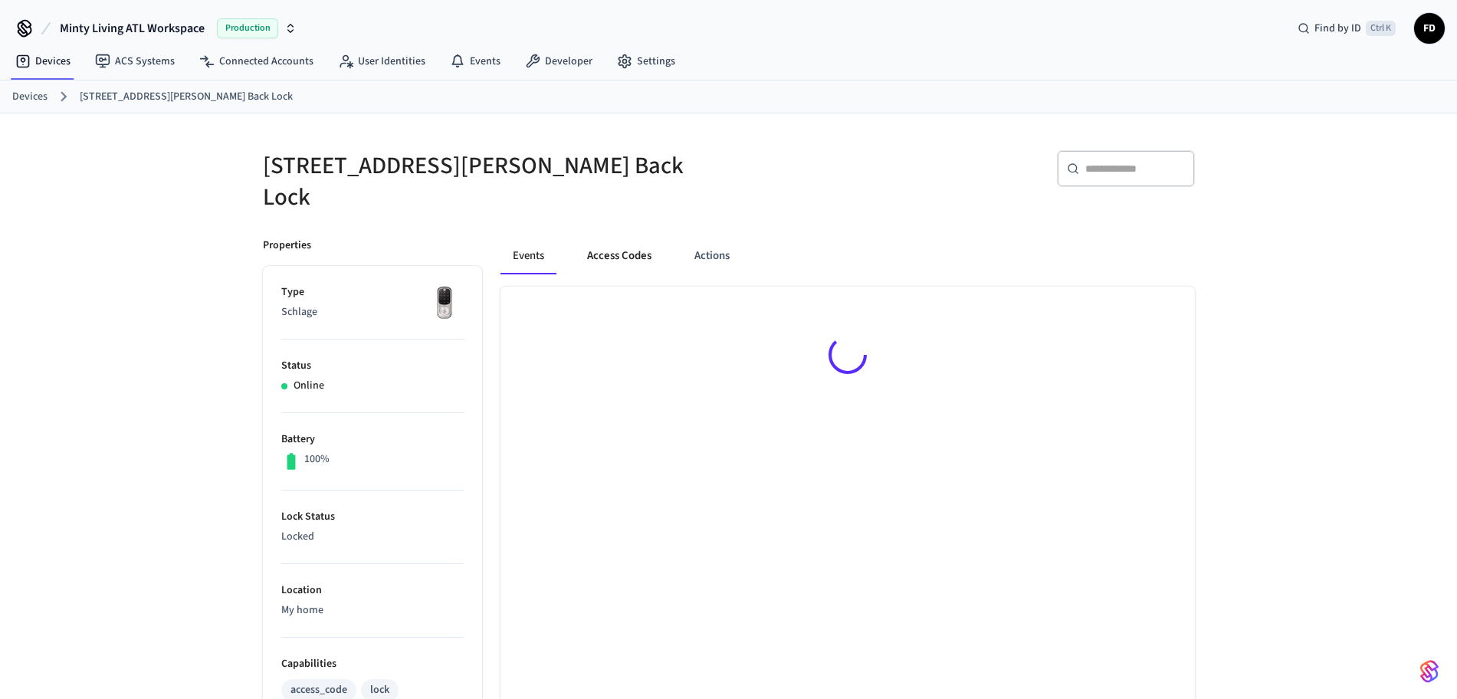
click at [615, 238] on button "Access Codes" at bounding box center [619, 256] width 89 height 37
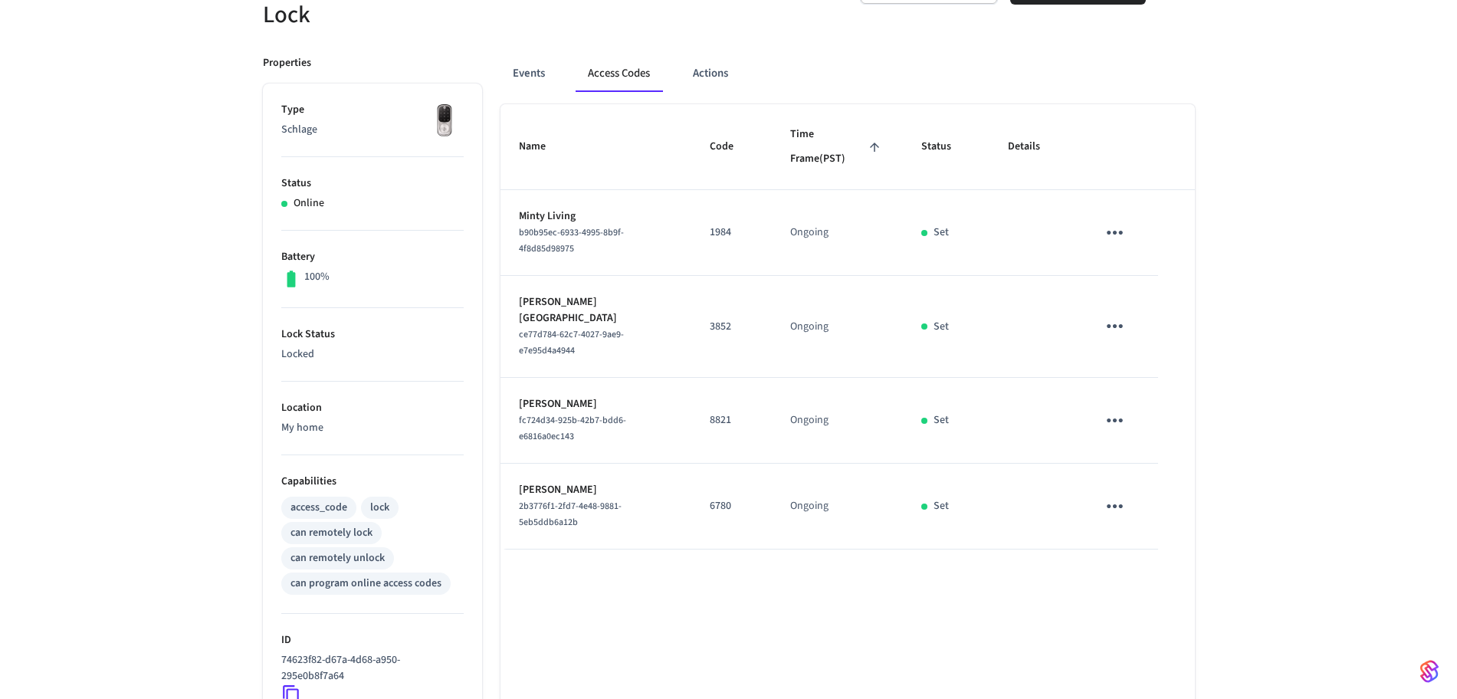
scroll to position [5, 0]
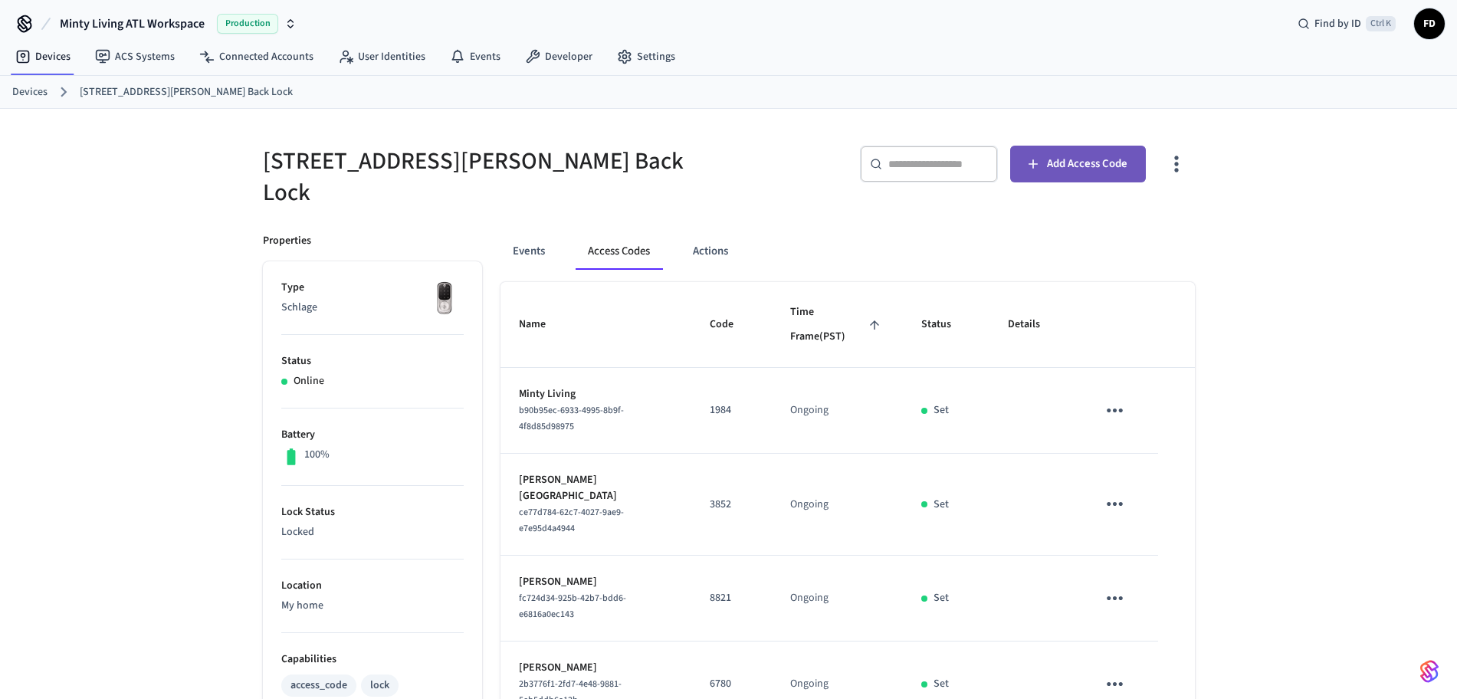
click at [1091, 162] on span "Add Access Code" at bounding box center [1087, 164] width 80 height 20
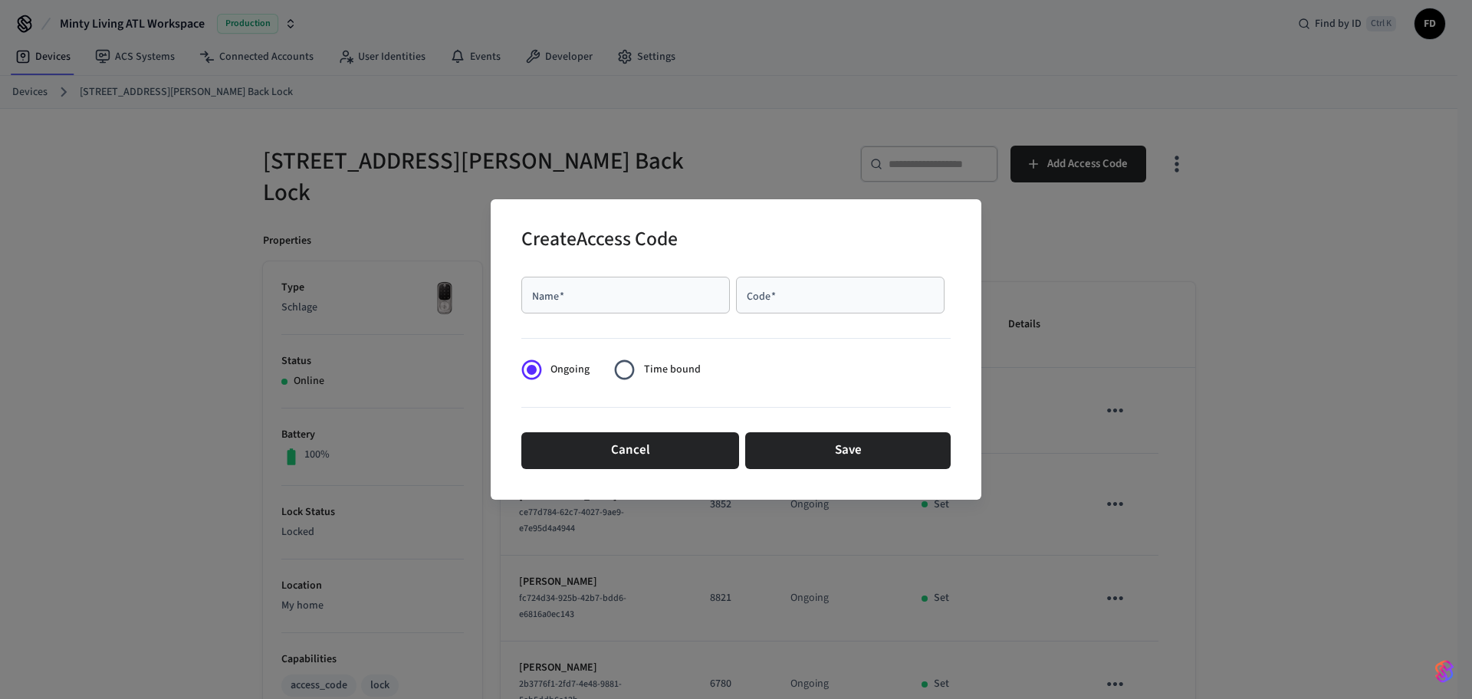
click at [700, 306] on div "Name   *" at bounding box center [625, 295] width 208 height 37
paste input "**********"
type input "**********"
click at [793, 301] on input "Code   *" at bounding box center [840, 294] width 190 height 15
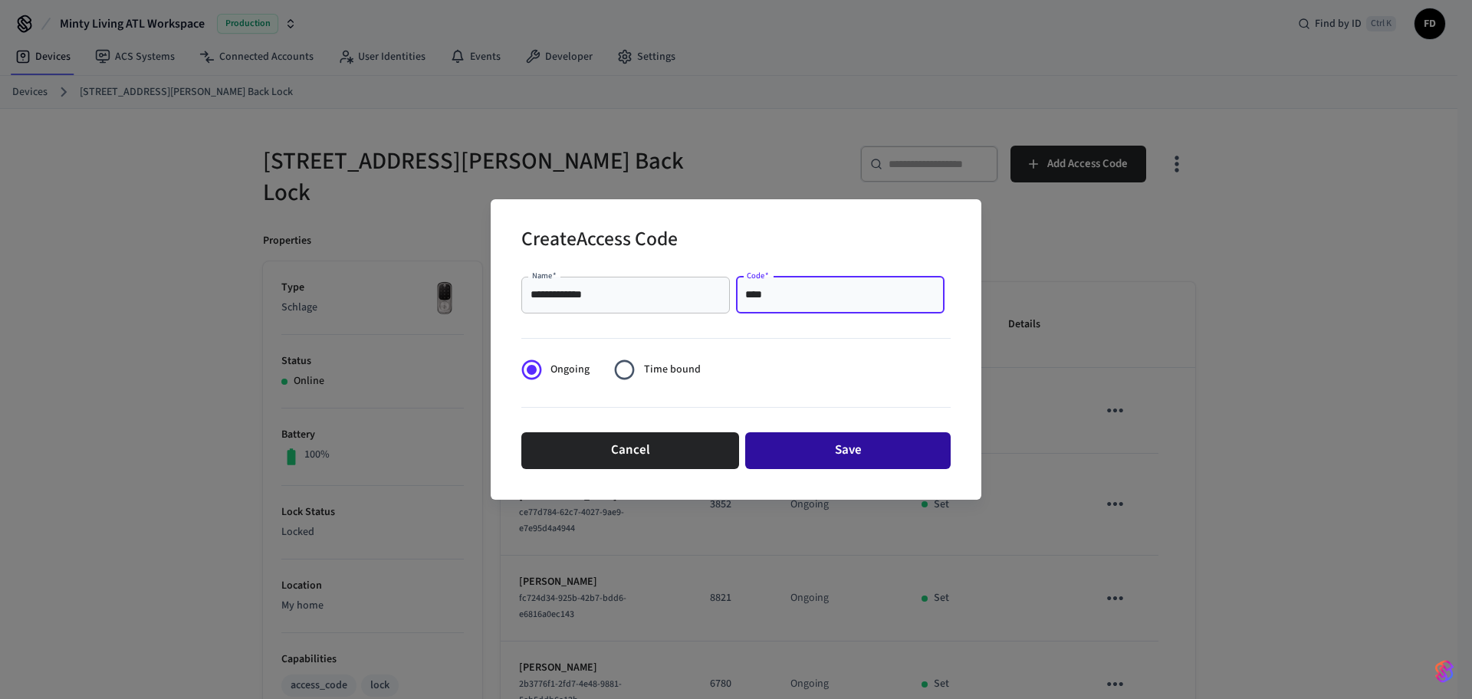
type input "****"
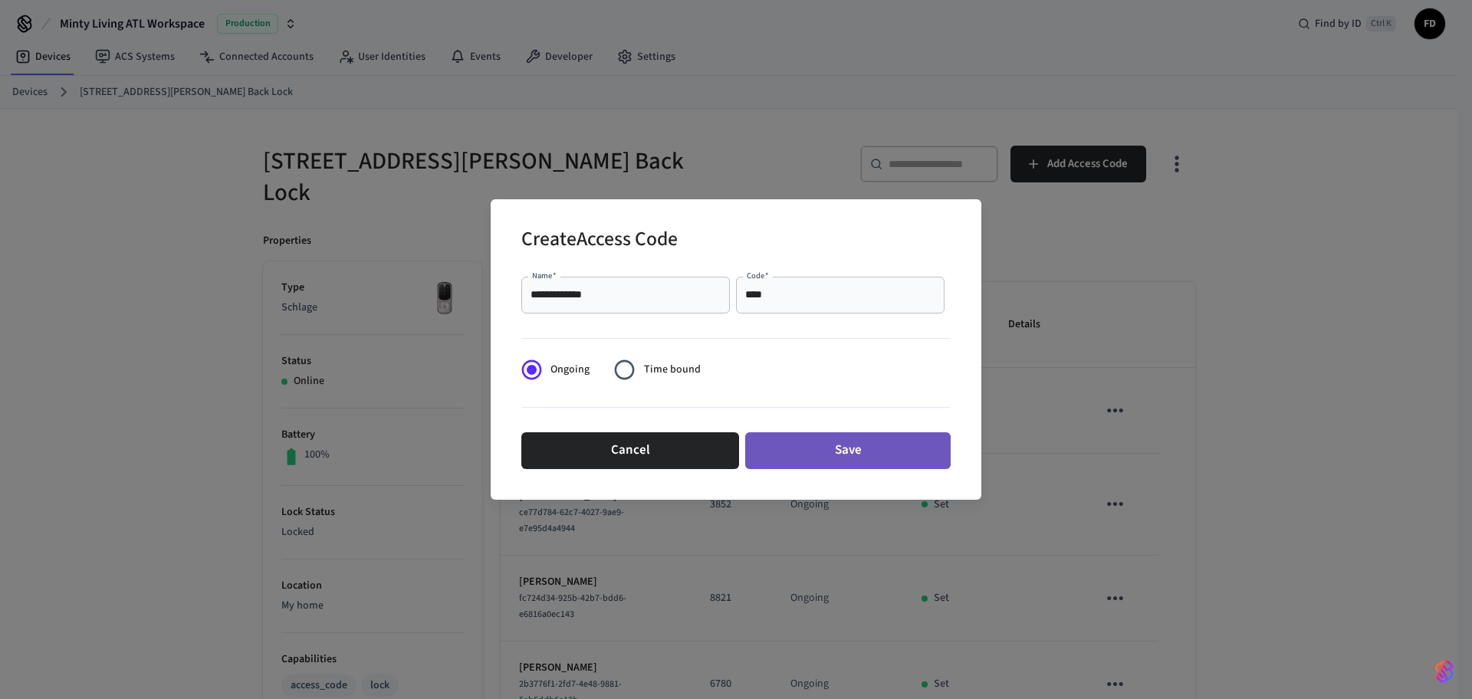
click at [867, 448] on button "Save" at bounding box center [847, 450] width 205 height 37
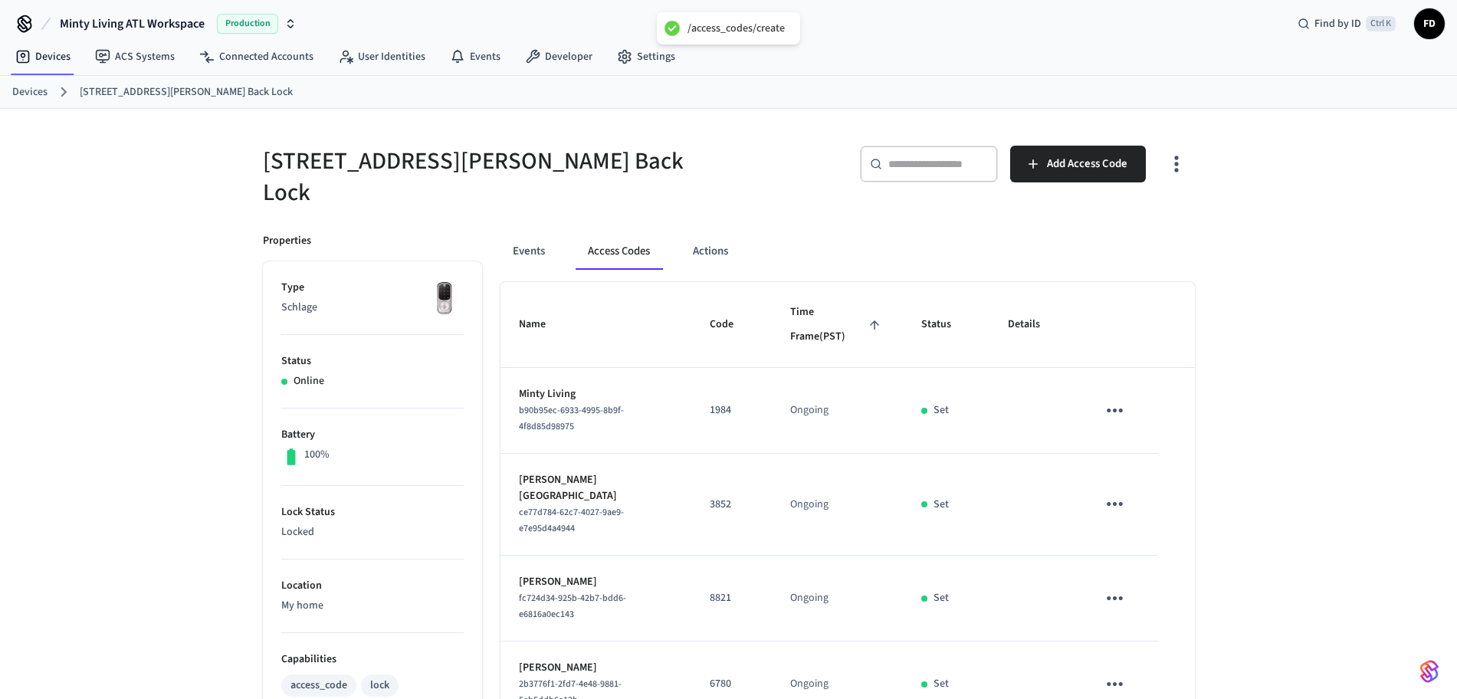
click at [33, 93] on link "Devices" at bounding box center [29, 92] width 35 height 16
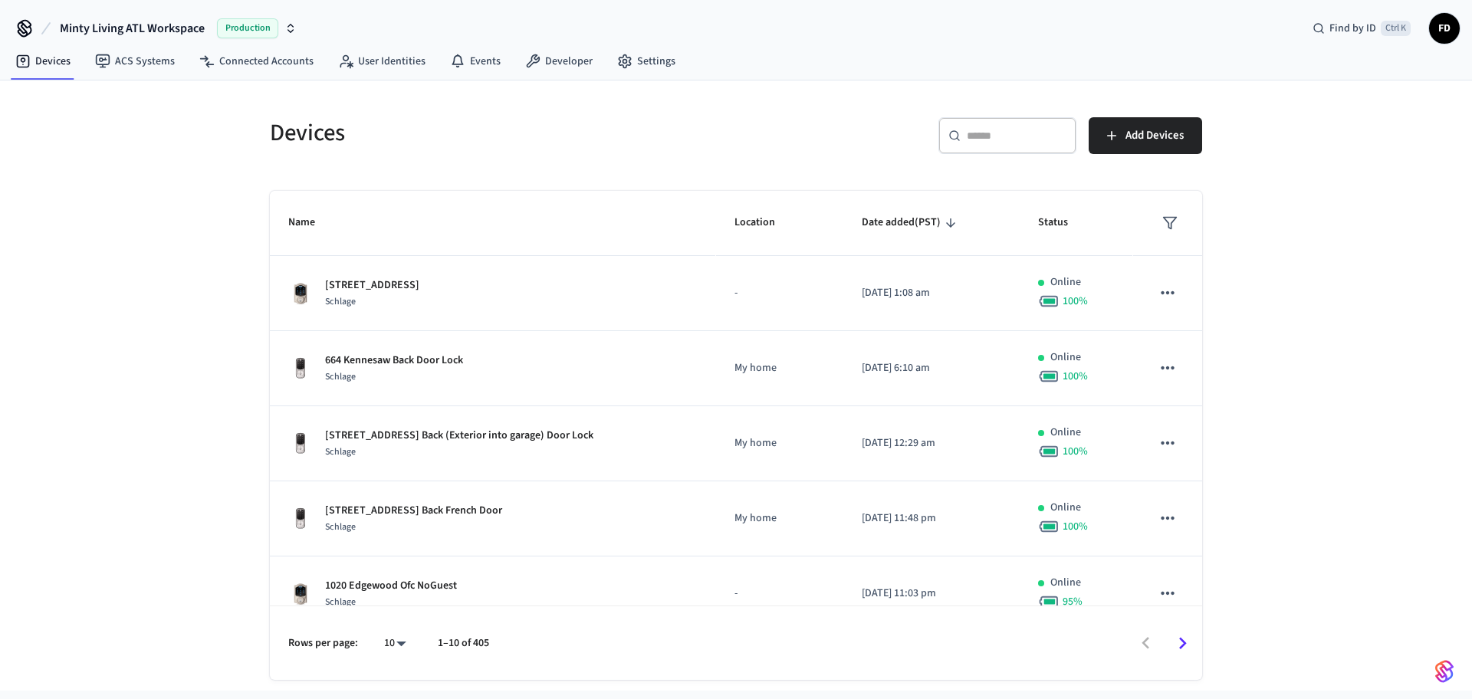
click at [1000, 149] on div "​ ​" at bounding box center [1007, 135] width 138 height 37
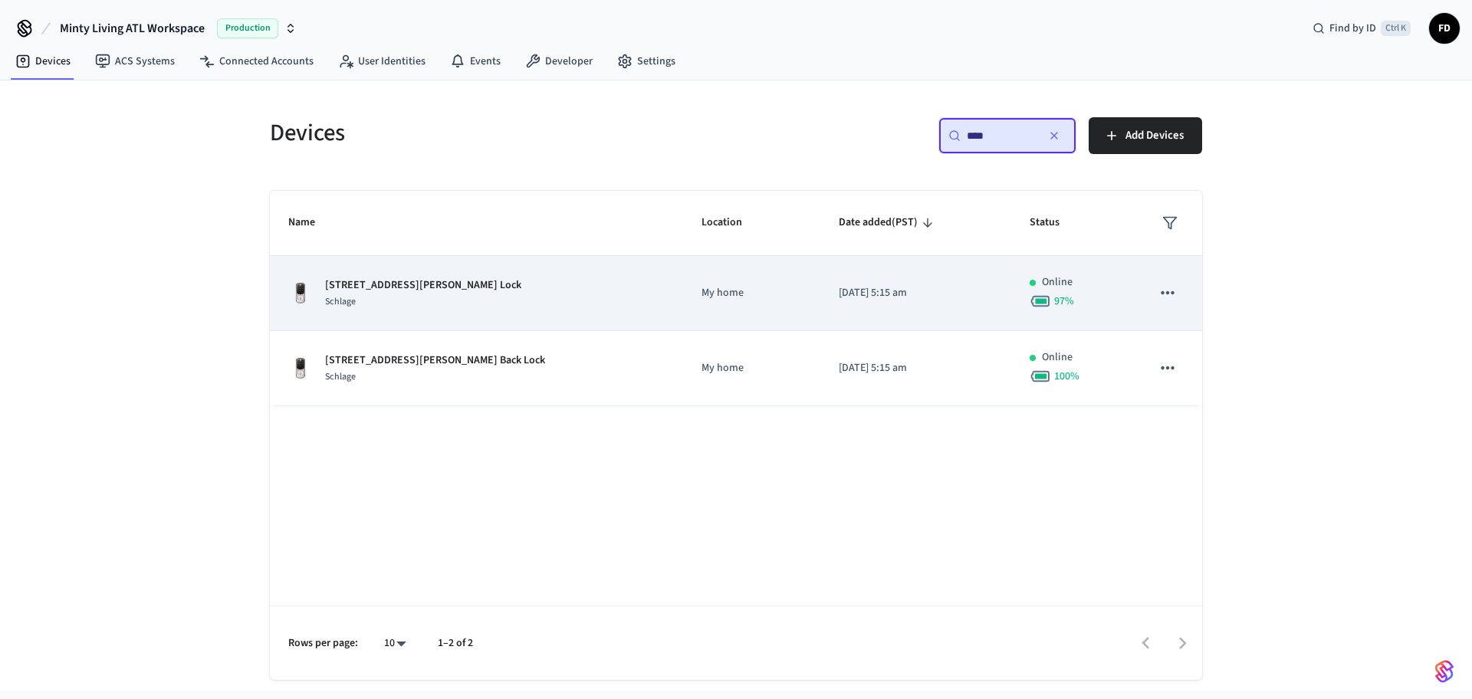
type input "****"
click at [701, 292] on p "My home" at bounding box center [751, 293] width 100 height 16
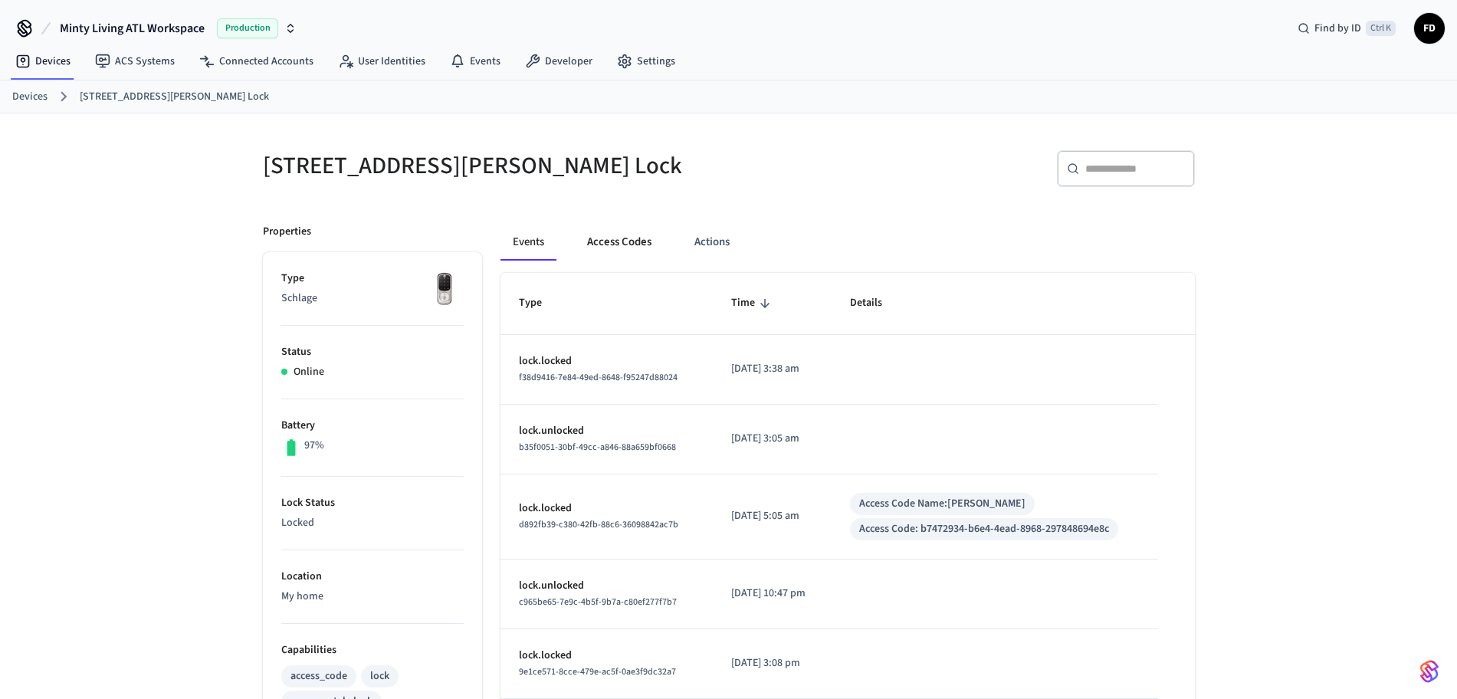
click at [625, 251] on button "Access Codes" at bounding box center [619, 242] width 89 height 37
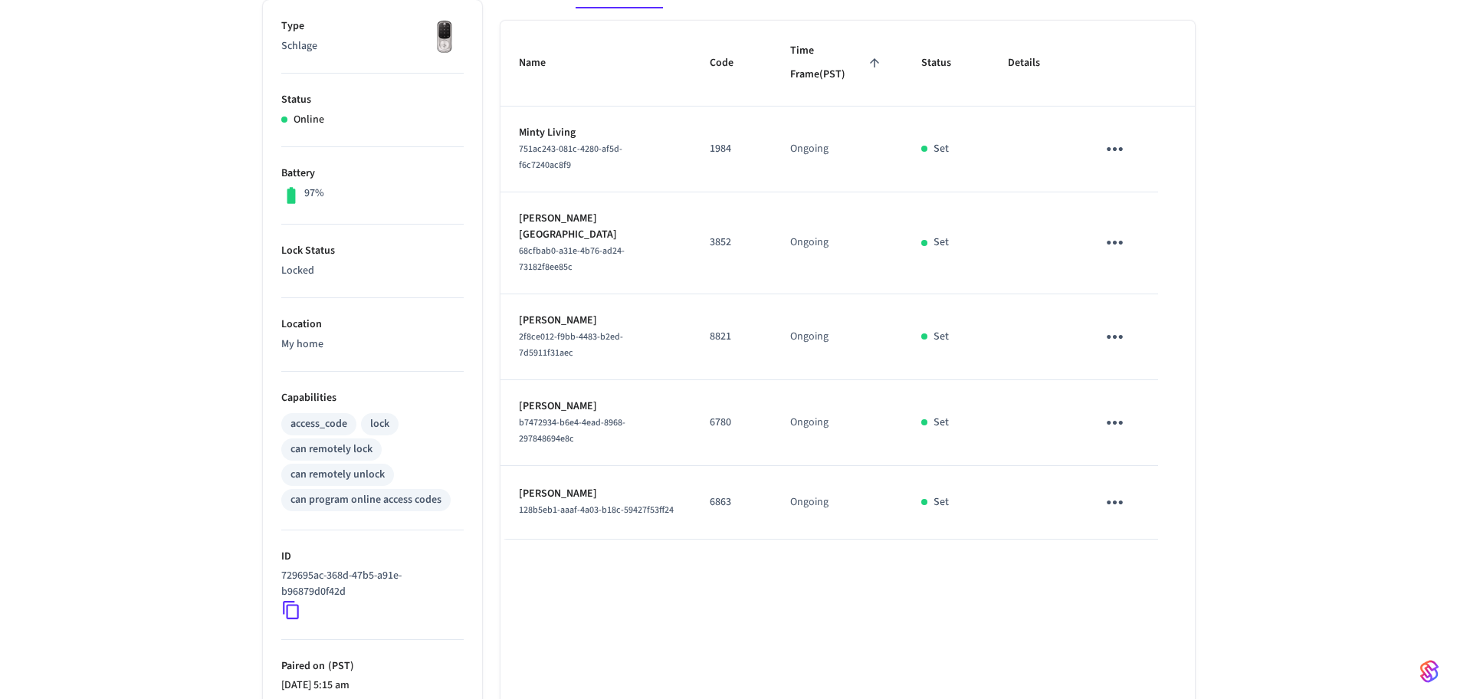
scroll to position [253, 0]
